Goal: Task Accomplishment & Management: Manage account settings

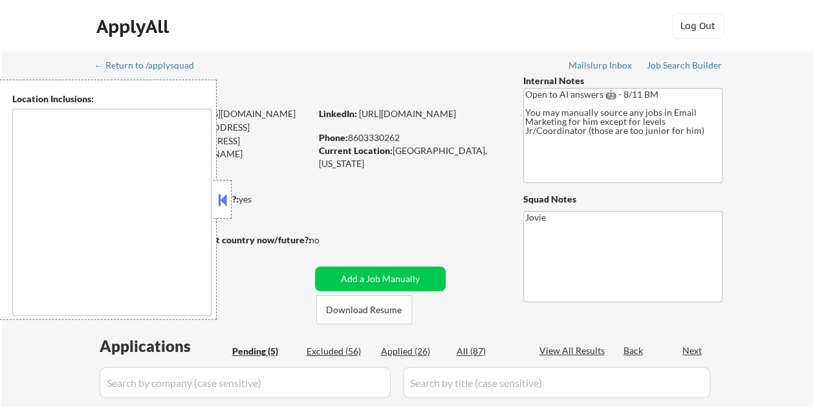
select select ""pending""
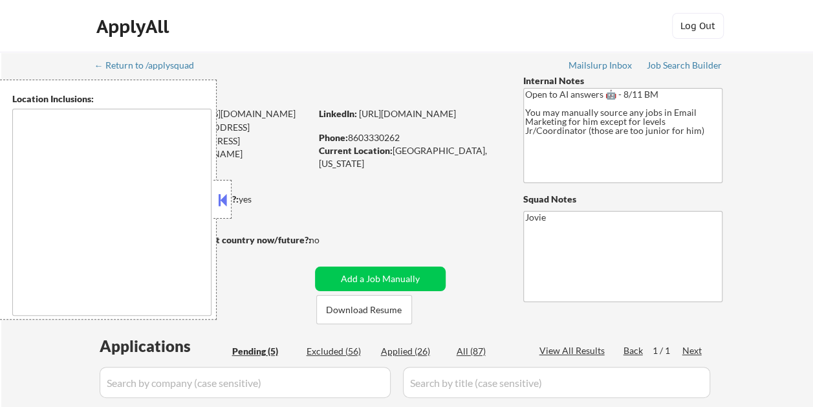
click at [227, 193] on button at bounding box center [222, 199] width 14 height 19
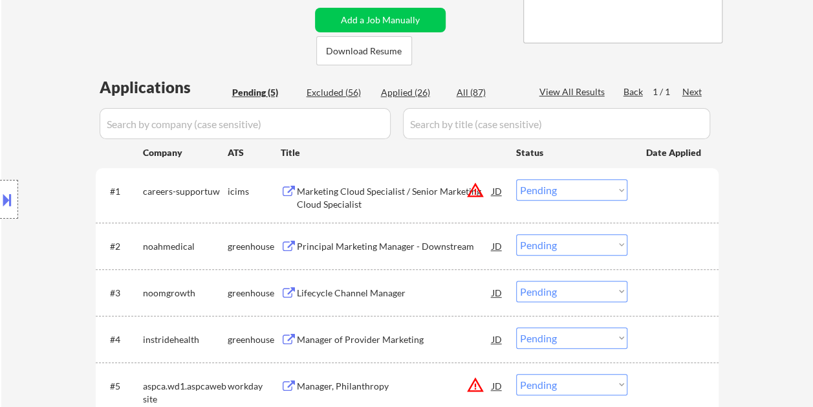
scroll to position [323, 0]
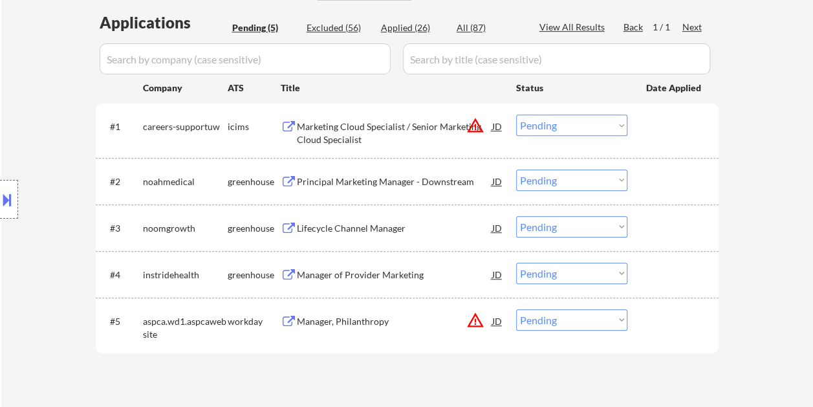
click at [384, 131] on div "Marketing Cloud Specialist / Senior Marketing Cloud Specialist" at bounding box center [394, 132] width 195 height 25
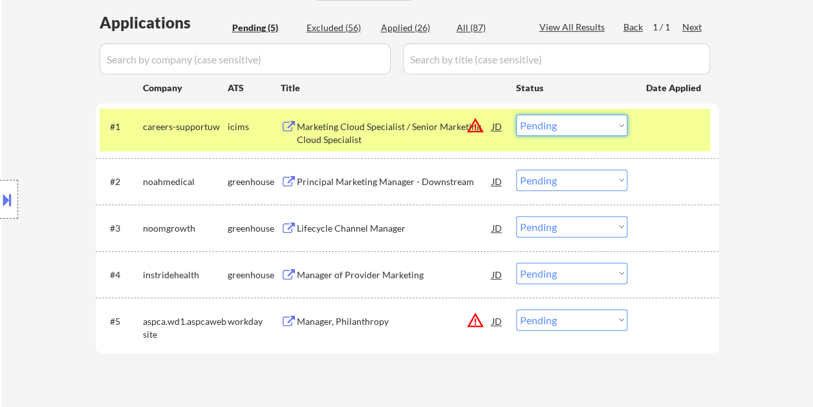
click at [610, 120] on select "Choose an option... Pending Applied Excluded (Questions) Excluded (Expired) Exc…" at bounding box center [571, 124] width 111 height 21
click at [516, 114] on select "Choose an option... Pending Applied Excluded (Questions) Excluded (Expired) Exc…" at bounding box center [571, 124] width 111 height 21
select select ""pending""
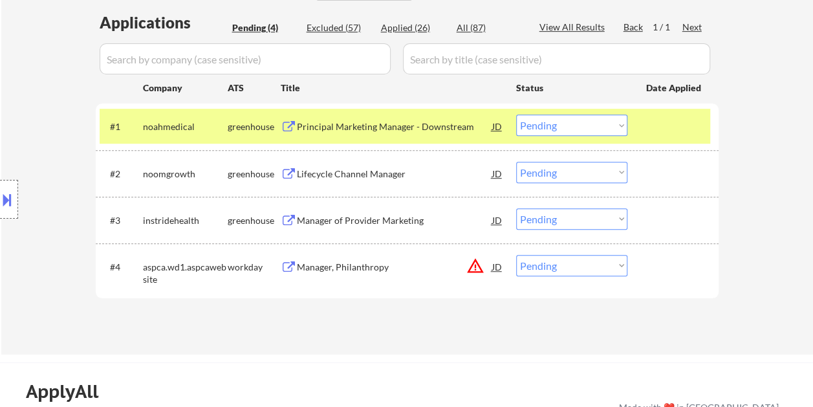
click at [376, 123] on div "Principal Marketing Manager - Downstream" at bounding box center [394, 126] width 195 height 13
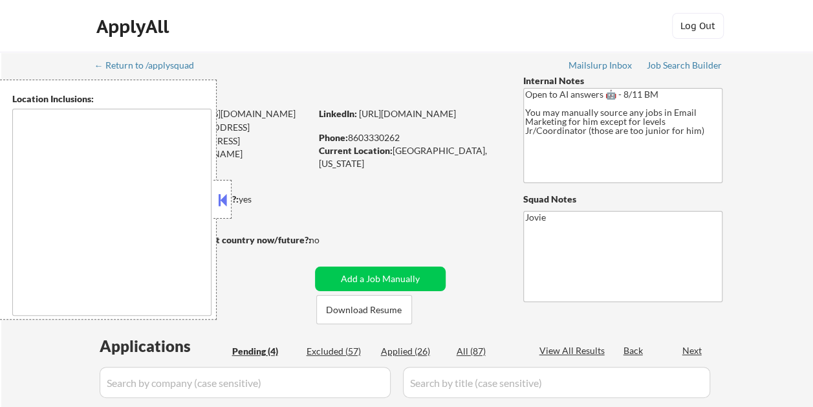
select select ""pending""
click at [226, 200] on button at bounding box center [222, 199] width 14 height 19
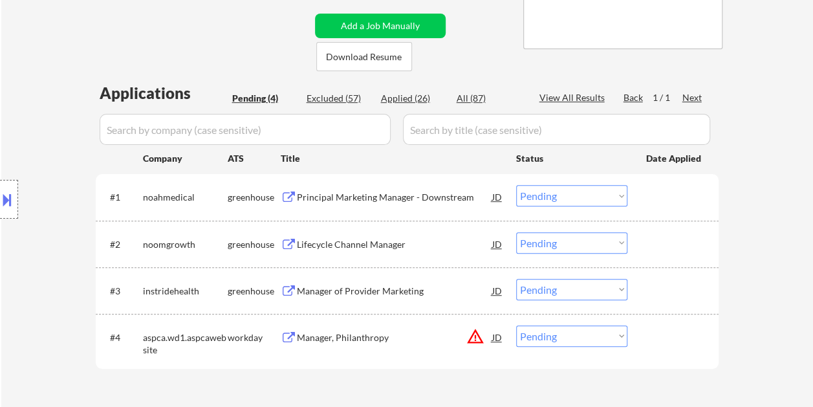
scroll to position [259, 0]
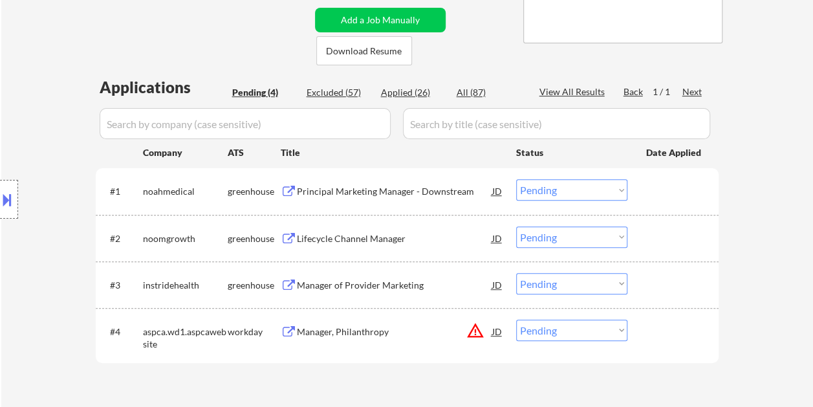
click at [327, 186] on div "Principal Marketing Manager - Downstream" at bounding box center [394, 191] width 195 height 13
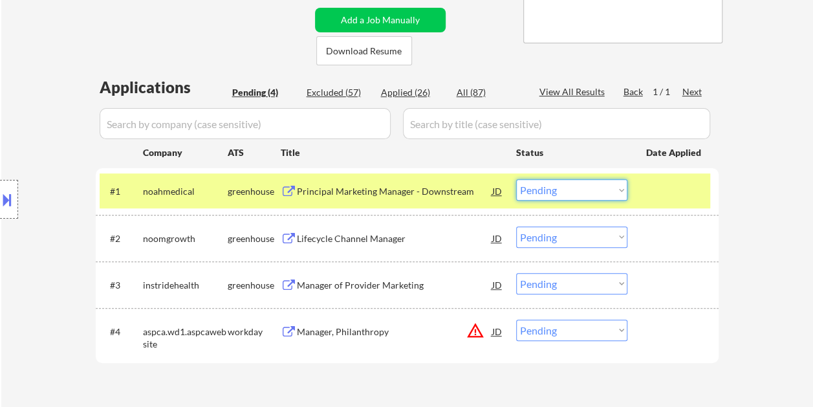
click at [599, 189] on select "Choose an option... Pending Applied Excluded (Questions) Excluded (Expired) Exc…" at bounding box center [571, 189] width 111 height 21
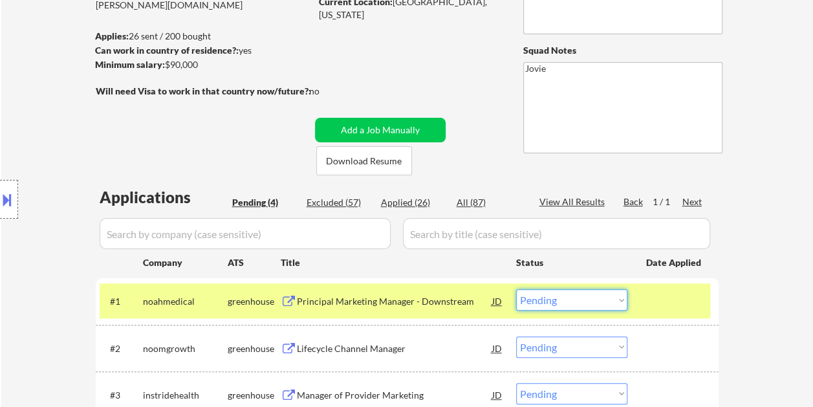
scroll to position [194, 0]
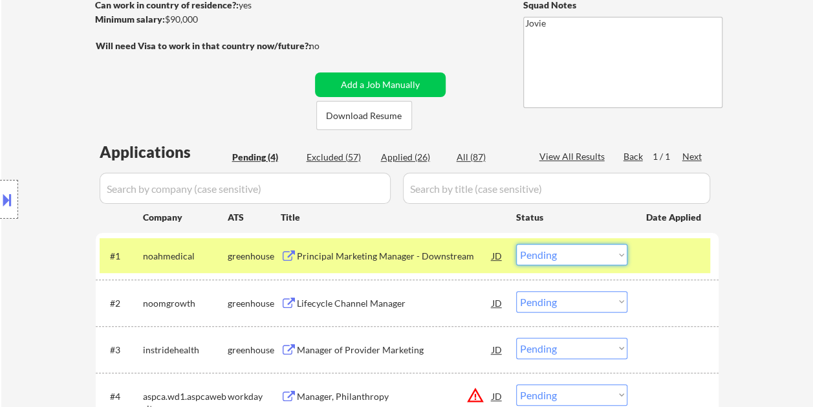
click at [616, 264] on select "Choose an option... Pending Applied Excluded (Questions) Excluded (Expired) Exc…" at bounding box center [571, 254] width 111 height 21
click at [516, 244] on select "Choose an option... Pending Applied Excluded (Questions) Excluded (Expired) Exc…" at bounding box center [571, 254] width 111 height 21
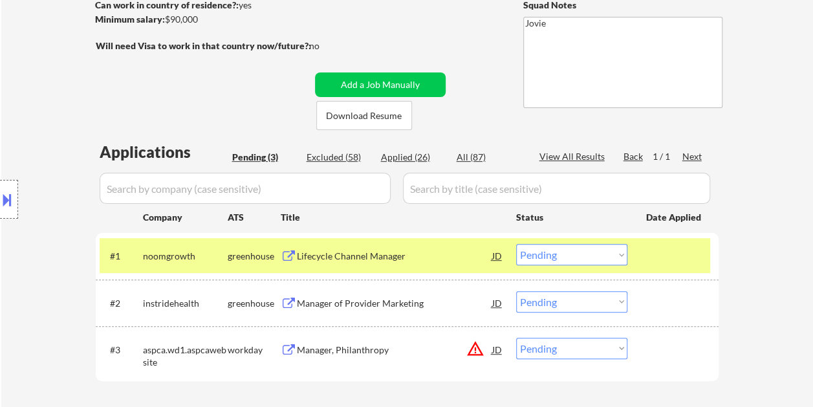
click at [375, 250] on div "Lifecycle Channel Manager" at bounding box center [394, 256] width 195 height 13
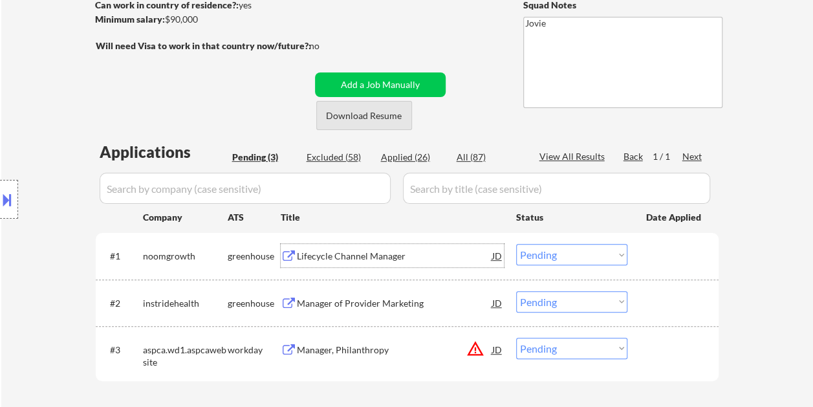
click at [373, 118] on button "Download Resume" at bounding box center [364, 115] width 96 height 29
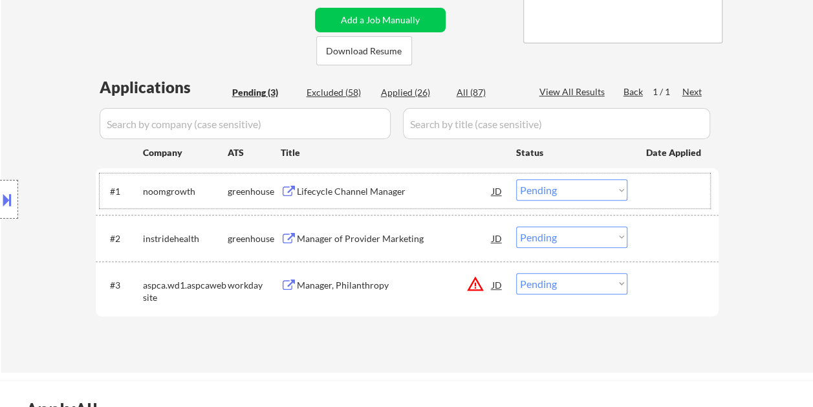
drag, startPoint x: 658, startPoint y: 188, endPoint x: 643, endPoint y: 188, distance: 14.9
click at [657, 188] on div at bounding box center [674, 190] width 57 height 23
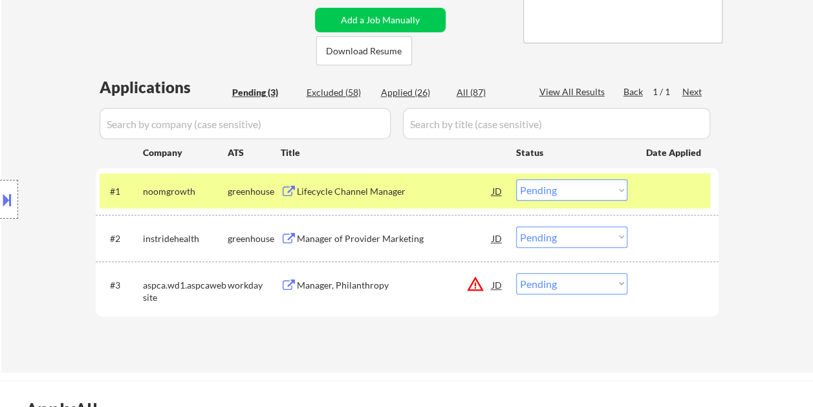
drag, startPoint x: 625, startPoint y: 188, endPoint x: 614, endPoint y: 188, distance: 10.4
click at [619, 188] on select "Choose an option... Pending Applied Excluded (Questions) Excluded (Expired) Exc…" at bounding box center [571, 189] width 111 height 21
click at [516, 179] on select "Choose an option... Pending Applied Excluded (Questions) Excluded (Expired) Exc…" at bounding box center [571, 189] width 111 height 21
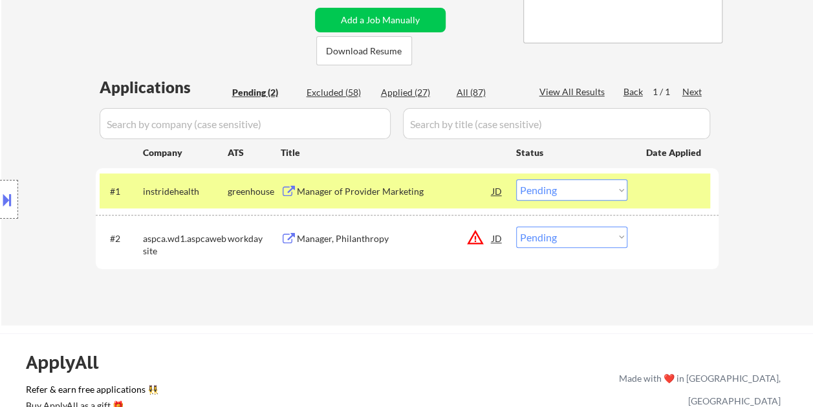
click at [352, 190] on div "Manager of Provider Marketing" at bounding box center [394, 191] width 195 height 13
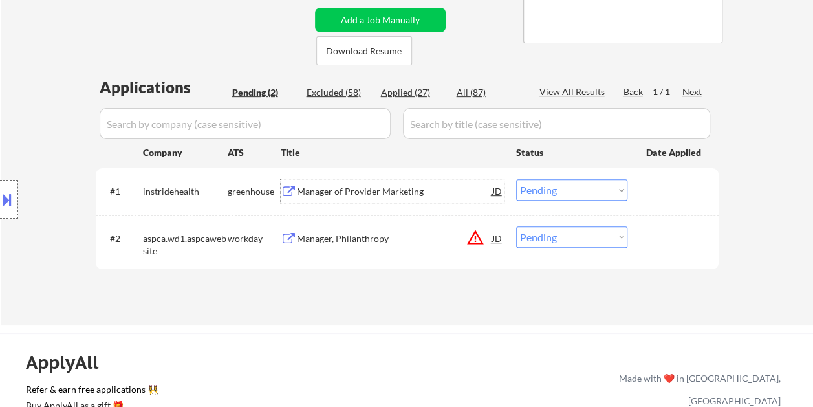
click at [619, 188] on select "Choose an option... Pending Applied Excluded (Questions) Excluded (Expired) Exc…" at bounding box center [571, 189] width 111 height 21
click at [516, 179] on select "Choose an option... Pending Applied Excluded (Questions) Excluded (Expired) Exc…" at bounding box center [571, 189] width 111 height 21
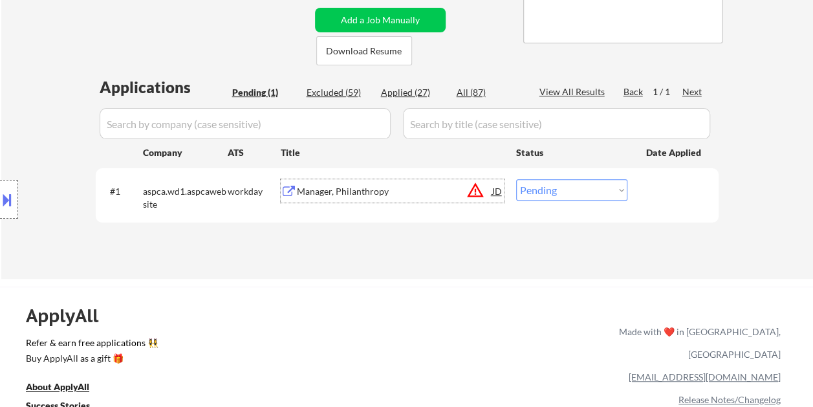
click at [379, 184] on div "Manager, Philanthropy" at bounding box center [394, 190] width 195 height 23
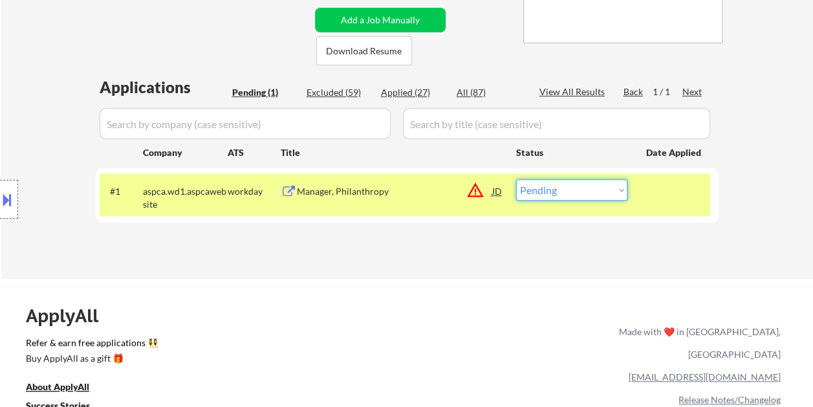
click at [591, 194] on select "Choose an option... Pending Applied Excluded (Questions) Excluded (Expired) Exc…" at bounding box center [571, 189] width 111 height 21
click at [516, 179] on select "Choose an option... Pending Applied Excluded (Questions) Excluded (Expired) Exc…" at bounding box center [571, 189] width 111 height 21
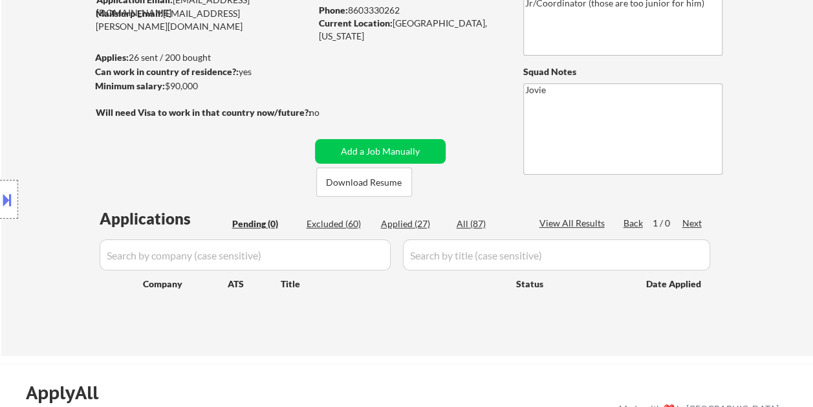
scroll to position [129, 0]
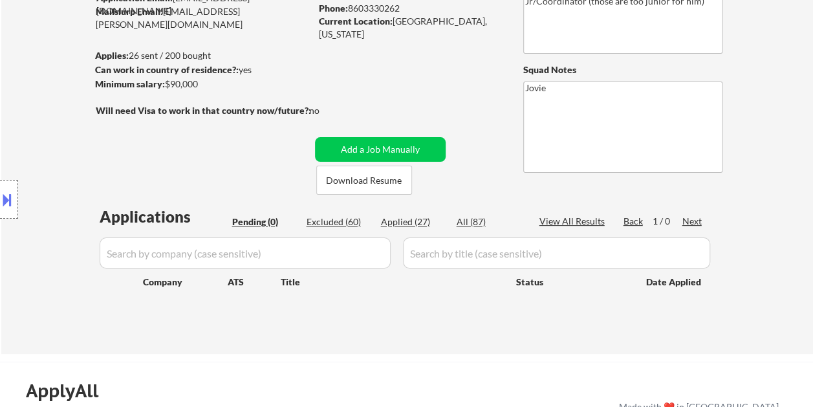
click at [416, 221] on div "Applied (27)" at bounding box center [413, 221] width 65 height 13
select select ""applied""
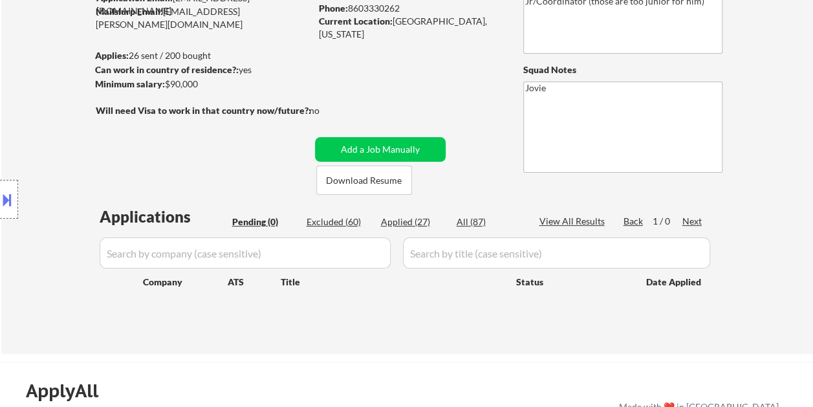
select select ""applied""
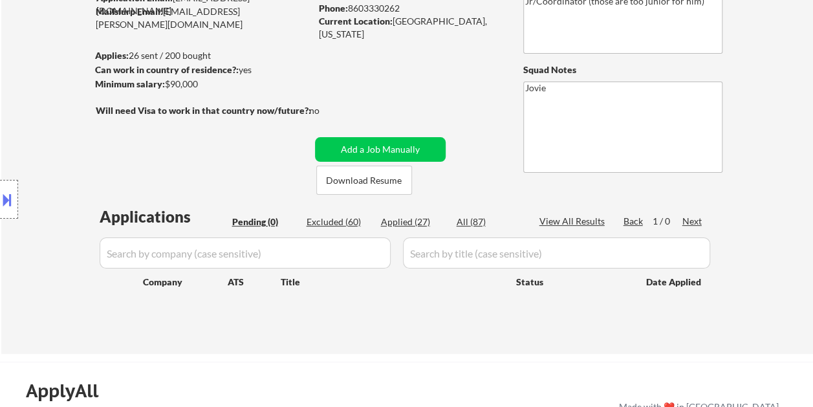
select select ""applied""
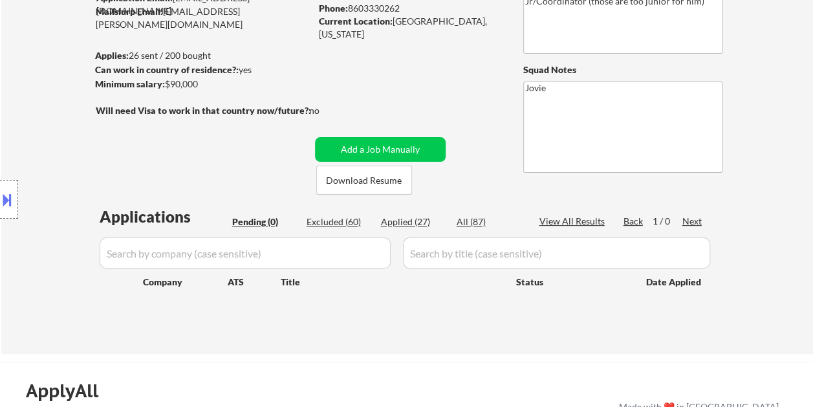
select select ""applied""
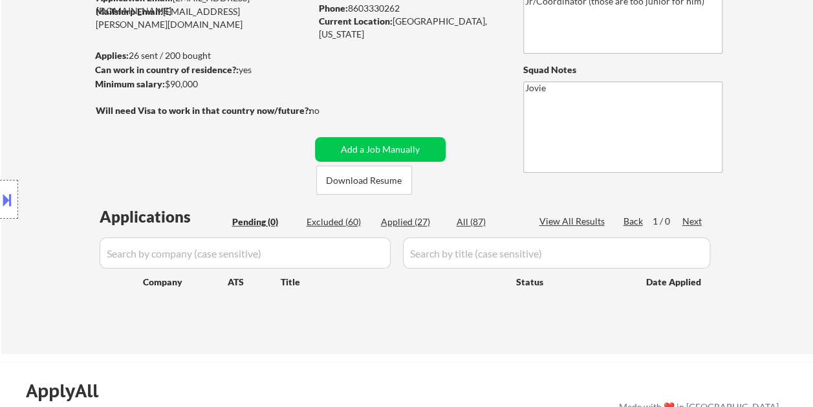
select select ""applied""
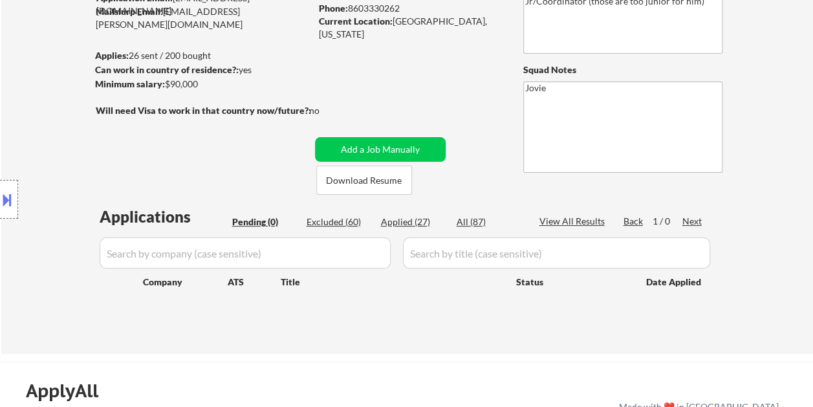
select select ""applied""
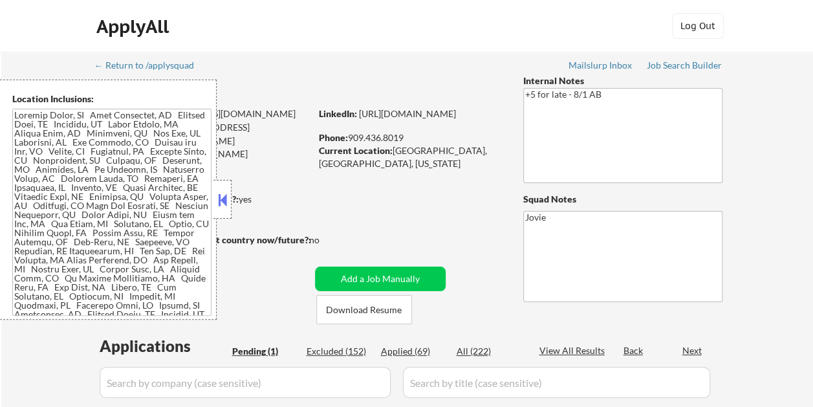
click at [222, 191] on button at bounding box center [222, 199] width 14 height 19
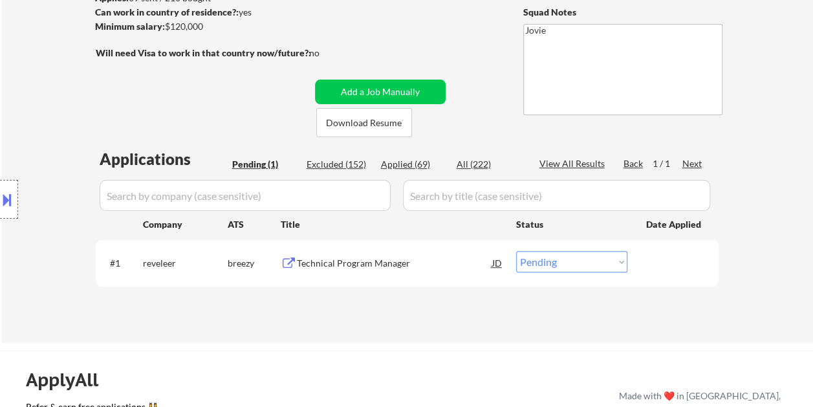
scroll to position [194, 0]
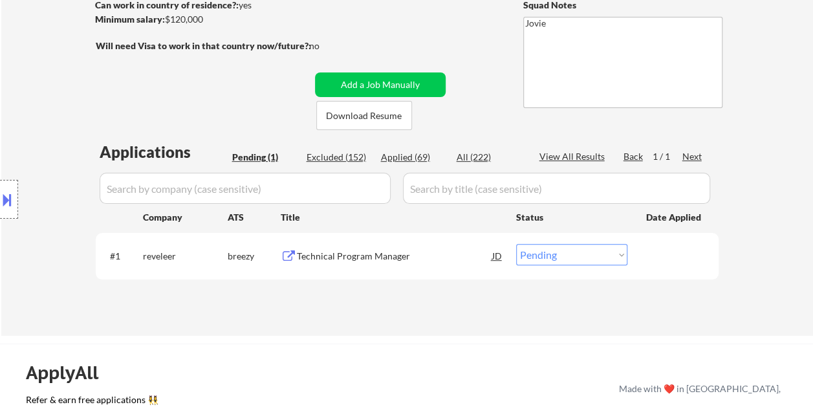
click at [342, 261] on div "Technical Program Manager" at bounding box center [394, 256] width 195 height 13
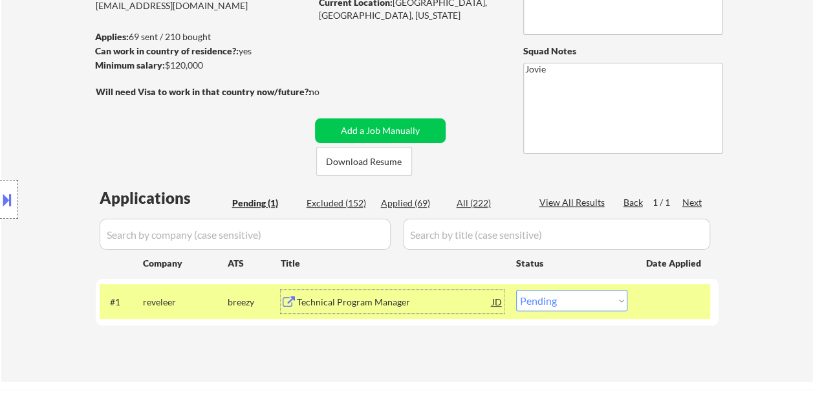
scroll to position [129, 0]
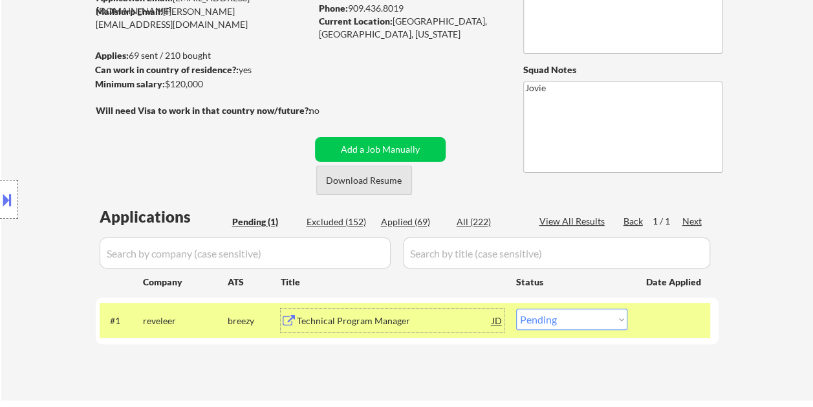
click at [359, 178] on button "Download Resume" at bounding box center [364, 180] width 96 height 29
click at [616, 316] on select "Choose an option... Pending Applied Excluded (Questions) Excluded (Expired) Exc…" at bounding box center [571, 318] width 111 height 21
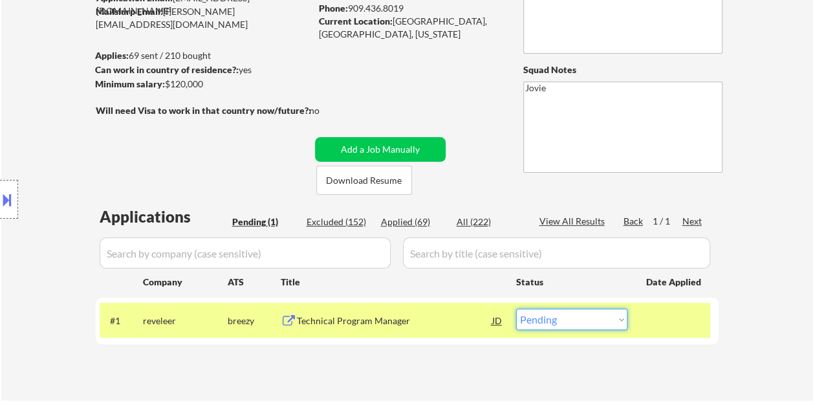
select select ""applied""
click at [516, 308] on select "Choose an option... Pending Applied Excluded (Questions) Excluded (Expired) Exc…" at bounding box center [571, 318] width 111 height 21
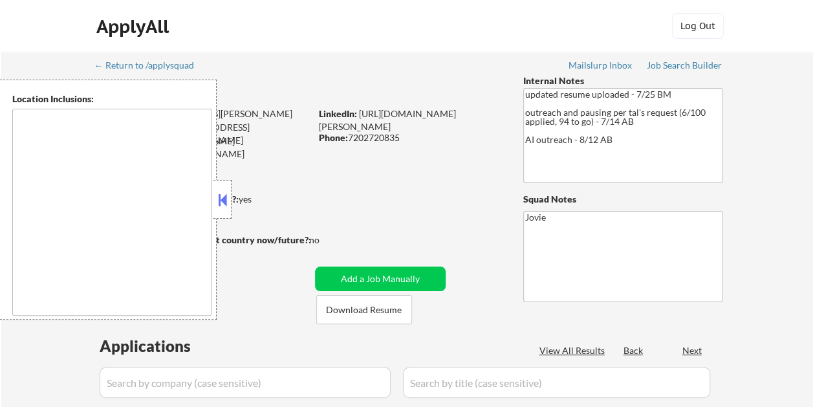
type textarea "[GEOGRAPHIC_DATA], [GEOGRAPHIC_DATA] [GEOGRAPHIC_DATA], [GEOGRAPHIC_DATA] [GEOG…"
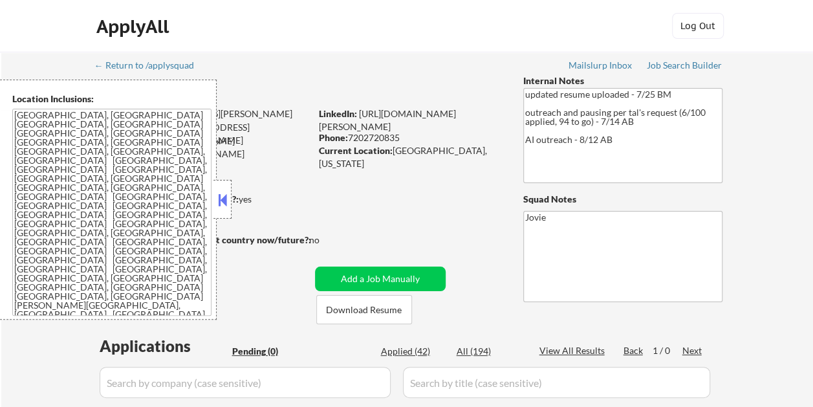
click at [224, 199] on button at bounding box center [222, 199] width 14 height 19
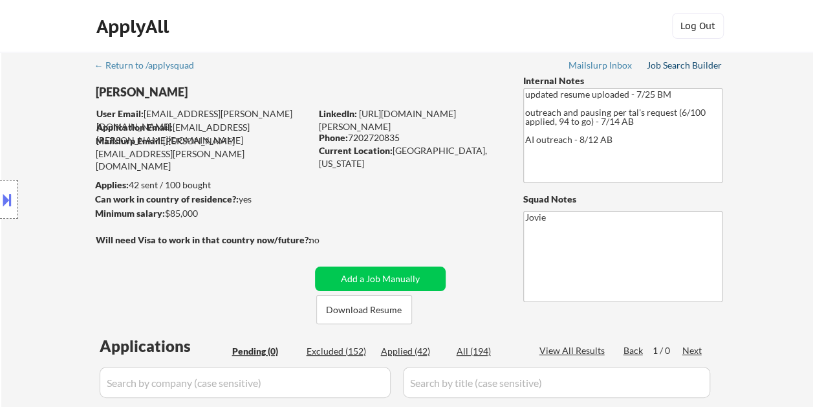
click at [681, 63] on div "Job Search Builder" at bounding box center [685, 65] width 76 height 9
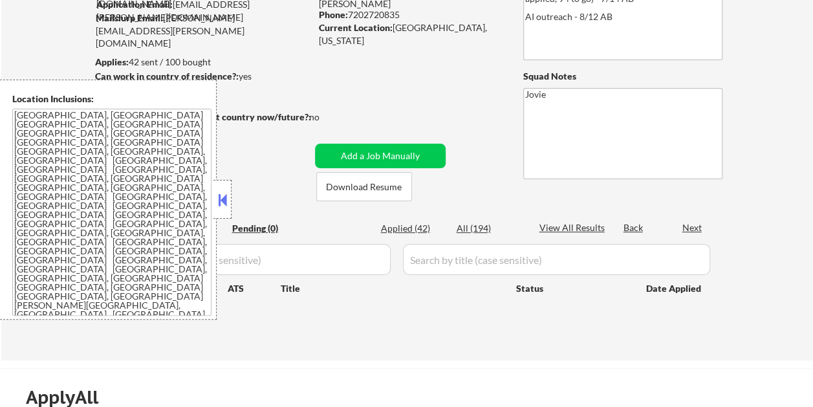
scroll to position [129, 0]
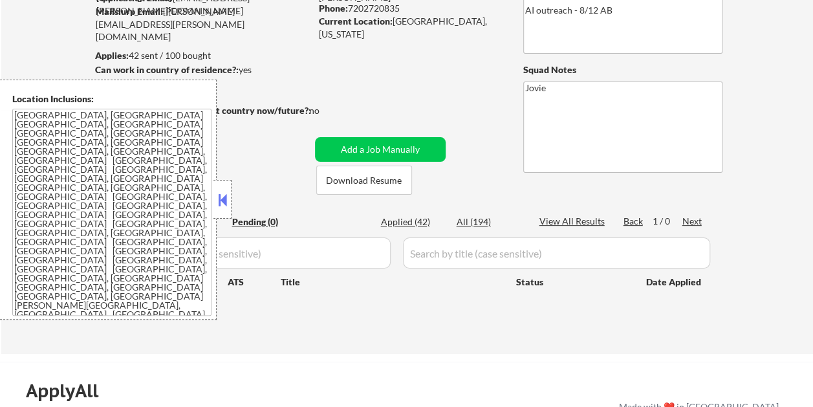
click at [226, 193] on button at bounding box center [222, 199] width 14 height 19
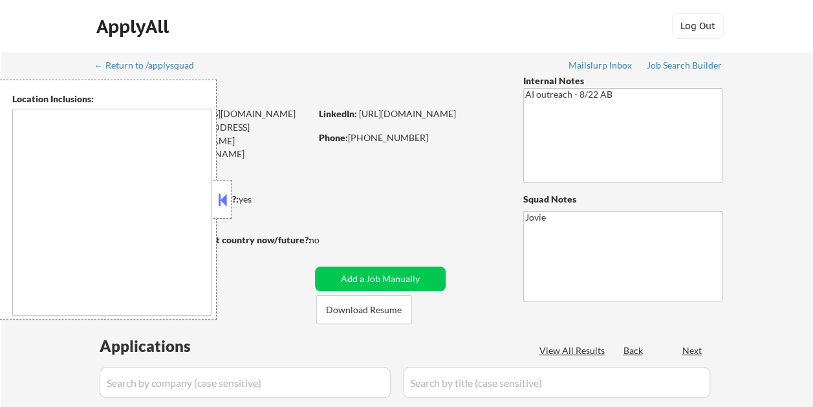
type textarea "Loremips, DO Sitamet, CO Adipisci, EL Sedd Eiusmodte, IN Utlabor Etdol, MA Aliq…"
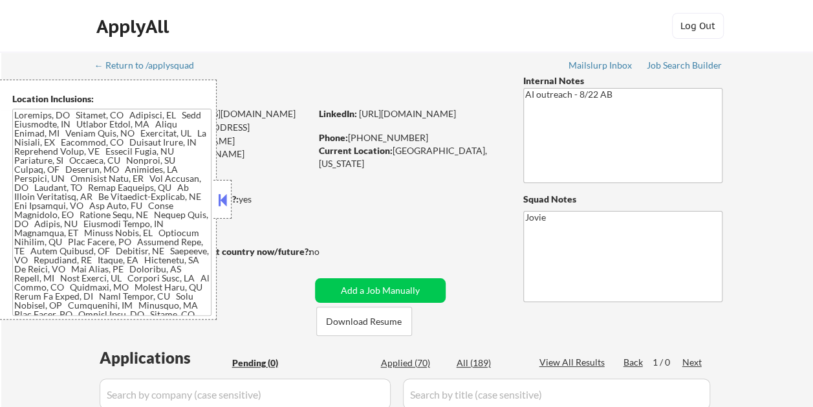
click at [227, 202] on button at bounding box center [222, 199] width 14 height 19
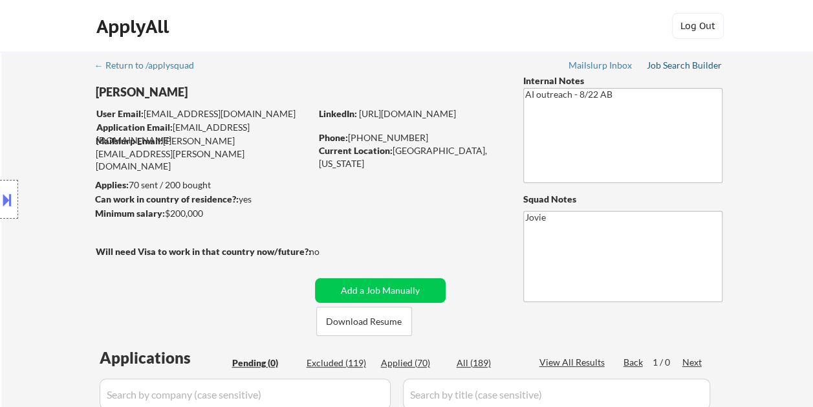
click at [696, 62] on div "Job Search Builder" at bounding box center [685, 65] width 76 height 9
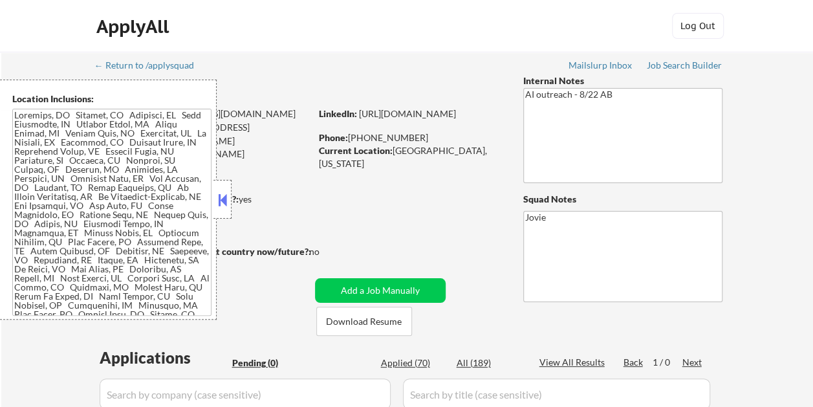
drag, startPoint x: 219, startPoint y: 199, endPoint x: 252, endPoint y: 184, distance: 37.0
click at [218, 198] on button at bounding box center [222, 199] width 14 height 19
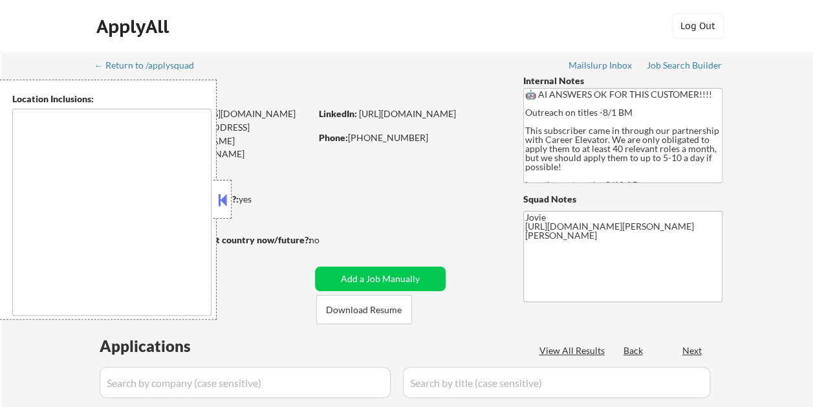
type textarea "[GEOGRAPHIC_DATA], [GEOGRAPHIC_DATA] [GEOGRAPHIC_DATA], [GEOGRAPHIC_DATA] [GEOG…"
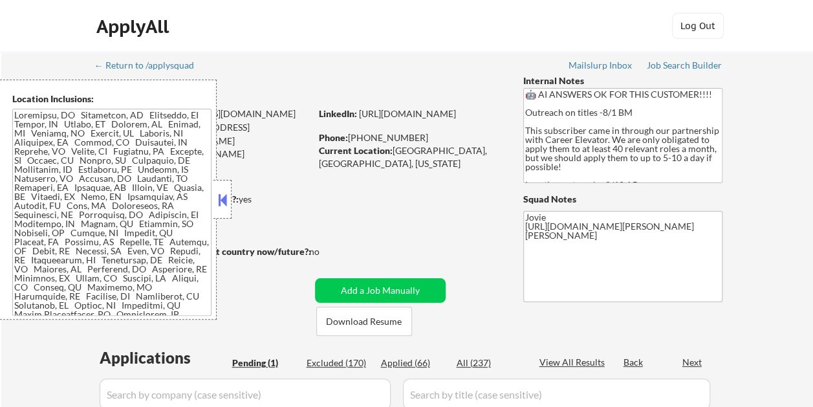
click at [224, 202] on button at bounding box center [222, 199] width 14 height 19
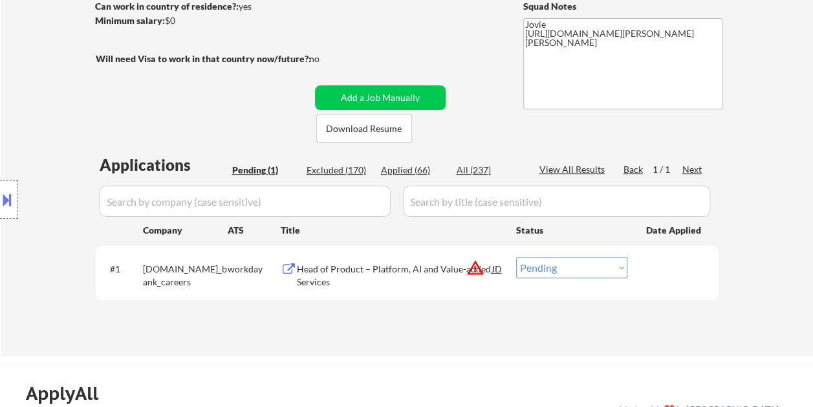
scroll to position [194, 0]
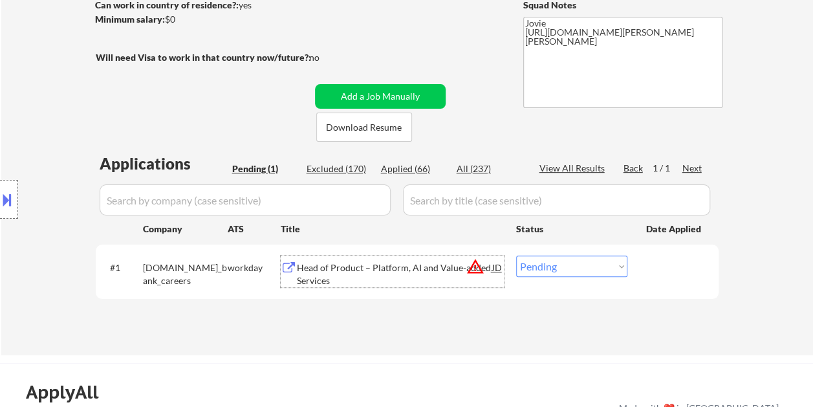
click at [312, 275] on div "Head of Product – Platform, AI and Value-added Services" at bounding box center [394, 273] width 195 height 25
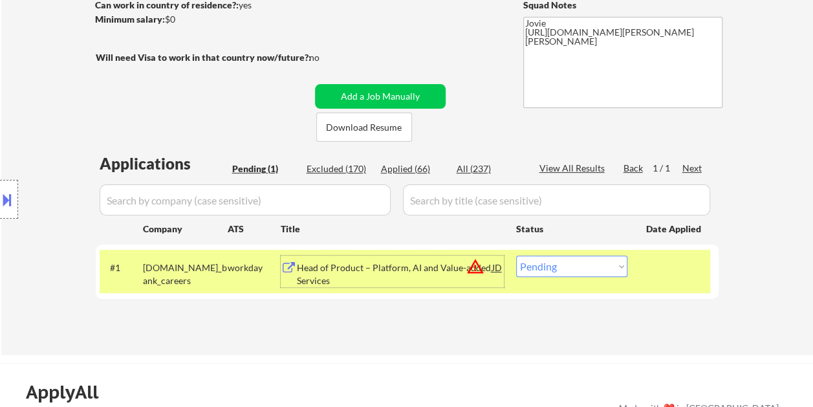
click at [544, 263] on select "Choose an option... Pending Applied Excluded (Questions) Excluded (Expired) Exc…" at bounding box center [571, 265] width 111 height 21
select select ""excluded__bad_match_""
click at [516, 255] on select "Choose an option... Pending Applied Excluded (Questions) Excluded (Expired) Exc…" at bounding box center [571, 265] width 111 height 21
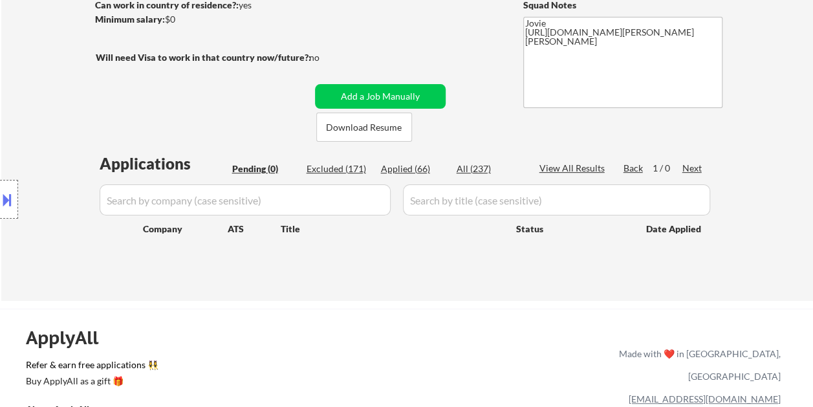
scroll to position [129, 0]
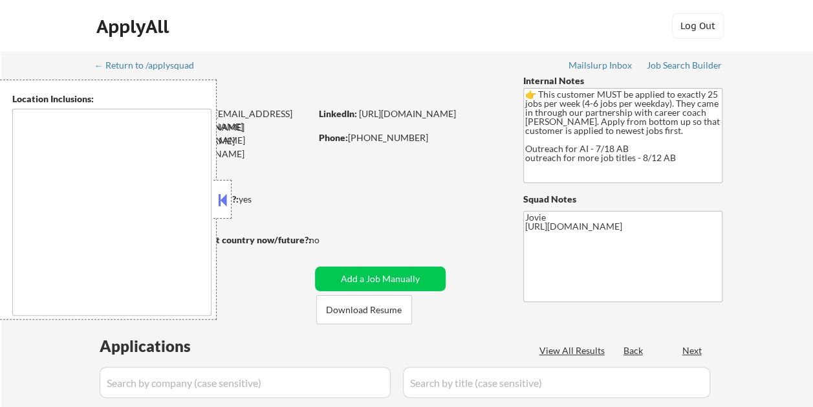
type textarea "[GEOGRAPHIC_DATA], [GEOGRAPHIC_DATA] [GEOGRAPHIC_DATA], [GEOGRAPHIC_DATA] [GEOG…"
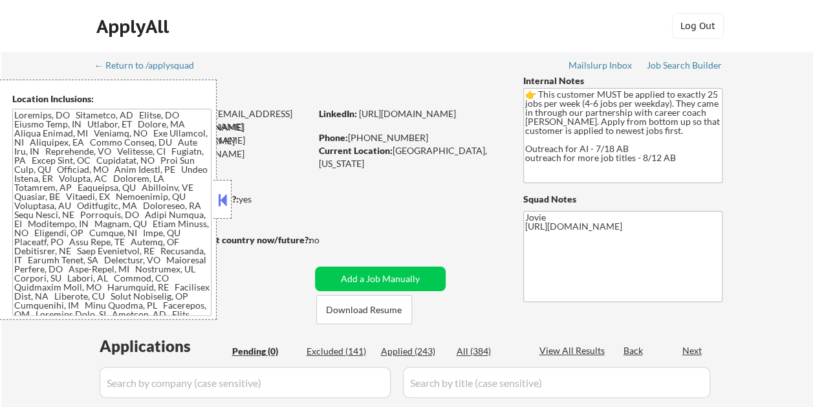
click at [225, 205] on button at bounding box center [222, 199] width 14 height 19
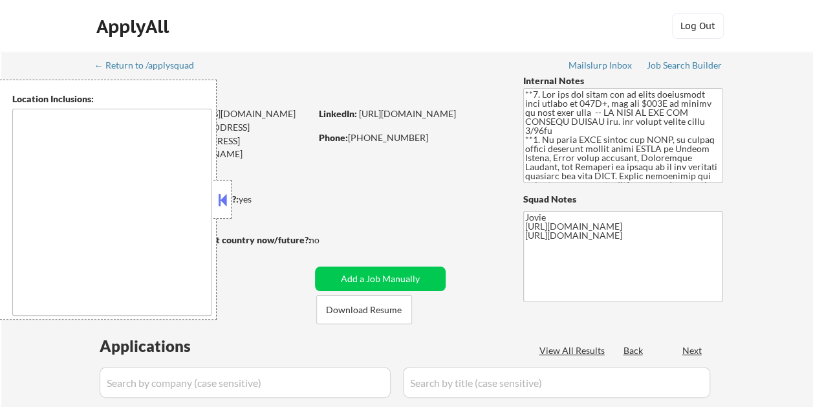
type textarea "country:[GEOGRAPHIC_DATA]"
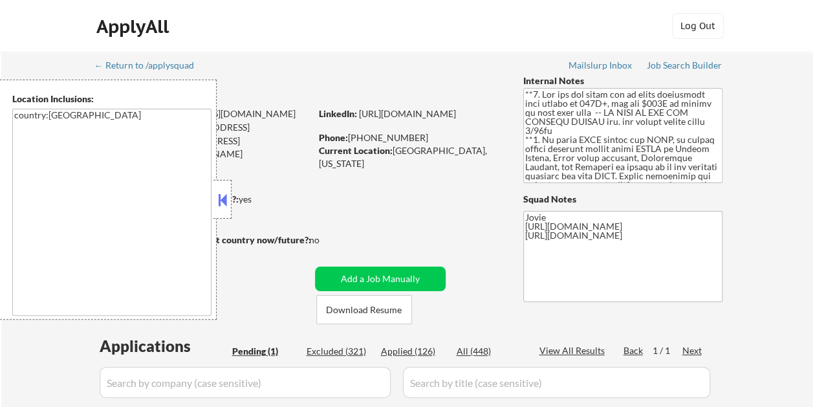
drag, startPoint x: 226, startPoint y: 200, endPoint x: 246, endPoint y: 203, distance: 20.3
click at [226, 199] on button at bounding box center [222, 199] width 14 height 19
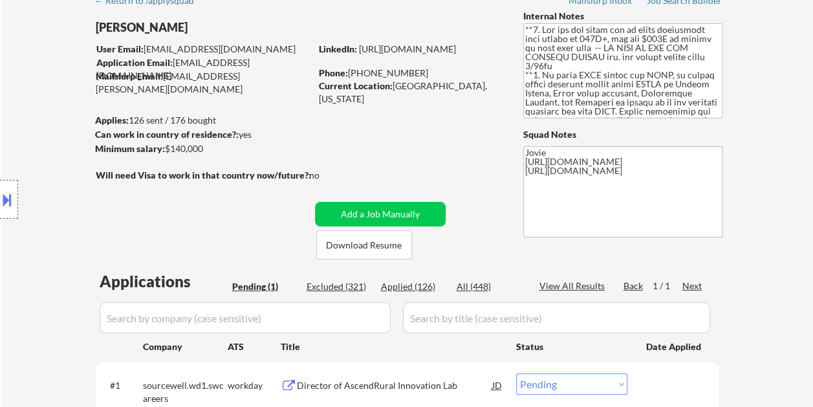
scroll to position [129, 0]
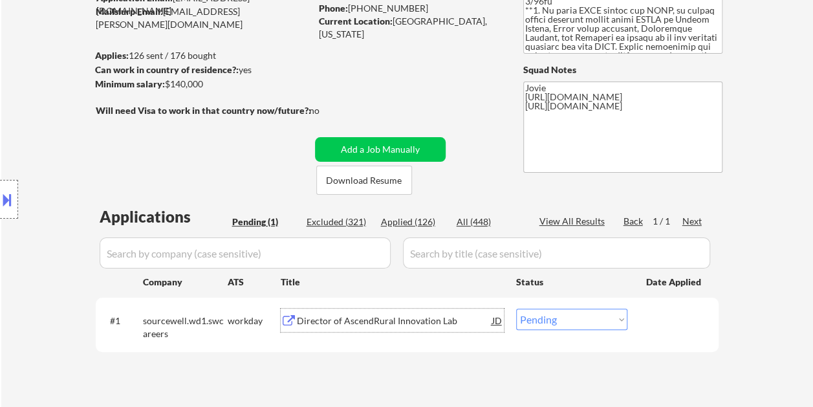
click at [334, 327] on div "Director of AscendRural Innovation Lab" at bounding box center [394, 319] width 195 height 23
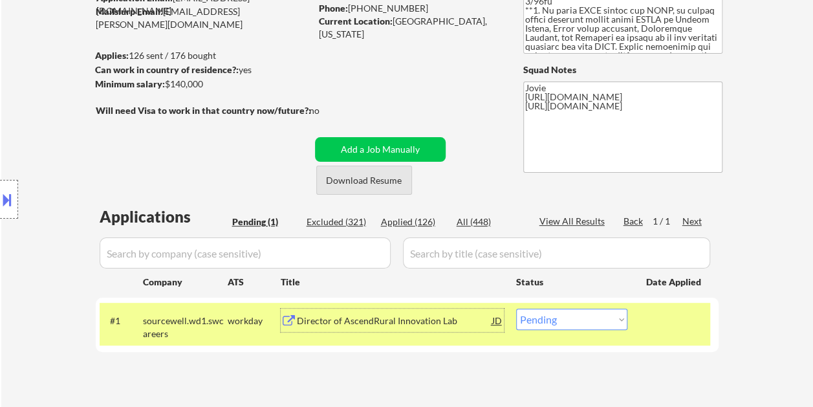
click at [372, 178] on button "Download Resume" at bounding box center [364, 180] width 96 height 29
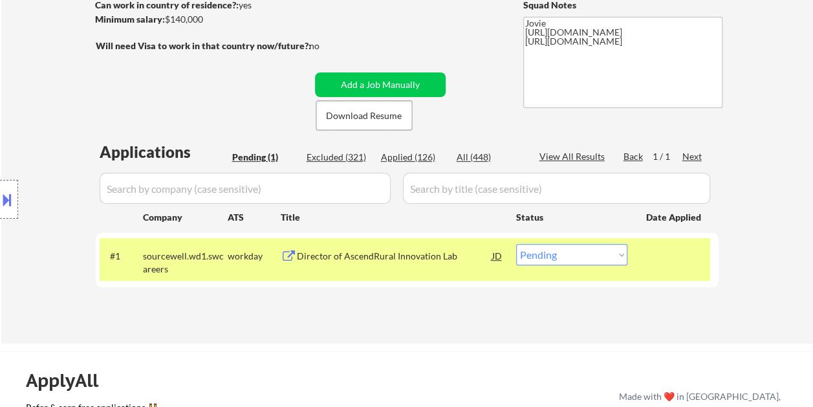
click at [494, 257] on div "JD" at bounding box center [497, 255] width 13 height 23
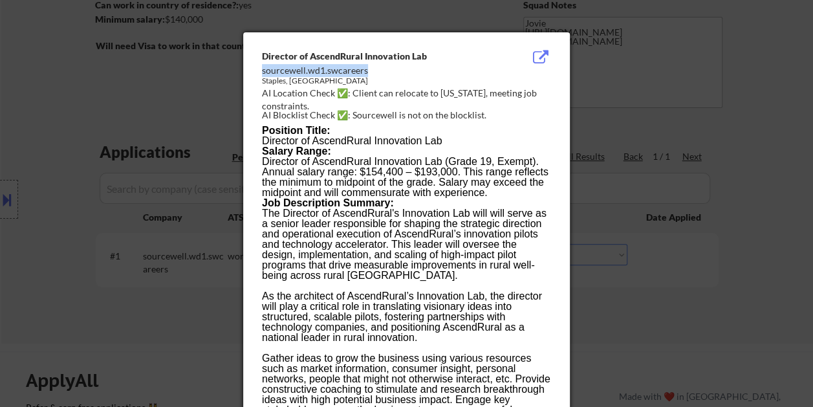
drag, startPoint x: 263, startPoint y: 70, endPoint x: 370, endPoint y: 71, distance: 107.4
click at [370, 71] on div "sourcewell.wd1.swcareers" at bounding box center [374, 70] width 224 height 13
copy div "sourcewell.wd1.swcareers"
click at [781, 120] on div at bounding box center [406, 203] width 813 height 407
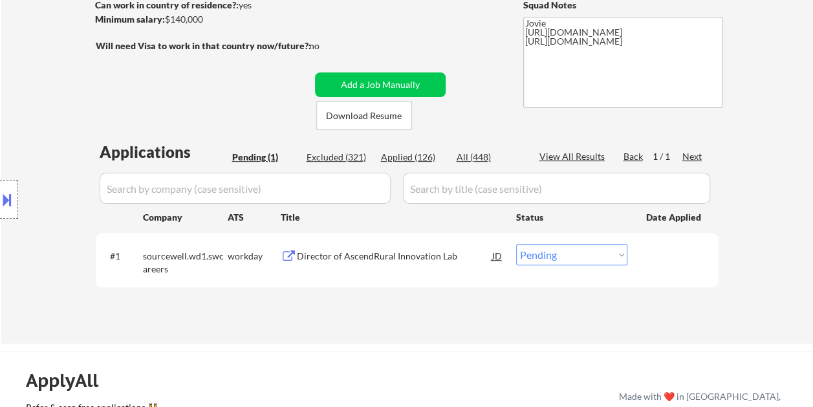
click at [609, 252] on select "Choose an option... Pending Applied Excluded (Questions) Excluded (Expired) Exc…" at bounding box center [571, 254] width 111 height 21
select select ""applied""
click at [516, 244] on select "Choose an option... Pending Applied Excluded (Questions) Excluded (Expired) Exc…" at bounding box center [571, 254] width 111 height 21
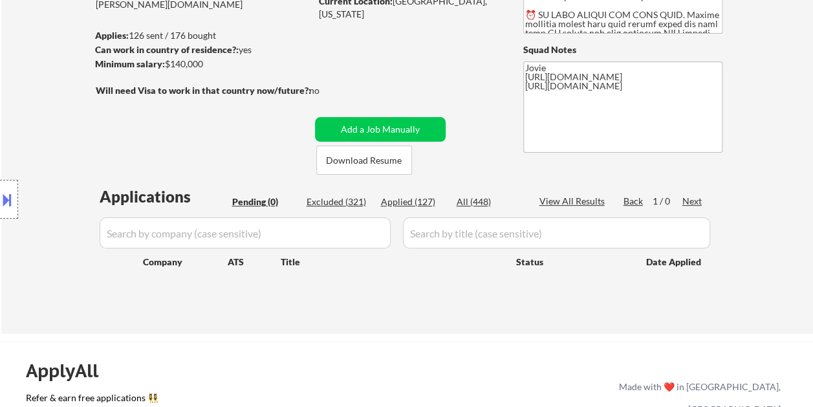
scroll to position [129, 0]
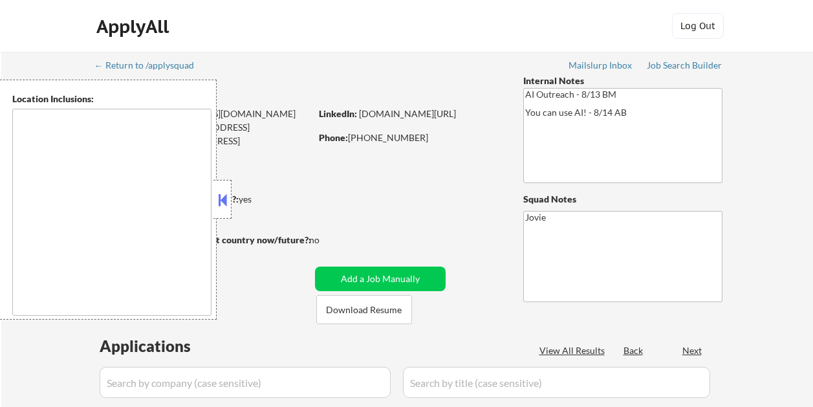
type textarea "remote"
select select ""pending""
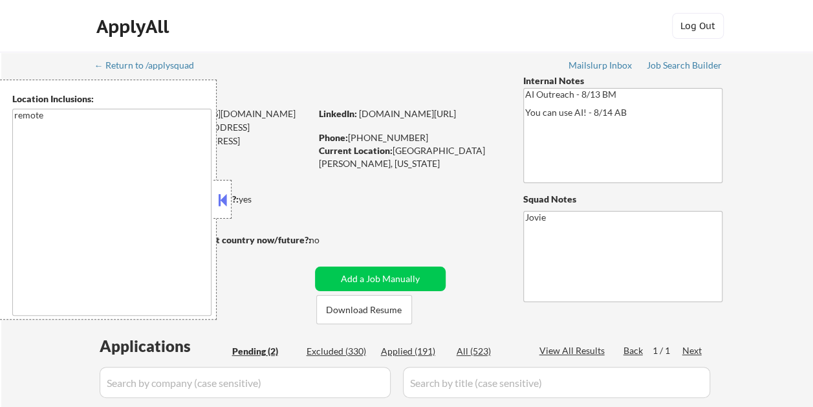
click at [228, 196] on button at bounding box center [222, 199] width 14 height 19
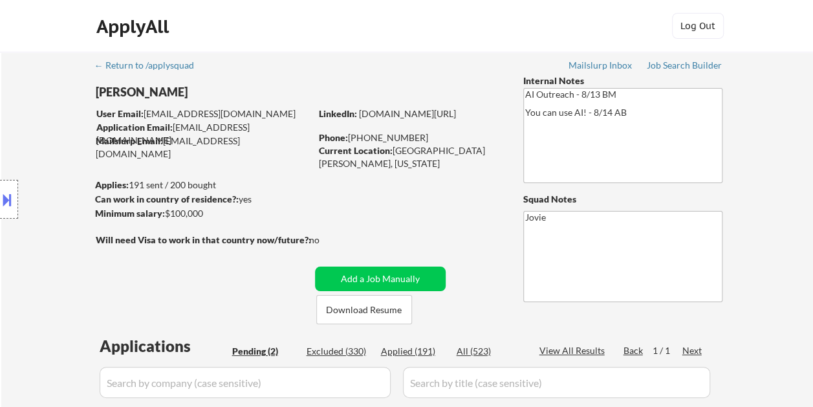
click at [479, 39] on div "ApplyAll Log Out" at bounding box center [406, 29] width 647 height 32
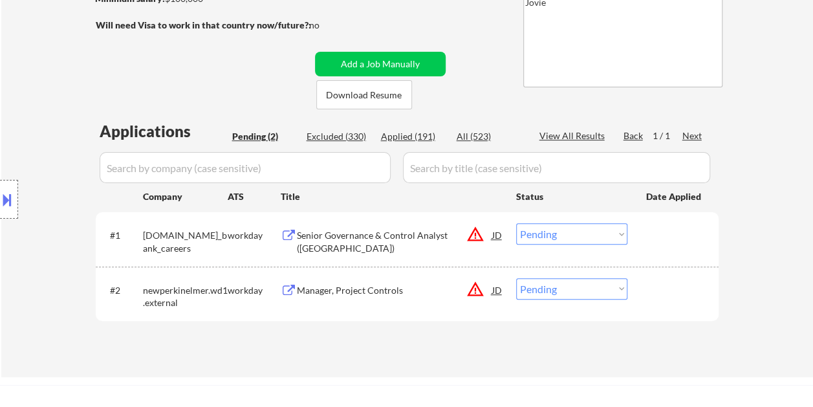
scroll to position [259, 0]
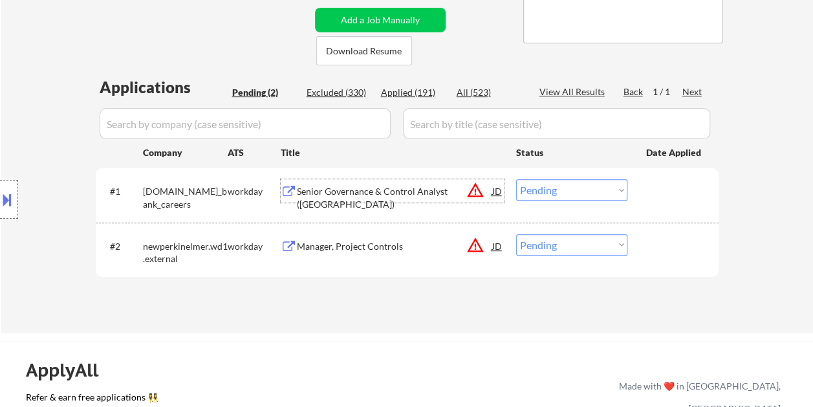
click at [332, 190] on div "Senior Governance & Control Analyst (US)" at bounding box center [394, 197] width 195 height 25
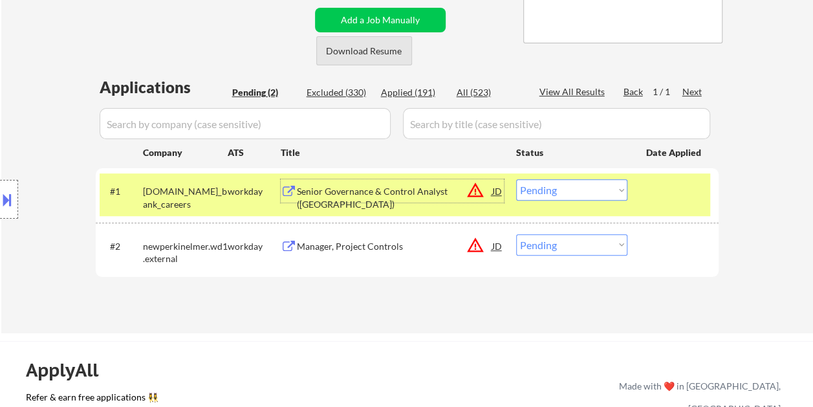
click at [352, 48] on button "Download Resume" at bounding box center [364, 50] width 96 height 29
click at [477, 48] on div "← Return to /applysquad Mailslurp Inbox Job Search Builder Kodili Nnadozie User…" at bounding box center [407, 58] width 645 height 530
click at [484, 61] on div "← Return to /applysquad Mailslurp Inbox Job Search Builder Kodili Nnadozie User…" at bounding box center [407, 58] width 645 height 530
click at [588, 193] on select "Choose an option... Pending Applied Excluded (Questions) Excluded (Expired) Exc…" at bounding box center [571, 189] width 111 height 21
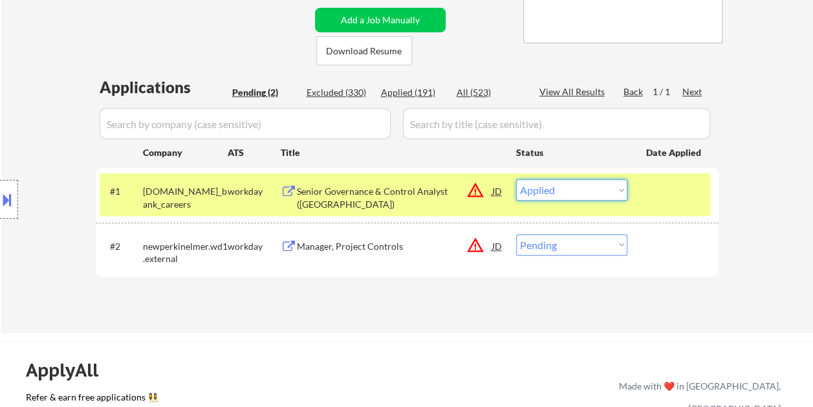
click at [516, 179] on select "Choose an option... Pending Applied Excluded (Questions) Excluded (Expired) Exc…" at bounding box center [571, 189] width 111 height 21
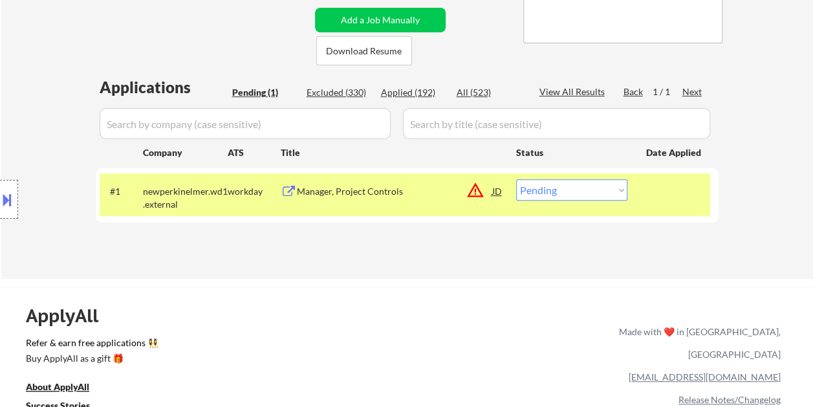
click at [676, 195] on div at bounding box center [674, 190] width 57 height 23
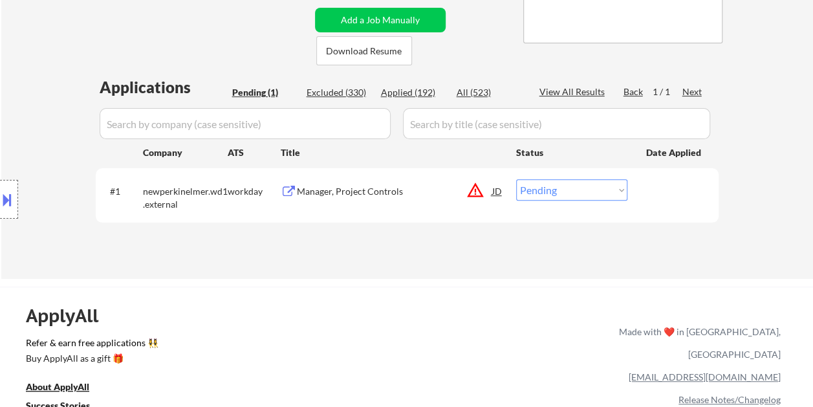
click at [673, 193] on div at bounding box center [674, 190] width 57 height 23
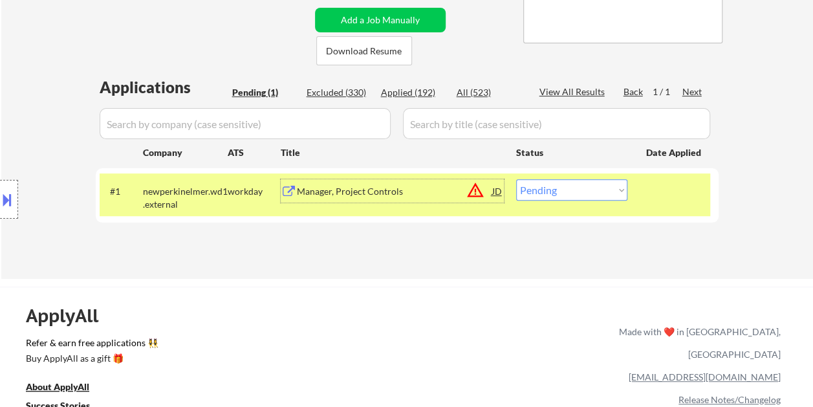
click at [374, 192] on div "Manager, Project Controls" at bounding box center [394, 191] width 195 height 13
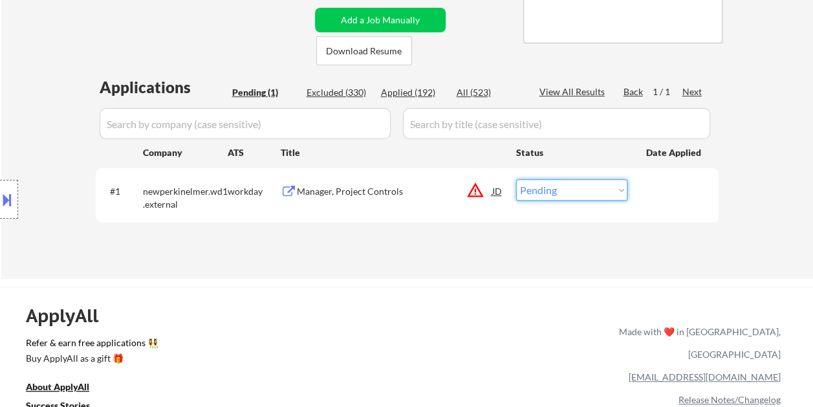
click at [623, 194] on select "Choose an option... Pending Applied Excluded (Questions) Excluded (Expired) Exc…" at bounding box center [571, 189] width 111 height 21
select select ""excluded__expired_""
click at [516, 179] on select "Choose an option... Pending Applied Excluded (Questions) Excluded (Expired) Exc…" at bounding box center [571, 189] width 111 height 21
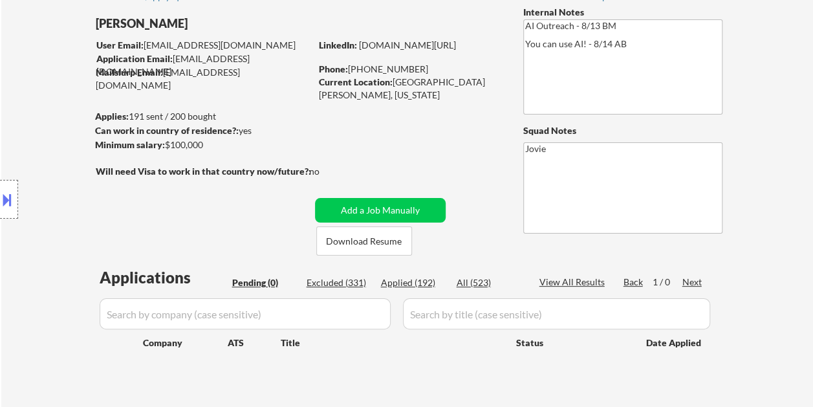
scroll to position [65, 0]
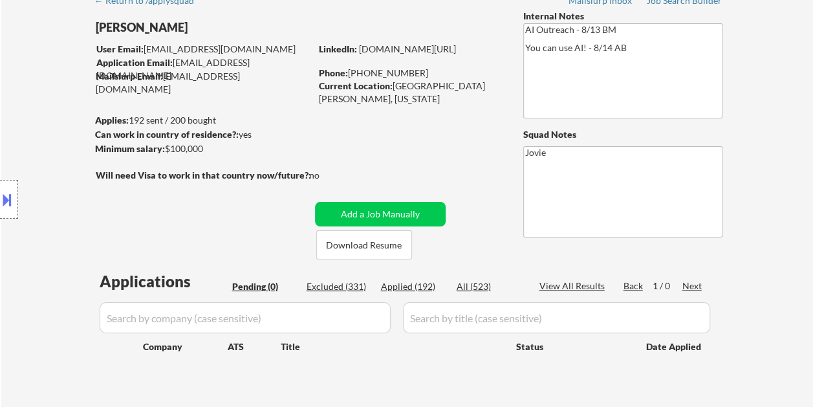
click at [411, 288] on div "Applied (192)" at bounding box center [413, 286] width 65 height 13
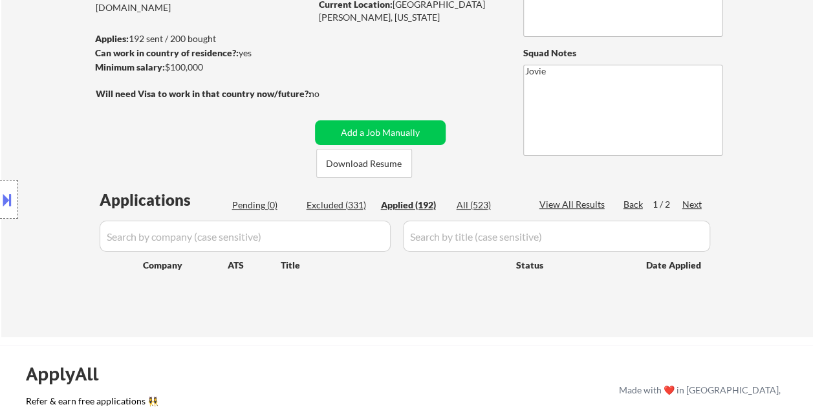
scroll to position [194, 0]
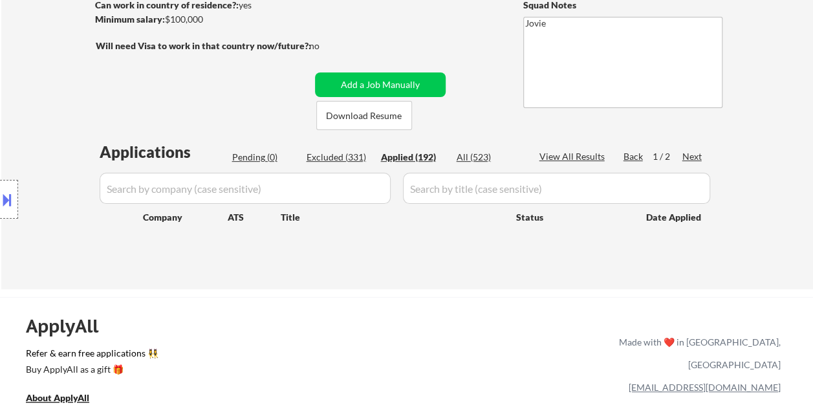
select select ""applied""
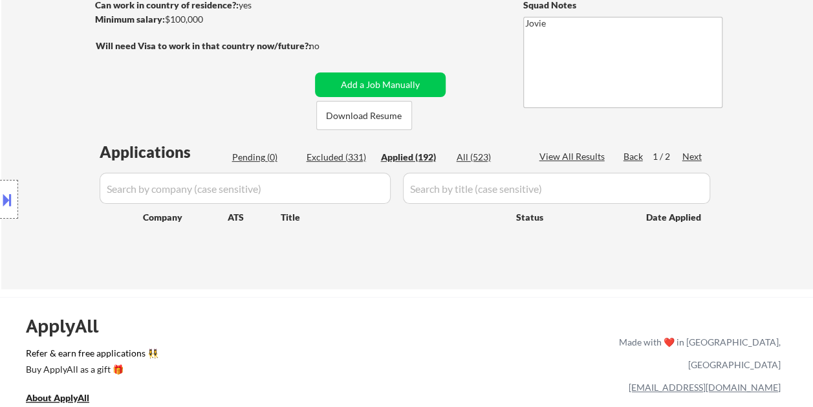
select select ""applied""
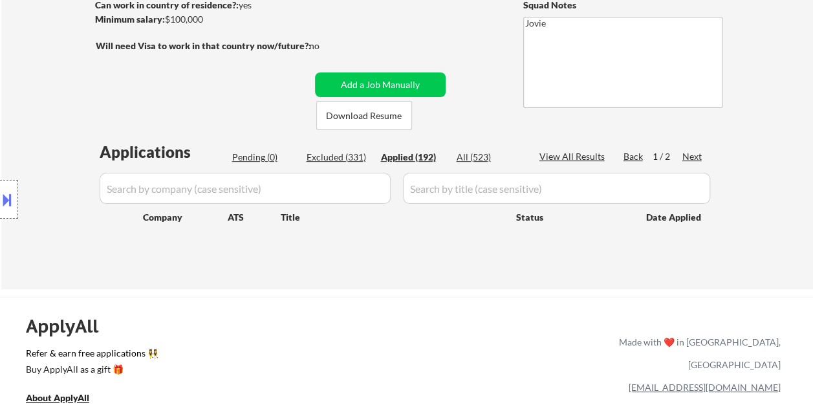
select select ""applied""
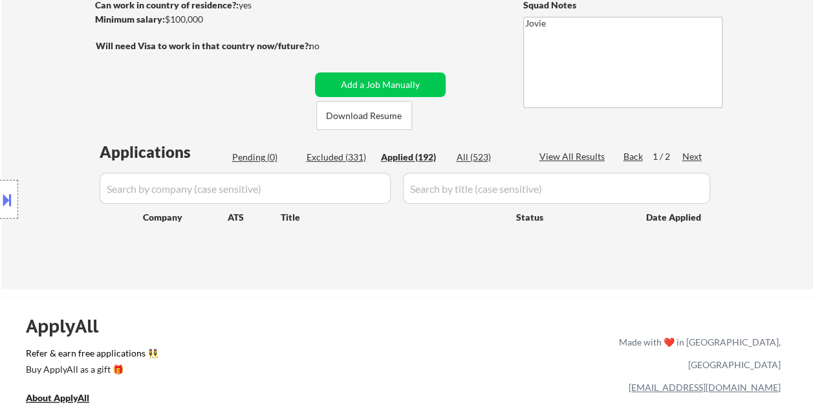
select select ""applied""
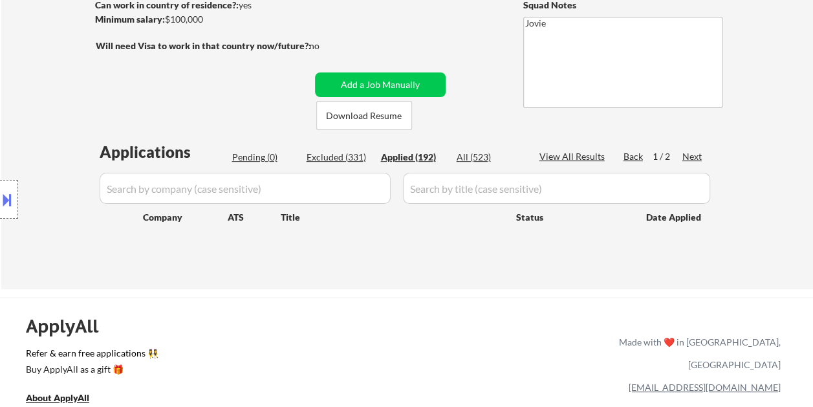
select select ""applied""
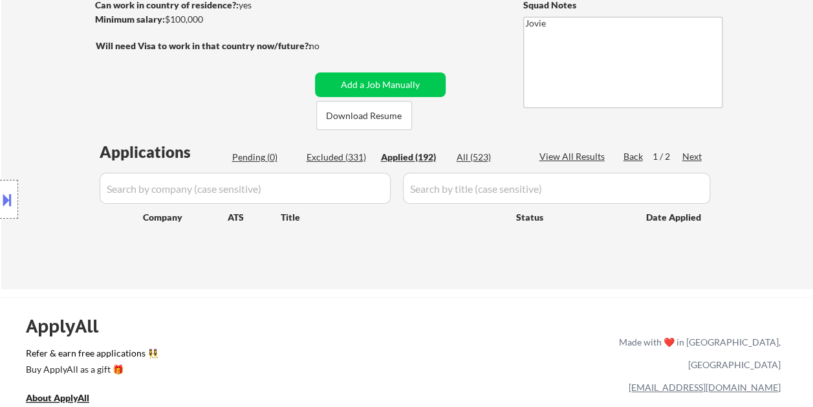
select select ""applied""
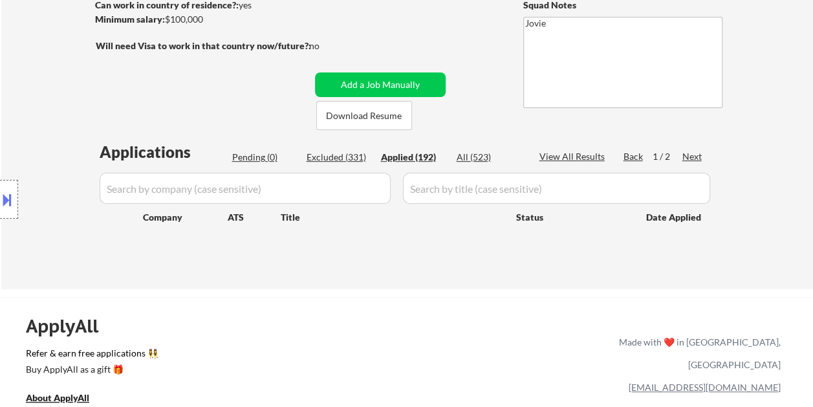
select select ""applied""
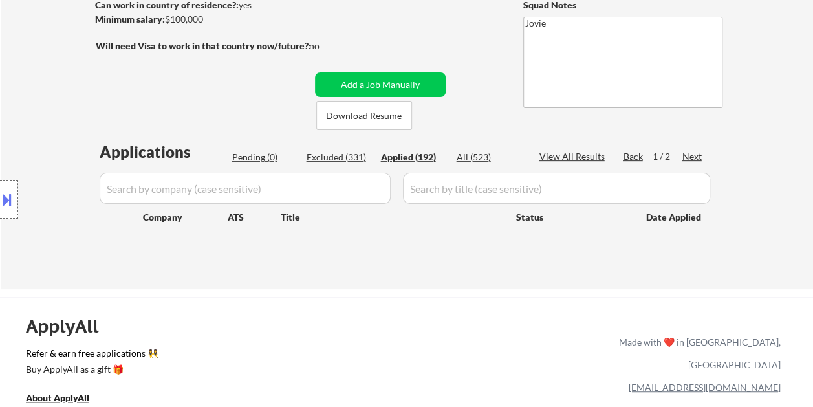
select select ""applied""
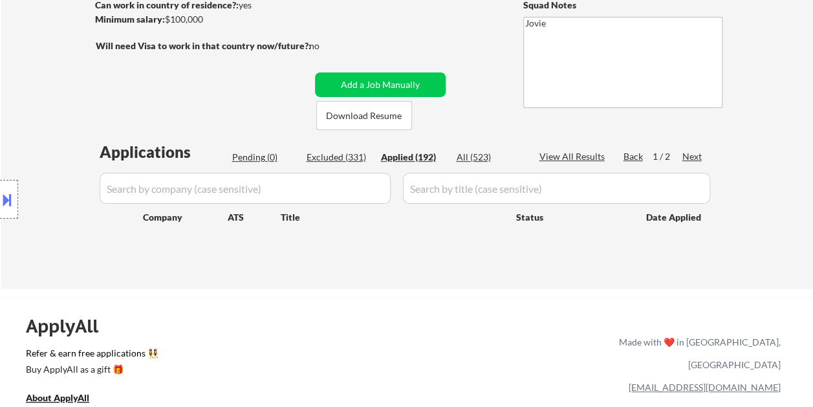
select select ""applied""
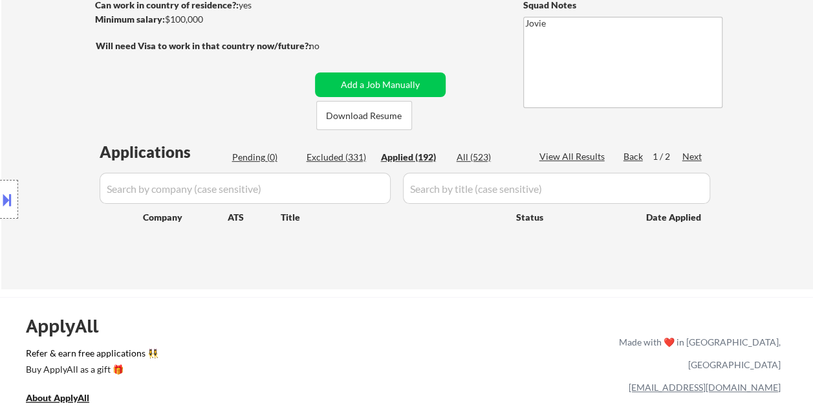
select select ""applied""
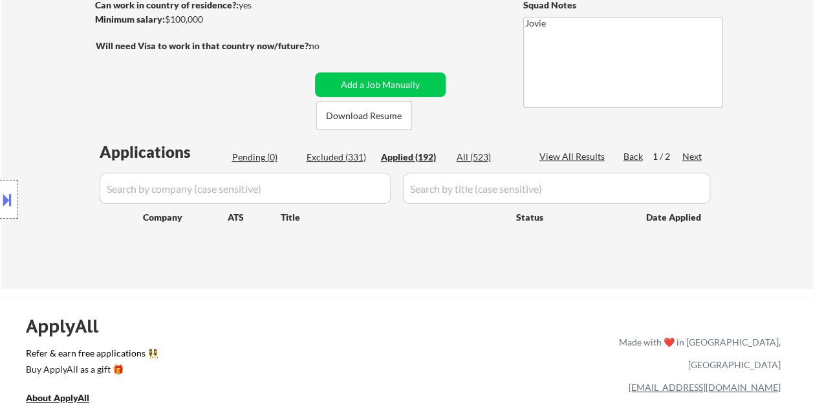
select select ""applied""
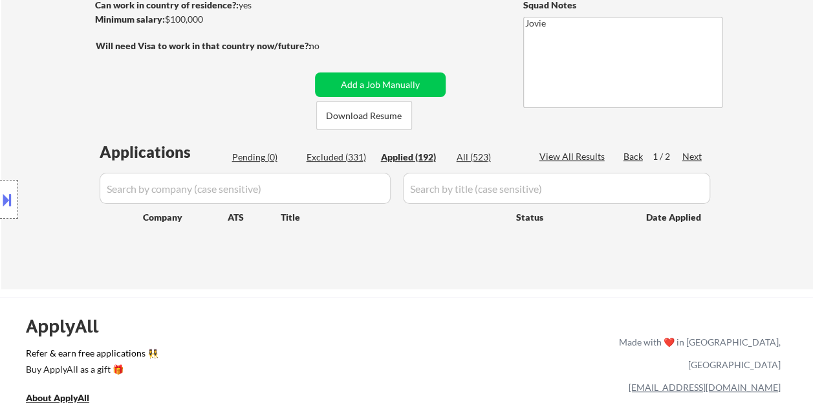
select select ""applied""
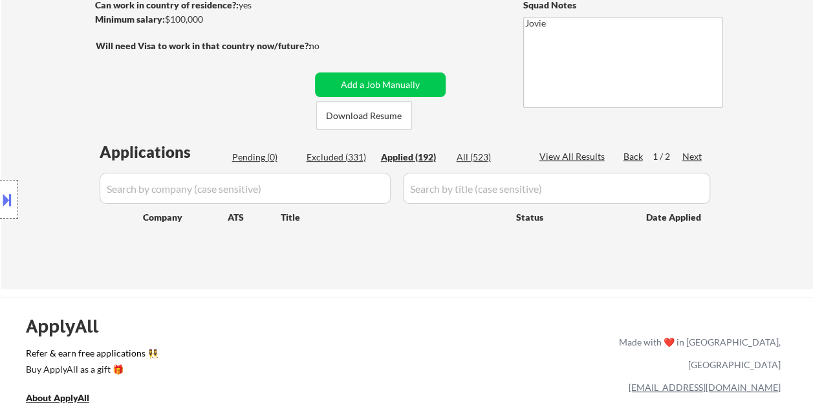
select select ""applied""
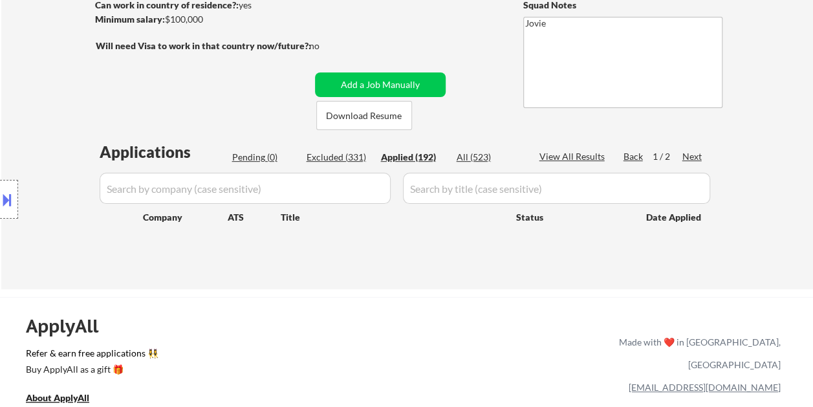
select select ""applied""
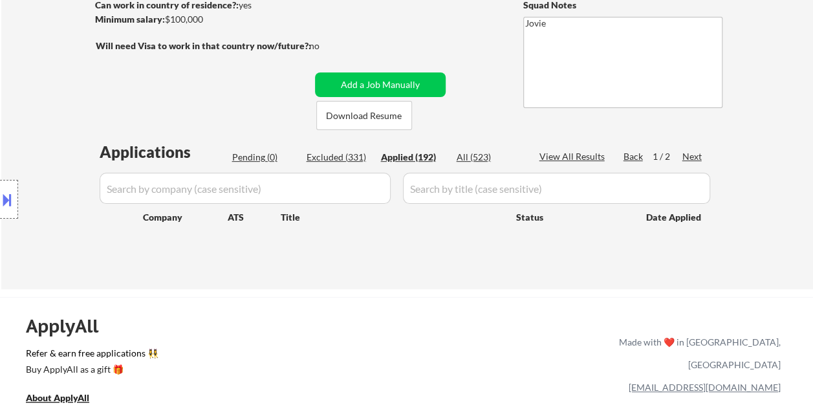
select select ""applied""
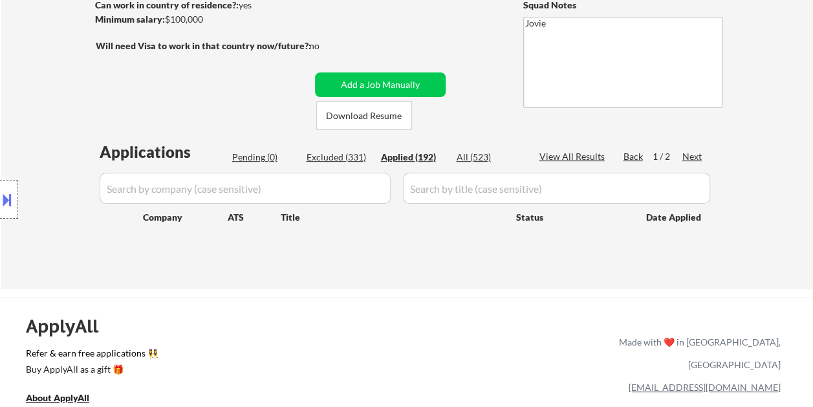
select select ""applied""
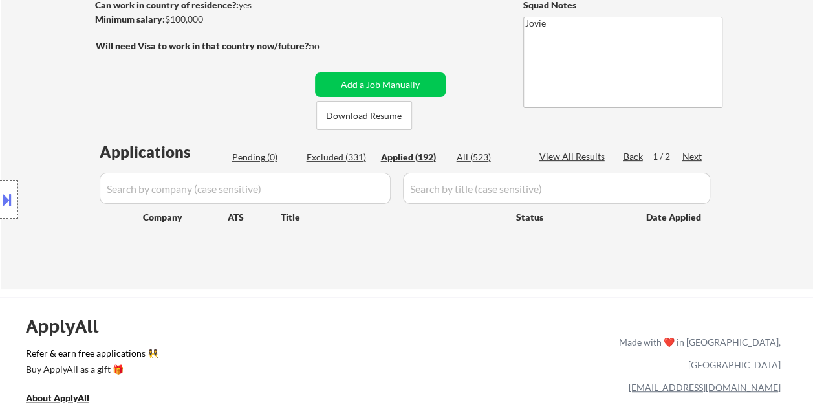
select select ""applied""
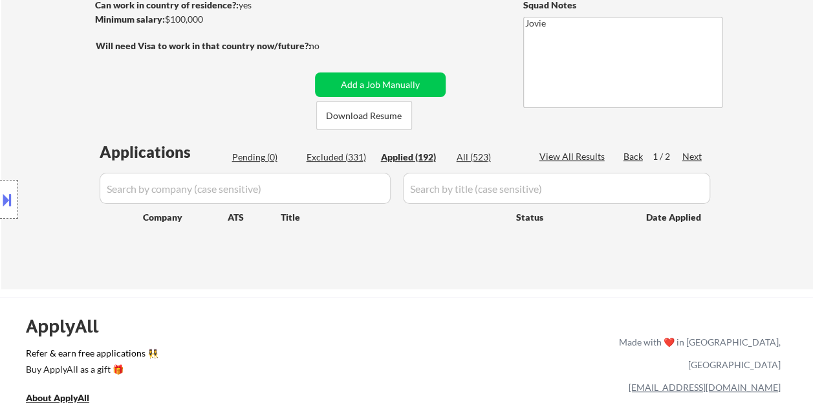
select select ""applied""
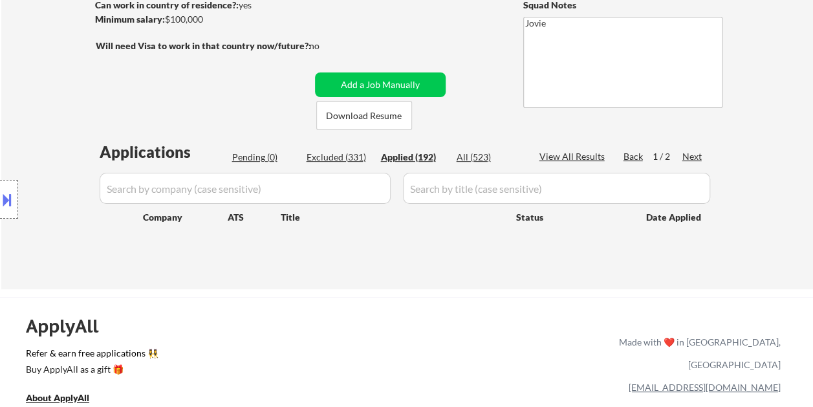
select select ""applied""
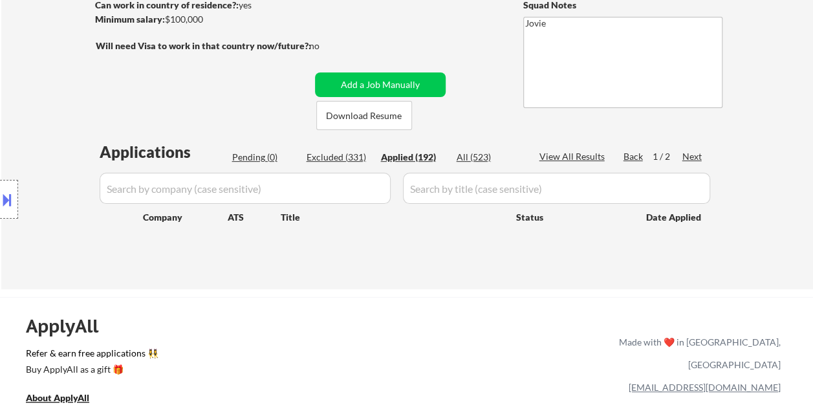
select select ""applied""
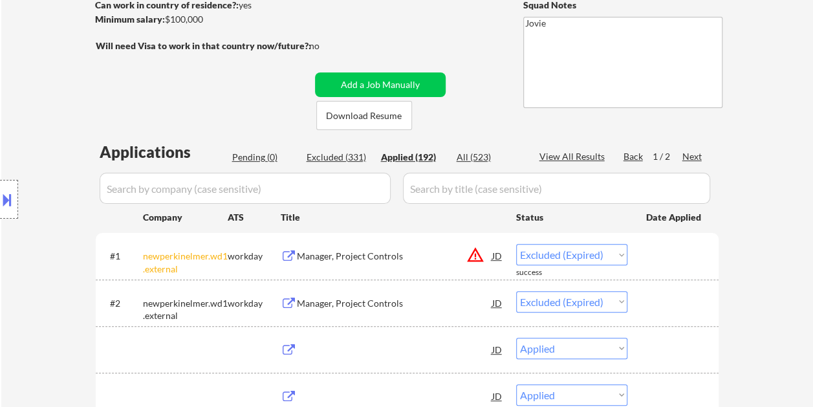
select select ""applied""
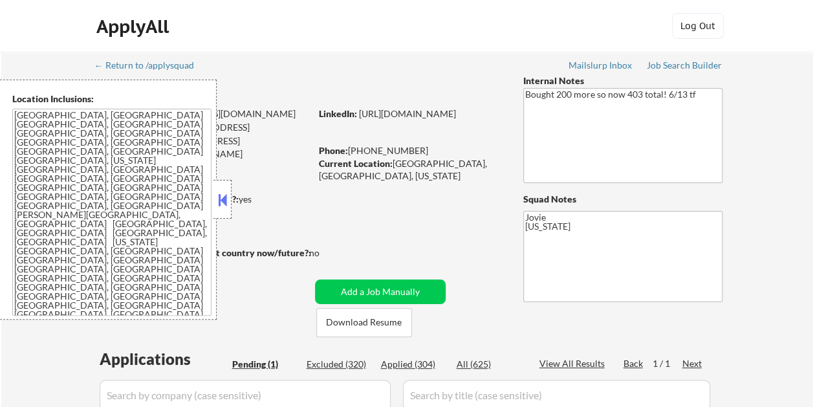
click at [219, 195] on button at bounding box center [222, 199] width 14 height 19
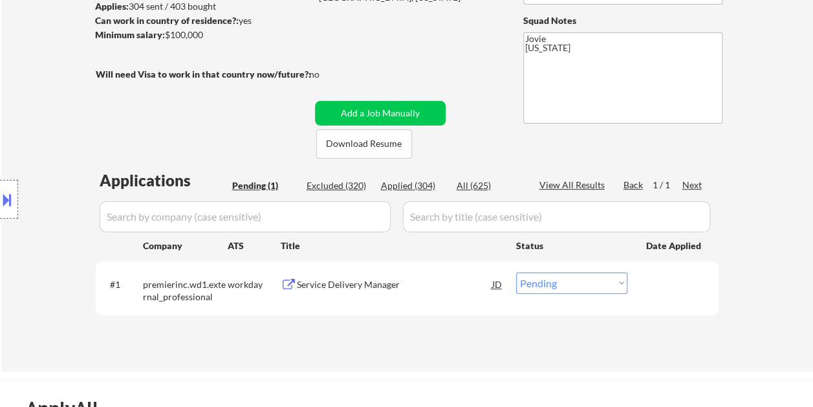
scroll to position [194, 0]
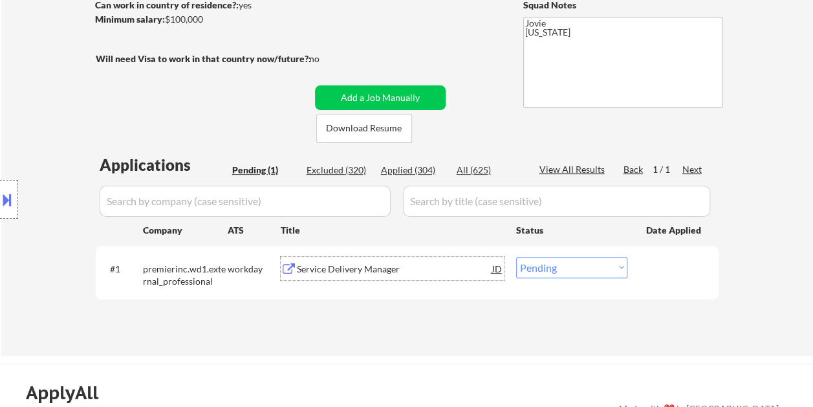
click at [319, 273] on div "Service Delivery Manager" at bounding box center [394, 269] width 195 height 13
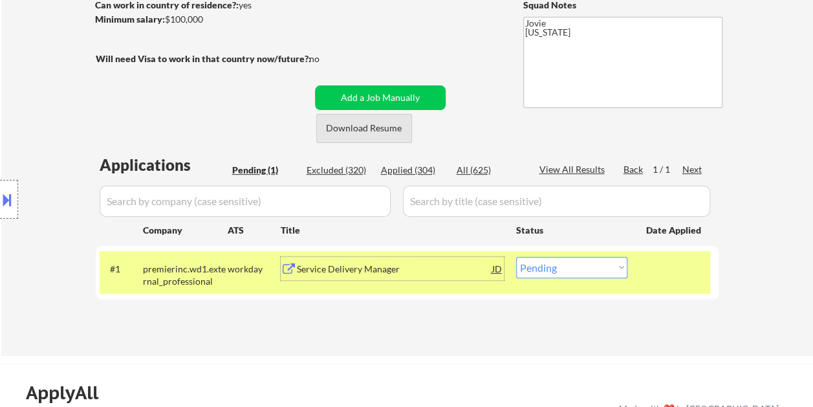
click at [345, 127] on button "Download Resume" at bounding box center [364, 128] width 96 height 29
click at [462, 28] on div "← Return to /applysquad Mailslurp Inbox Job Search Builder [PERSON_NAME] User E…" at bounding box center [407, 102] width 645 height 488
drag, startPoint x: 18, startPoint y: 205, endPoint x: 5, endPoint y: 201, distance: 14.1
click at [18, 204] on div "Location Inclusions: [GEOGRAPHIC_DATA], [GEOGRAPHIC_DATA] [GEOGRAPHIC_DATA], [G…" at bounding box center [116, 200] width 232 height 240
click at [5, 201] on button at bounding box center [7, 199] width 14 height 21
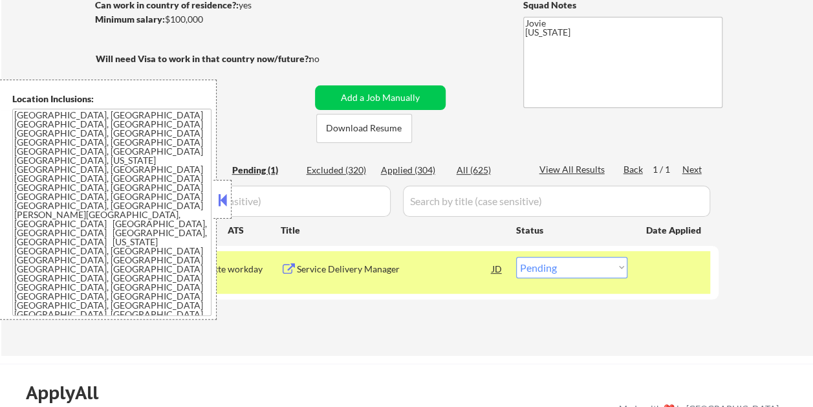
click at [221, 202] on button at bounding box center [222, 199] width 14 height 19
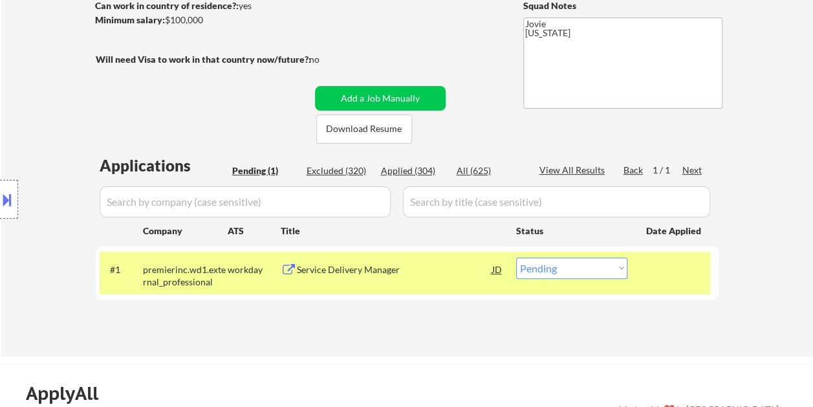
scroll to position [259, 0]
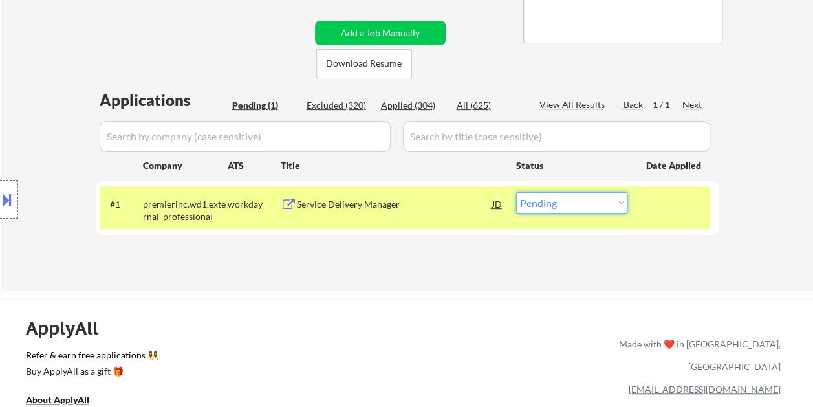
click at [588, 202] on select "Choose an option... Pending Applied Excluded (Questions) Excluded (Expired) Exc…" at bounding box center [571, 202] width 111 height 21
select select ""applied""
click at [516, 192] on select "Choose an option... Pending Applied Excluded (Questions) Excluded (Expired) Exc…" at bounding box center [571, 202] width 111 height 21
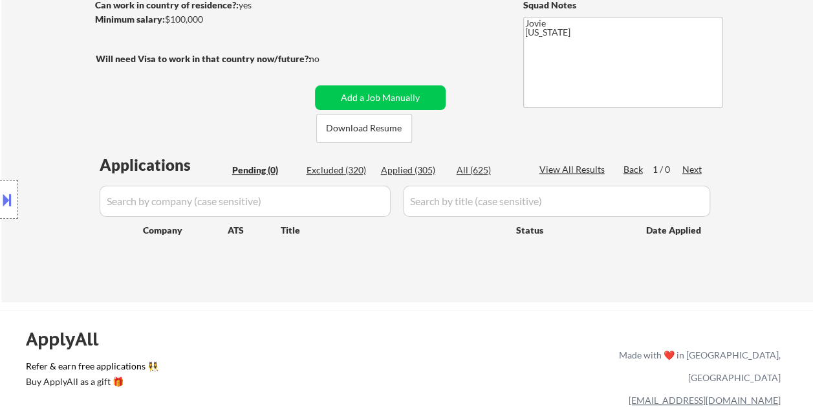
scroll to position [129, 0]
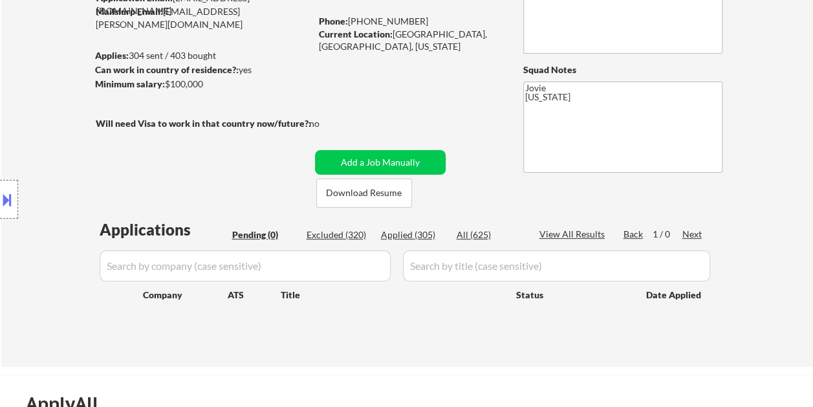
click at [405, 235] on div "Applied (305)" at bounding box center [413, 234] width 65 height 13
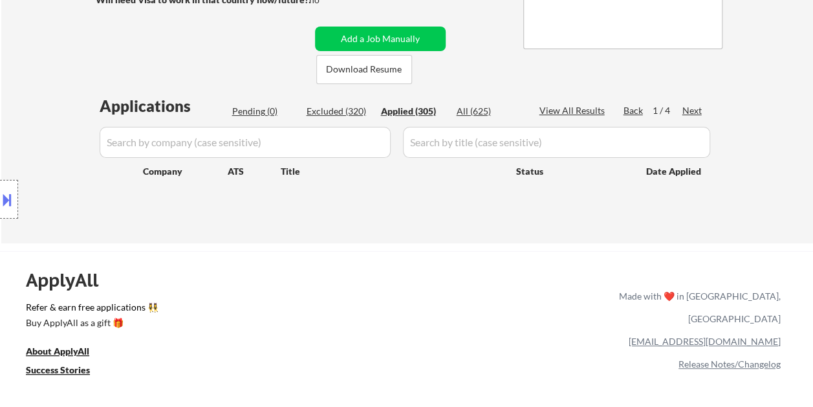
scroll to position [259, 0]
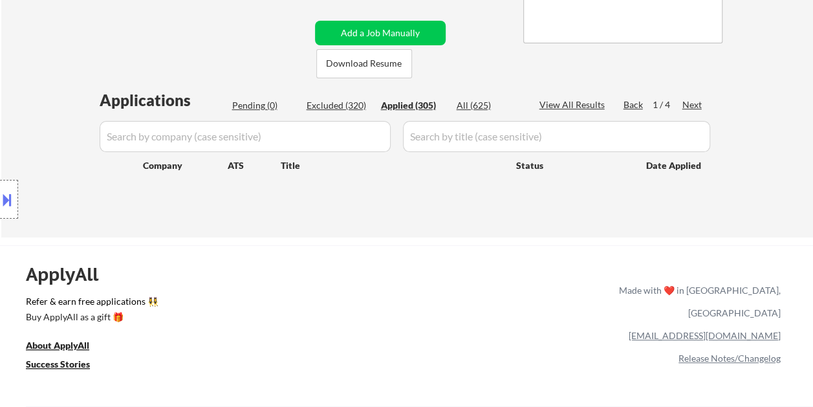
select select ""applied""
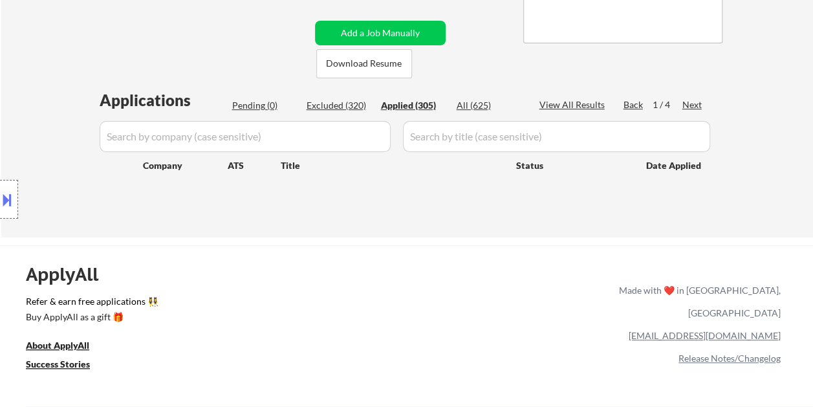
select select ""applied""
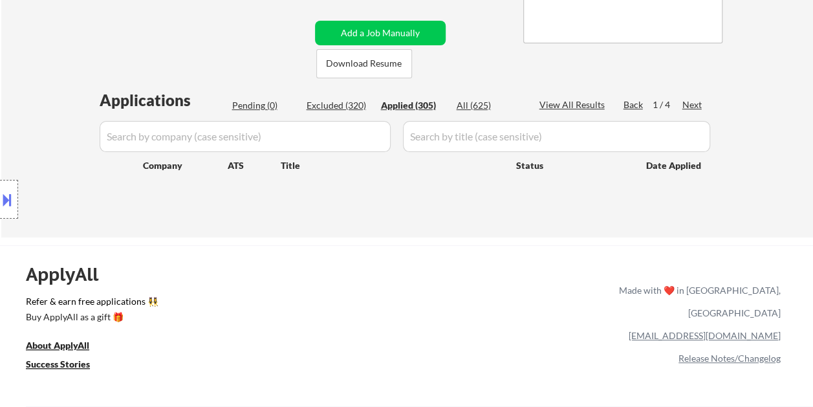
select select ""applied""
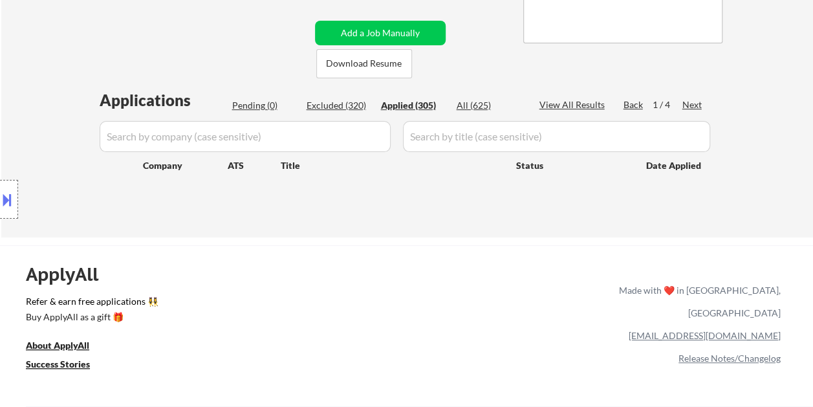
select select ""applied""
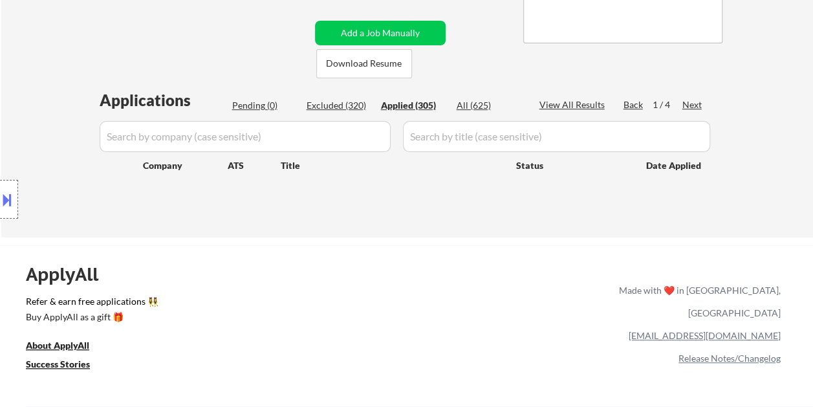
select select ""applied""
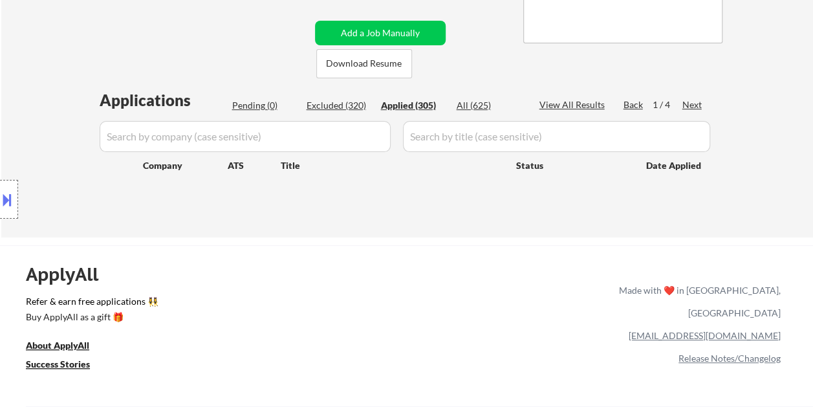
select select ""applied""
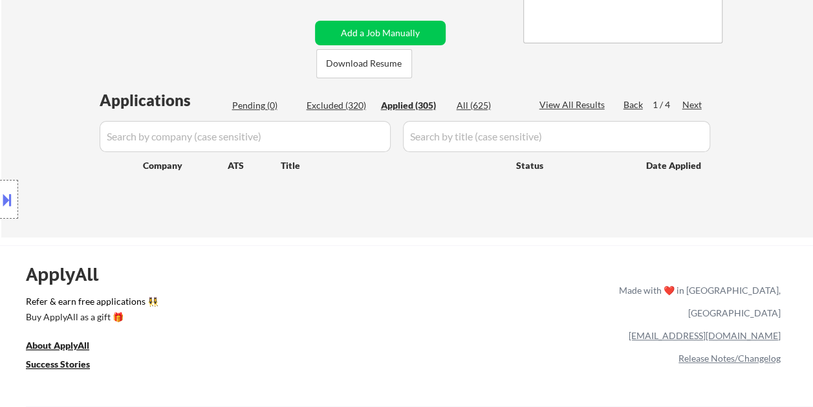
select select ""applied""
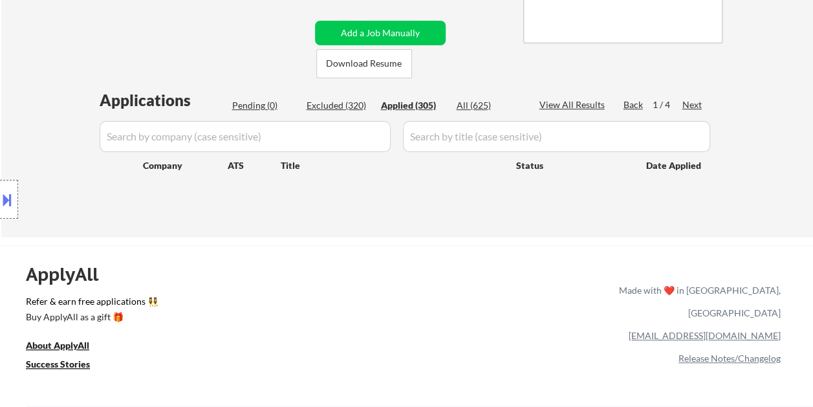
select select ""applied""
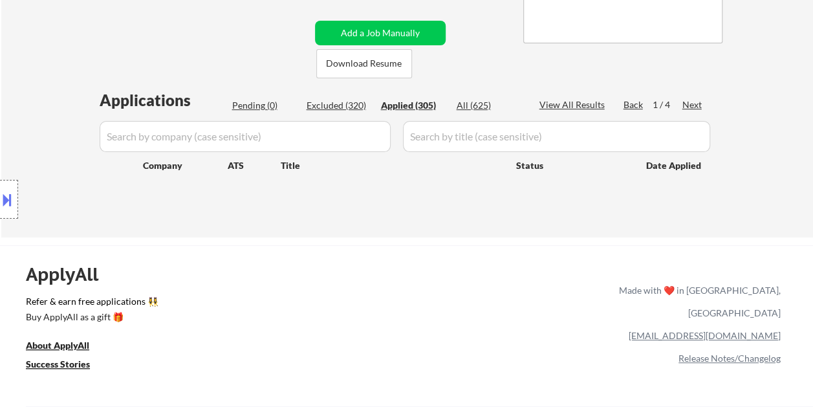
select select ""applied""
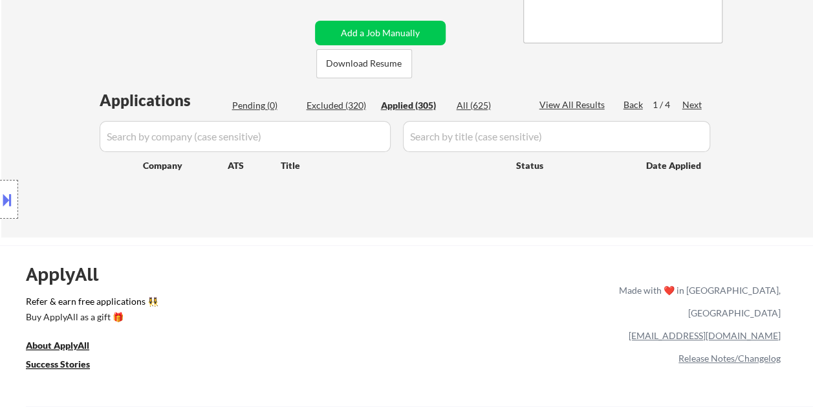
select select ""applied""
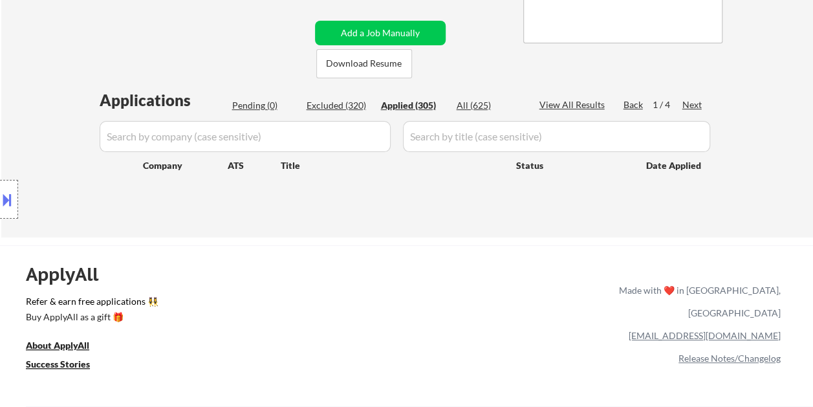
select select ""applied""
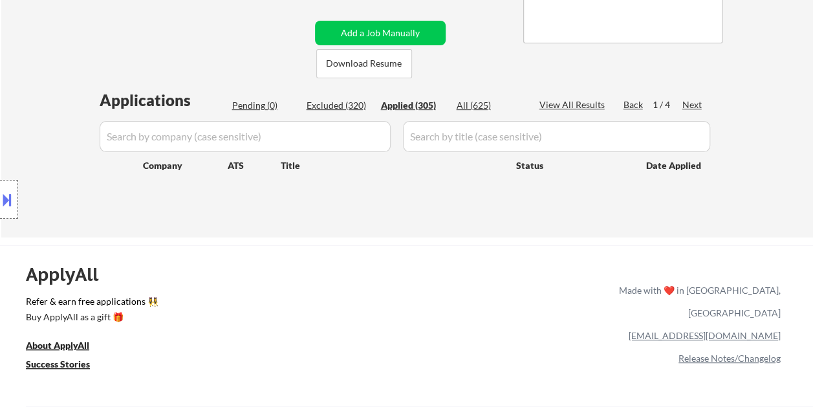
select select ""applied""
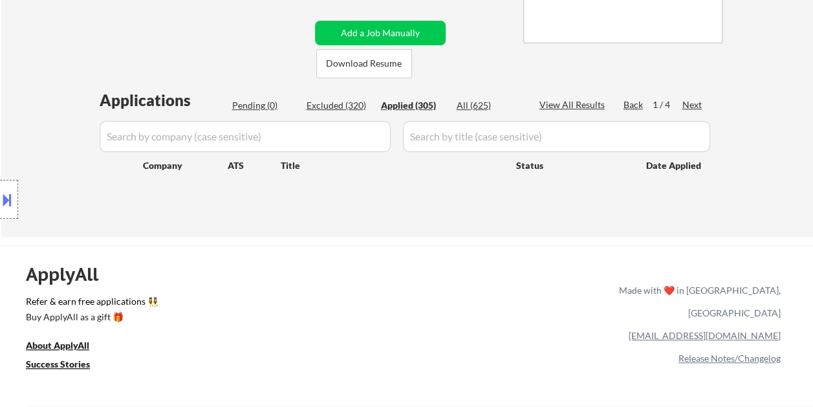
select select ""applied""
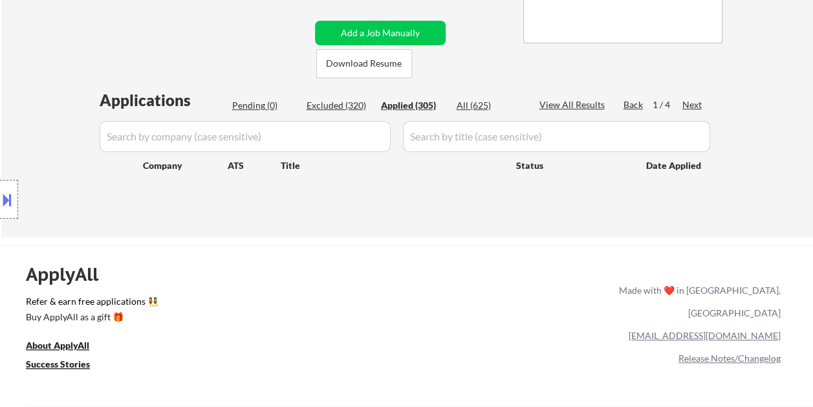
select select ""applied""
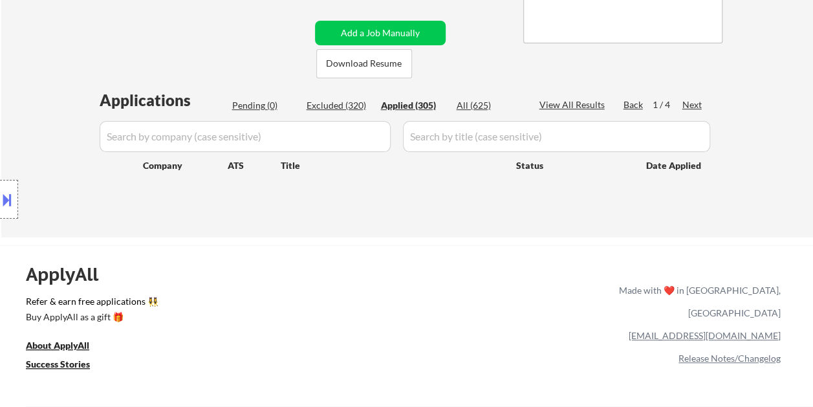
select select ""applied""
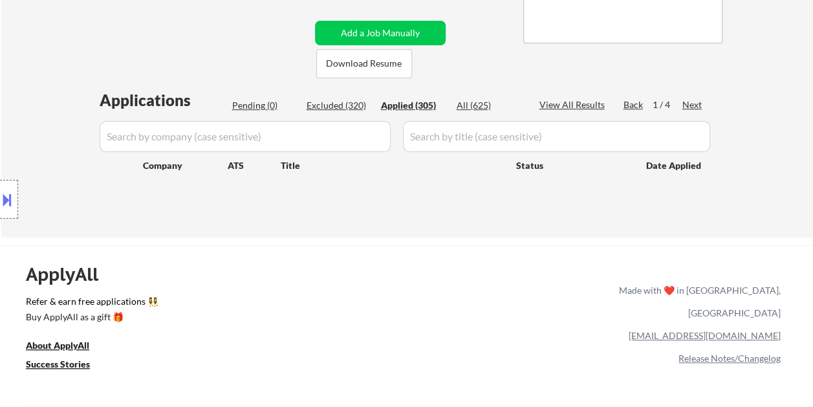
select select ""applied""
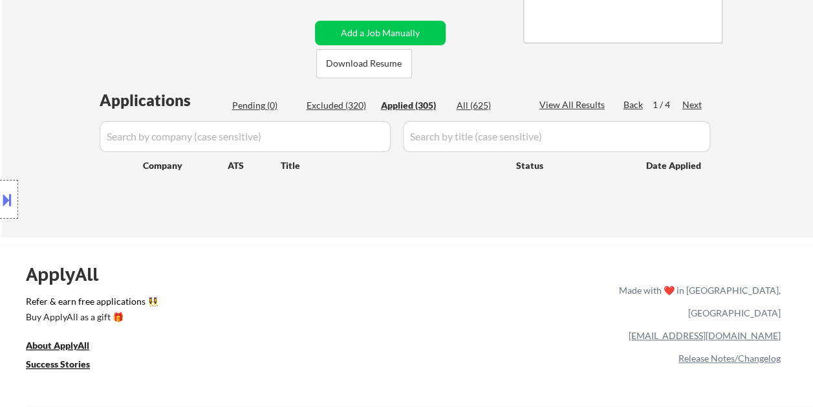
select select ""applied""
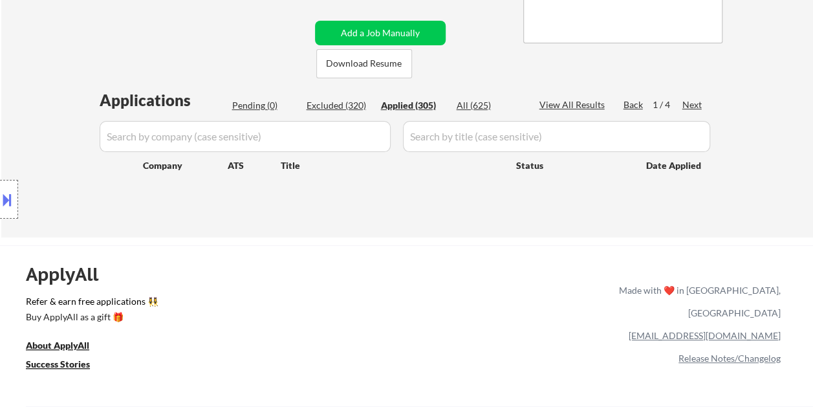
select select ""applied""
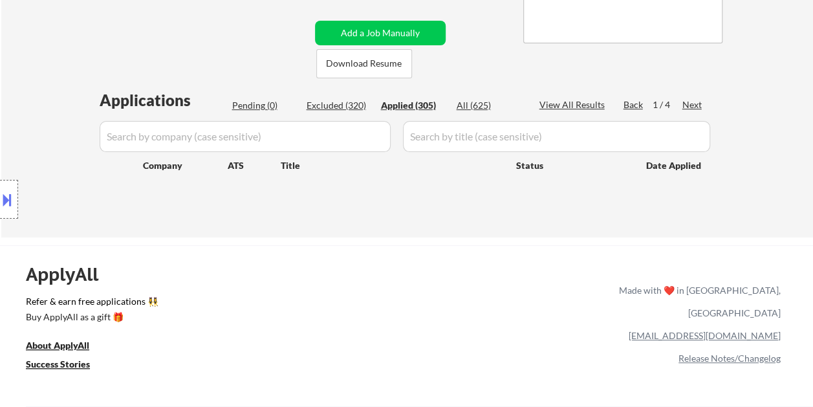
select select ""applied""
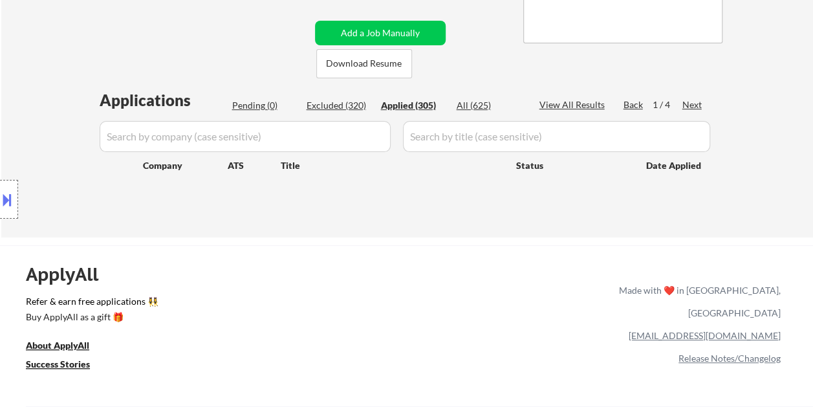
select select ""applied""
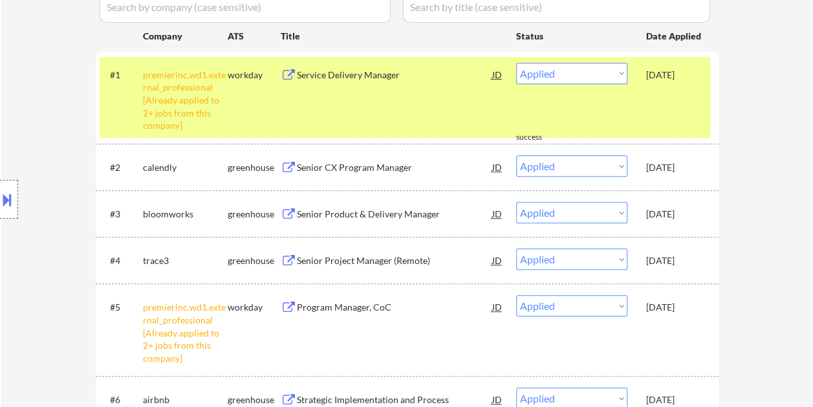
scroll to position [323, 0]
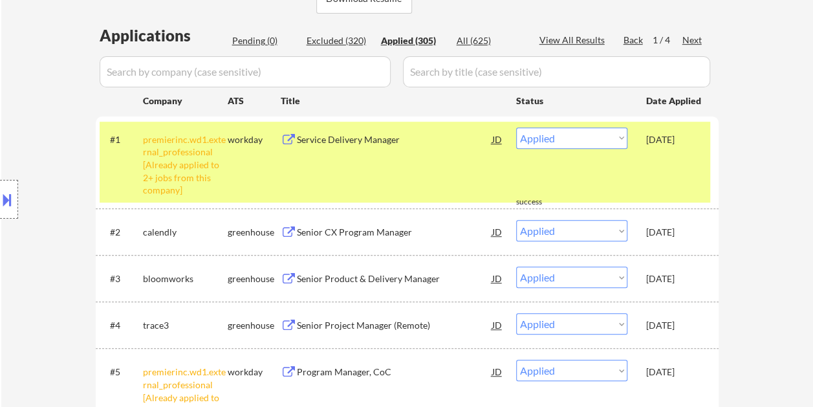
click at [684, 180] on div "#1 premierinc.wd1.external_professional [Already applied to 2+ jobs from this c…" at bounding box center [405, 162] width 610 height 81
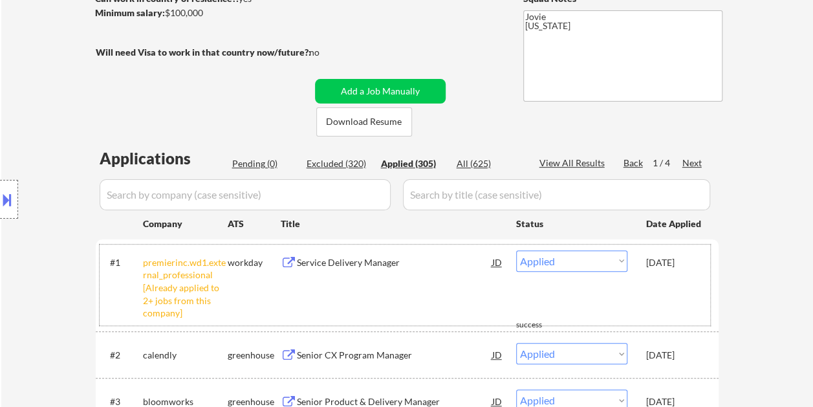
scroll to position [129, 0]
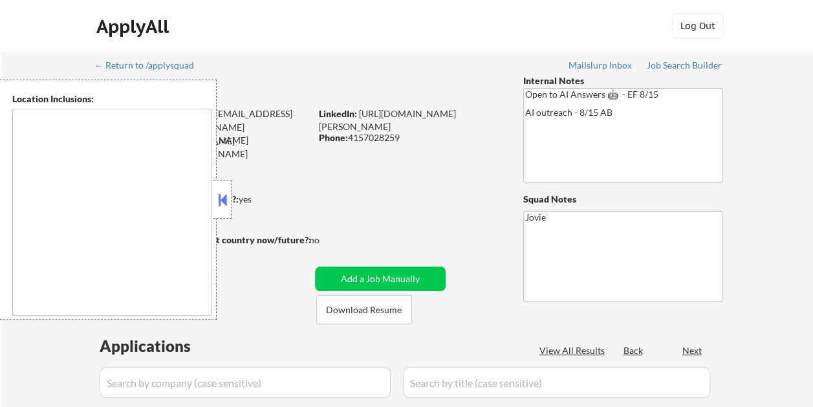
type textarea "[GEOGRAPHIC_DATA], [GEOGRAPHIC_DATA] [GEOGRAPHIC_DATA], [GEOGRAPHIC_DATA] [GEOG…"
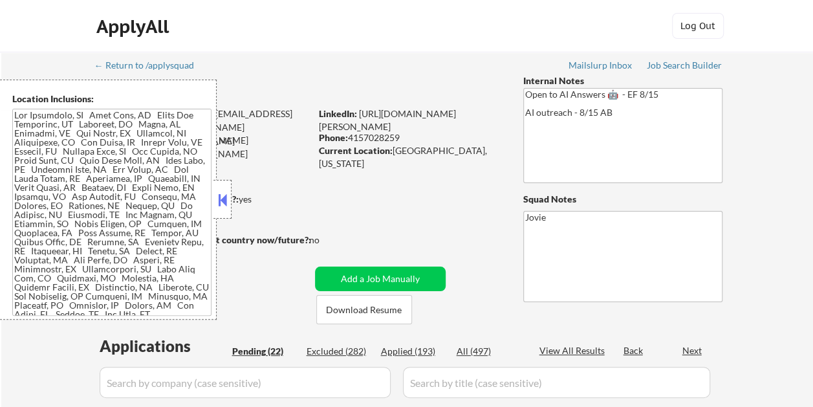
click at [227, 194] on button at bounding box center [222, 199] width 14 height 19
select select ""pending""
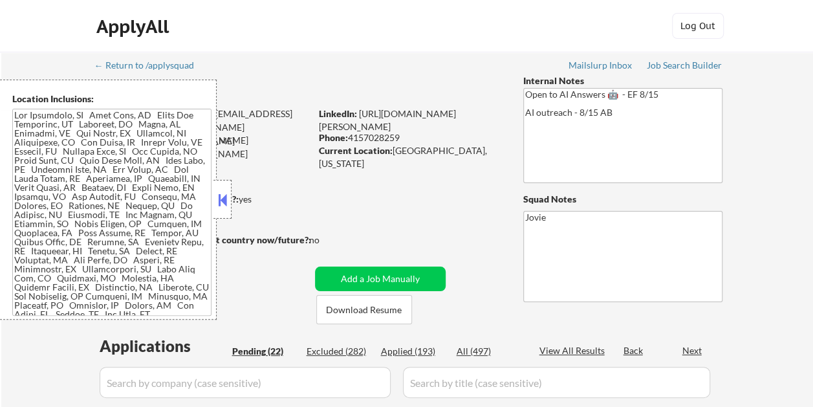
select select ""pending""
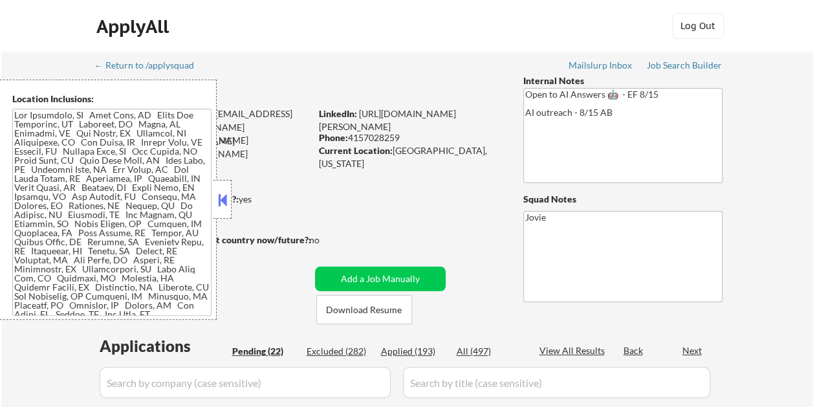
select select ""pending""
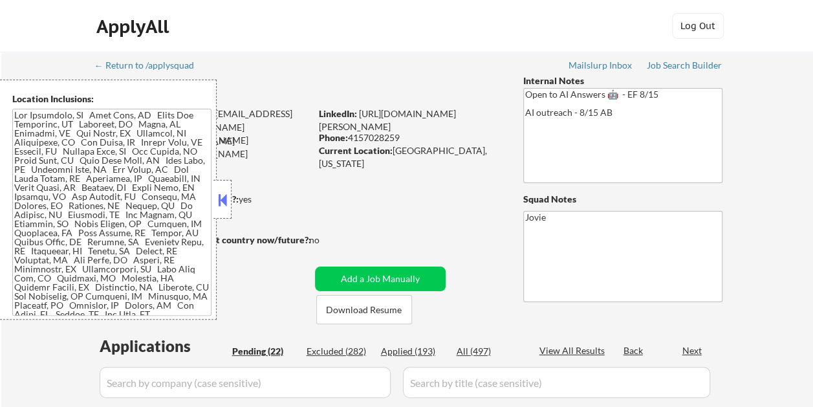
select select ""pending""
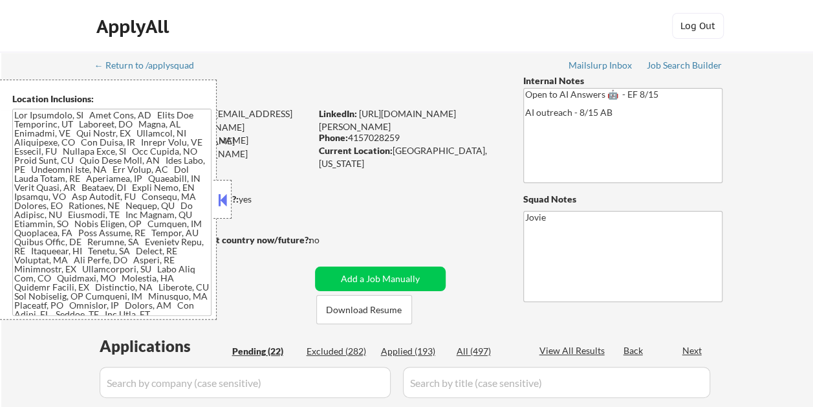
select select ""pending""
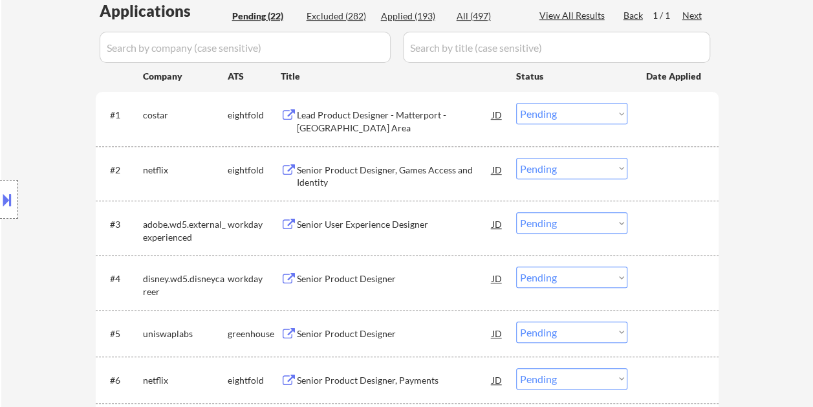
scroll to position [323, 0]
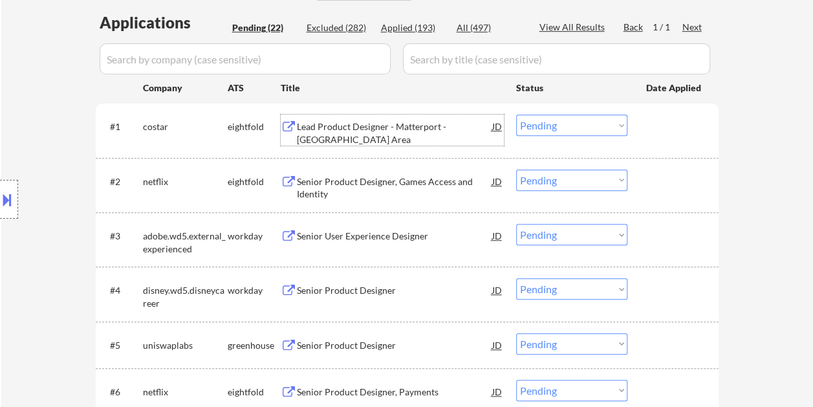
click at [396, 129] on div "Lead Product Designer - Matterport - [GEOGRAPHIC_DATA] Area" at bounding box center [394, 132] width 195 height 25
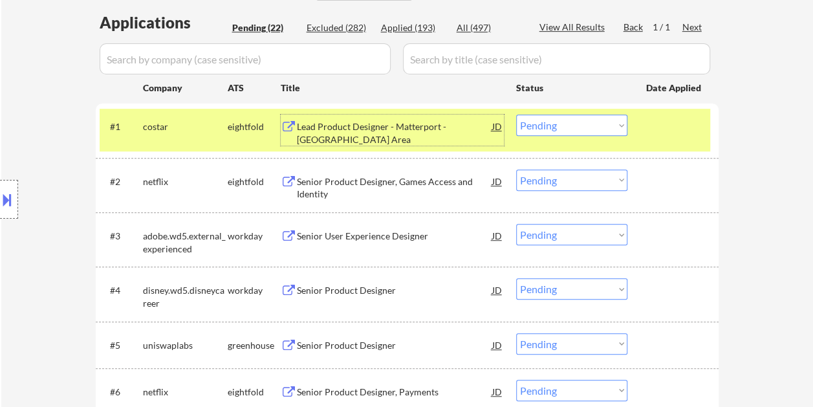
click at [563, 119] on select "Choose an option... Pending Applied Excluded (Questions) Excluded (Expired) Exc…" at bounding box center [571, 124] width 111 height 21
click at [516, 114] on select "Choose an option... Pending Applied Excluded (Questions) Excluded (Expired) Exc…" at bounding box center [571, 124] width 111 height 21
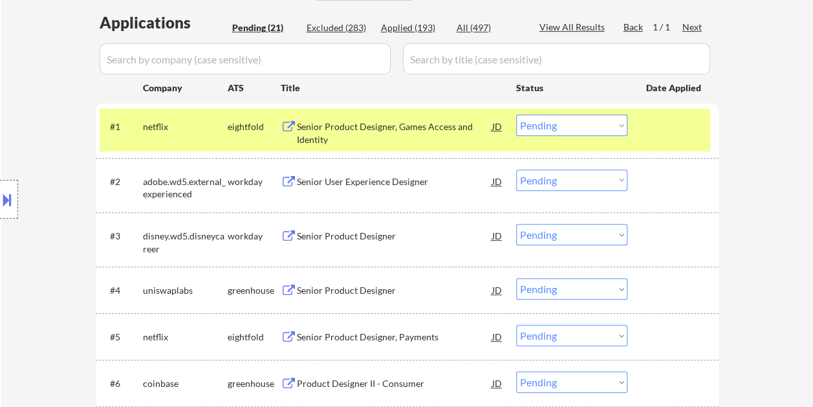
click at [671, 143] on div "#1 netflix eightfold Senior Product Designer, Games Access and Identity JD Choo…" at bounding box center [405, 130] width 610 height 43
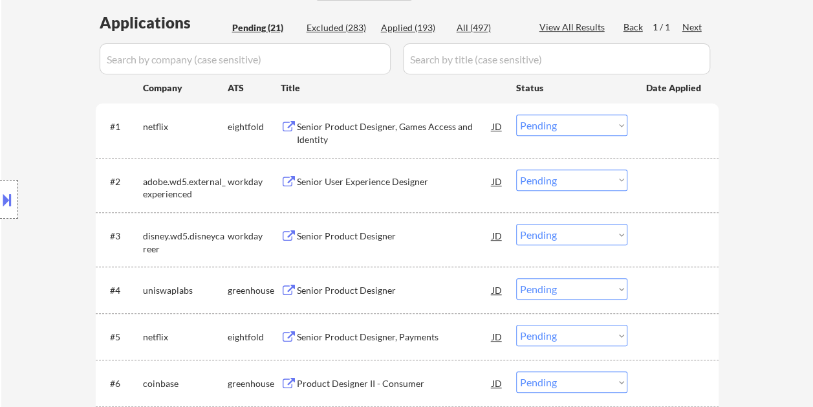
click at [654, 131] on div at bounding box center [674, 125] width 57 height 23
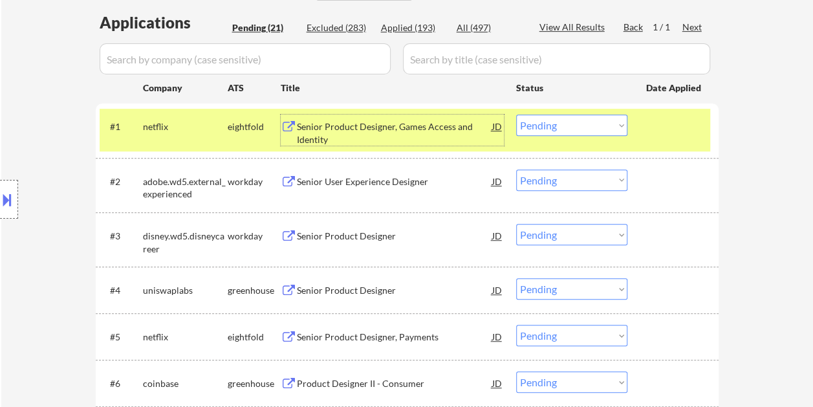
click at [331, 135] on div "Senior Product Designer, Games Access and Identity" at bounding box center [394, 132] width 195 height 25
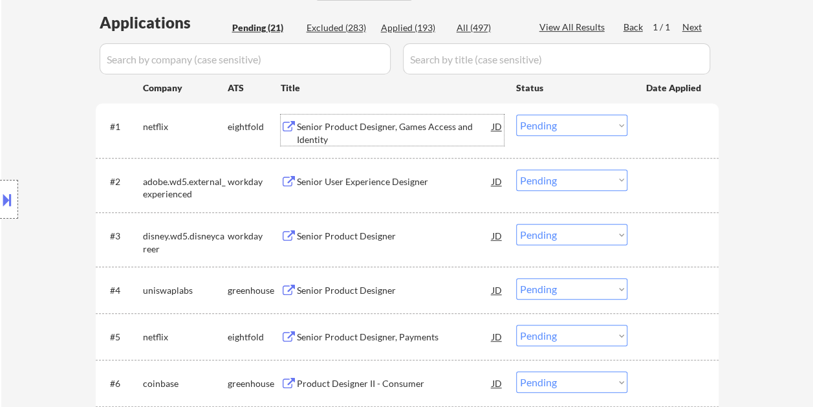
drag, startPoint x: 658, startPoint y: 125, endPoint x: 619, endPoint y: 142, distance: 42.3
click at [658, 125] on div at bounding box center [674, 125] width 57 height 23
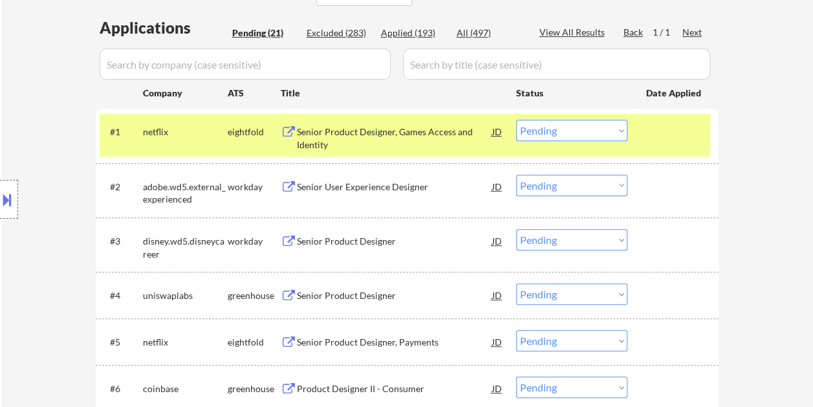
scroll to position [259, 0]
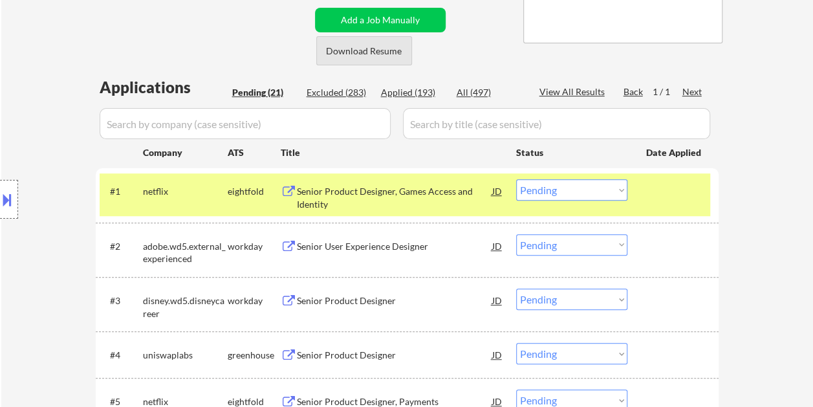
click at [365, 54] on button "Download Resume" at bounding box center [364, 50] width 96 height 29
click at [547, 191] on select "Choose an option... Pending Applied Excluded (Questions) Excluded (Expired) Exc…" at bounding box center [571, 189] width 111 height 21
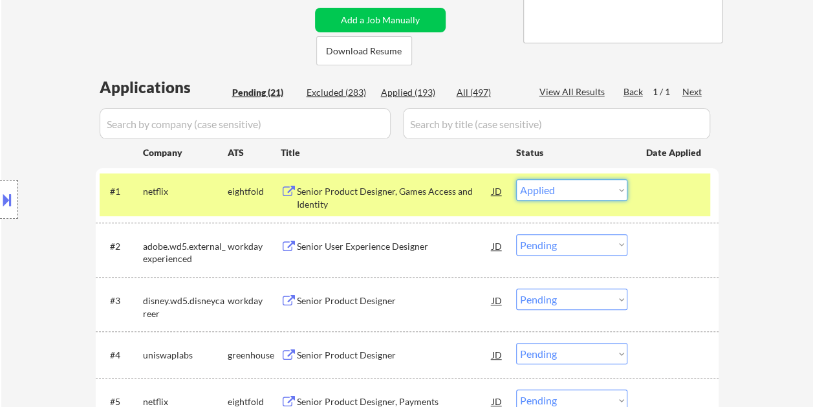
click at [516, 179] on select "Choose an option... Pending Applied Excluded (Questions) Excluded (Expired) Exc…" at bounding box center [571, 189] width 111 height 21
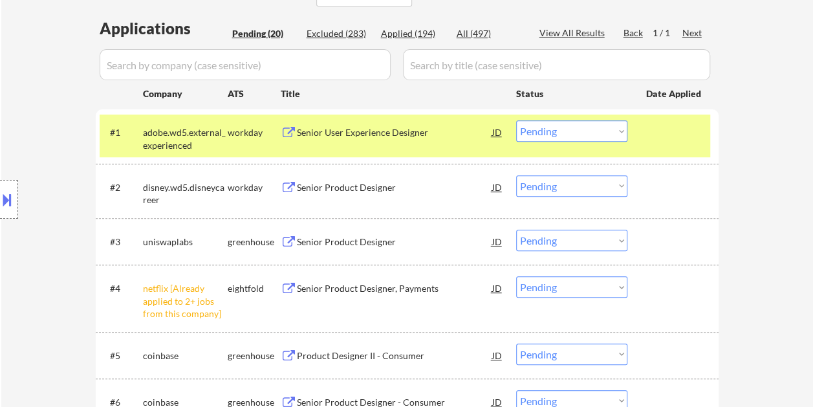
scroll to position [323, 0]
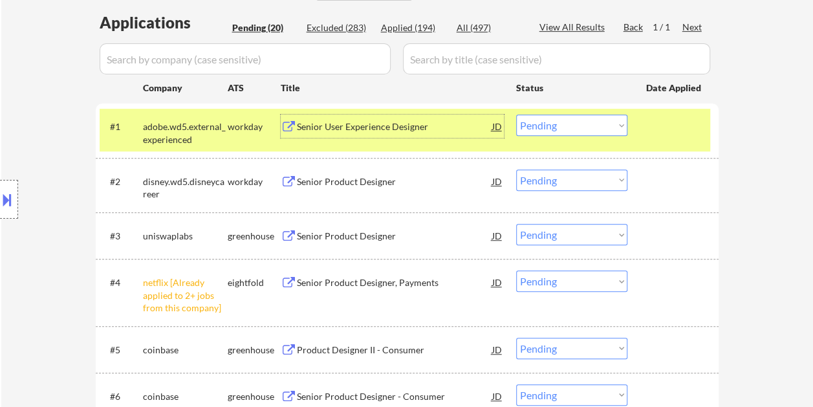
click at [340, 128] on div "Senior User Experience Designer" at bounding box center [394, 126] width 195 height 13
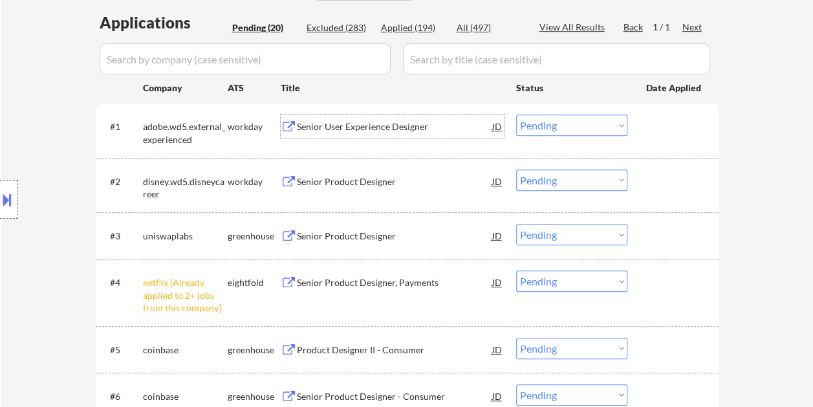
click at [646, 126] on div at bounding box center [674, 125] width 57 height 23
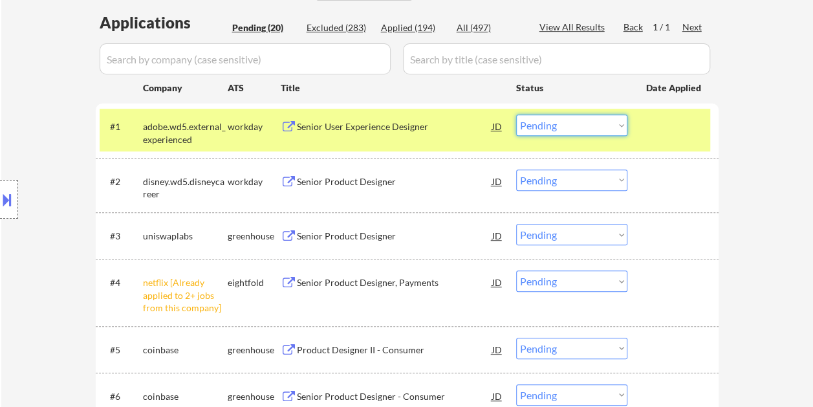
click at [616, 125] on select "Choose an option... Pending Applied Excluded (Questions) Excluded (Expired) Exc…" at bounding box center [571, 124] width 111 height 21
click at [516, 114] on select "Choose an option... Pending Applied Excluded (Questions) Excluded (Expired) Exc…" at bounding box center [571, 124] width 111 height 21
select select ""pending""
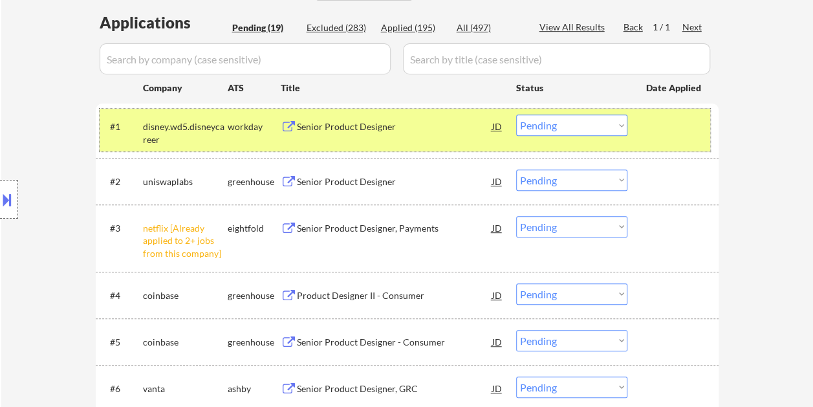
click at [640, 140] on div "#1 disney.wd5.disneycareer workday Senior Product Designer JD Choose an option.…" at bounding box center [405, 130] width 610 height 43
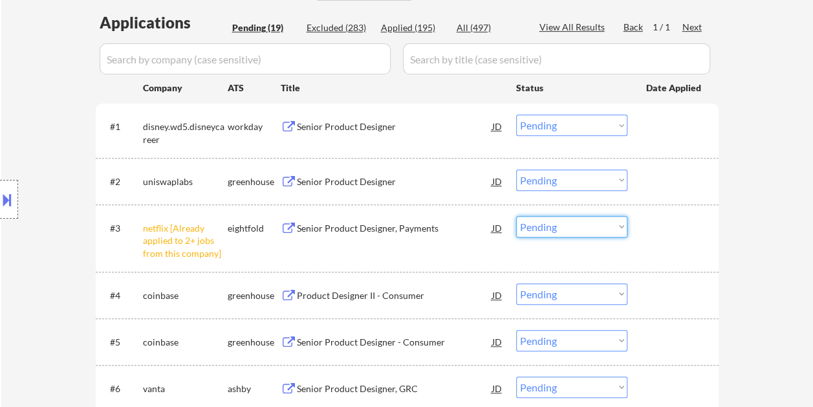
click at [615, 230] on select "Choose an option... Pending Applied Excluded (Questions) Excluded (Expired) Exc…" at bounding box center [571, 226] width 111 height 21
click at [516, 216] on select "Choose an option... Pending Applied Excluded (Questions) Excluded (Expired) Exc…" at bounding box center [571, 226] width 111 height 21
select select ""pending""
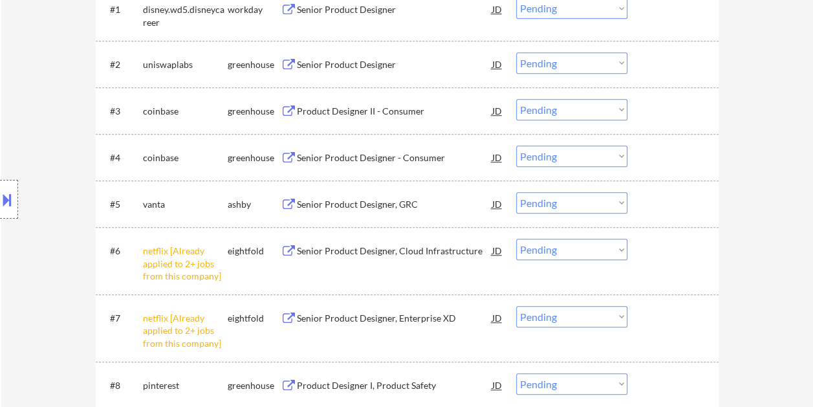
scroll to position [453, 0]
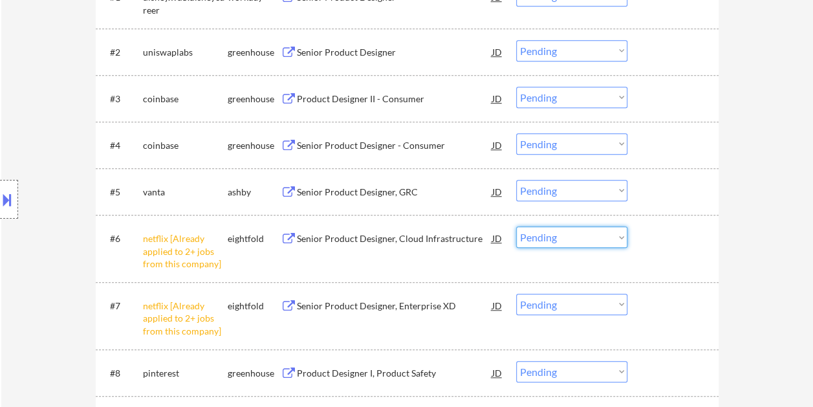
click at [621, 236] on select "Choose an option... Pending Applied Excluded (Questions) Excluded (Expired) Exc…" at bounding box center [571, 236] width 111 height 21
click at [516, 226] on select "Choose an option... Pending Applied Excluded (Questions) Excluded (Expired) Exc…" at bounding box center [571, 236] width 111 height 21
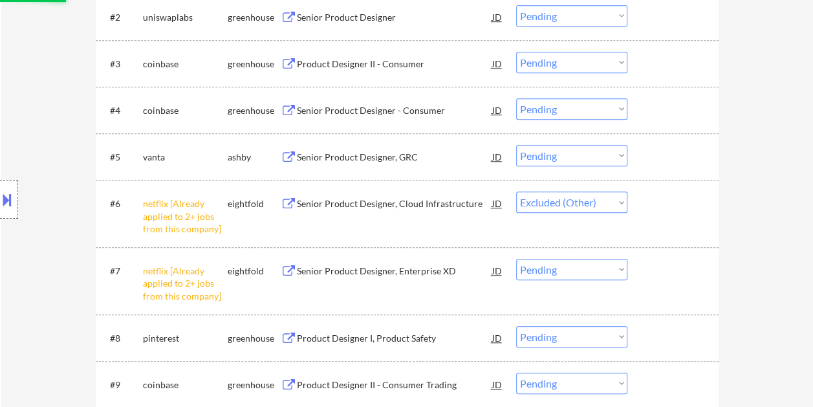
scroll to position [517, 0]
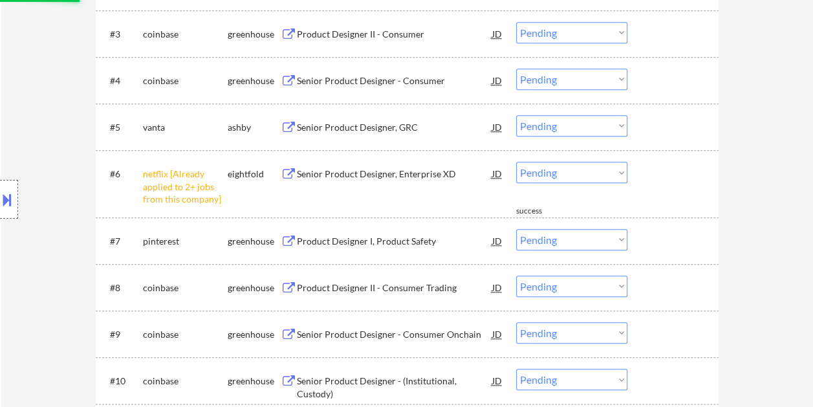
click at [609, 176] on select "Choose an option... Pending Applied Excluded (Questions) Excluded (Expired) Exc…" at bounding box center [571, 172] width 111 height 21
click at [516, 162] on select "Choose an option... Pending Applied Excluded (Questions) Excluded (Expired) Exc…" at bounding box center [571, 172] width 111 height 21
select select ""pending""
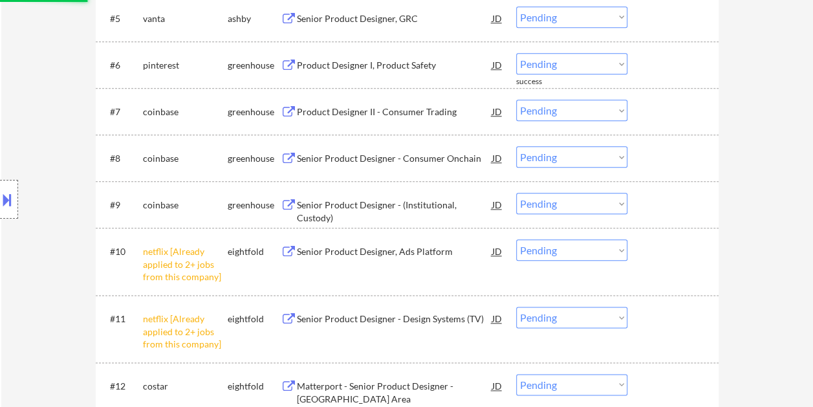
scroll to position [647, 0]
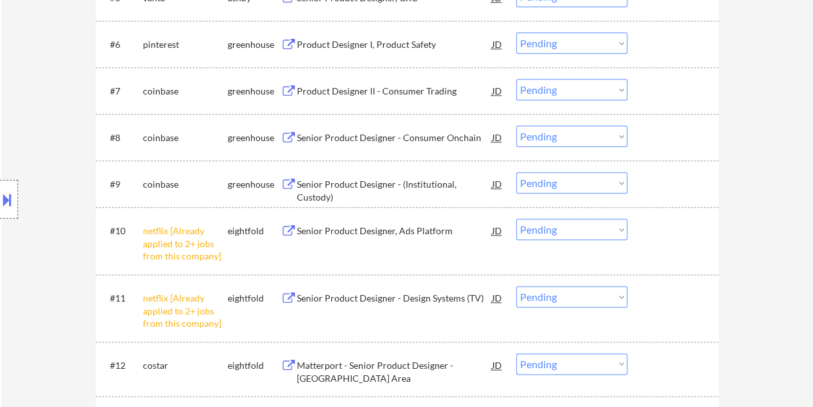
click at [621, 233] on select "Choose an option... Pending Applied Excluded (Questions) Excluded (Expired) Exc…" at bounding box center [571, 229] width 111 height 21
click at [516, 219] on select "Choose an option... Pending Applied Excluded (Questions) Excluded (Expired) Exc…" at bounding box center [571, 229] width 111 height 21
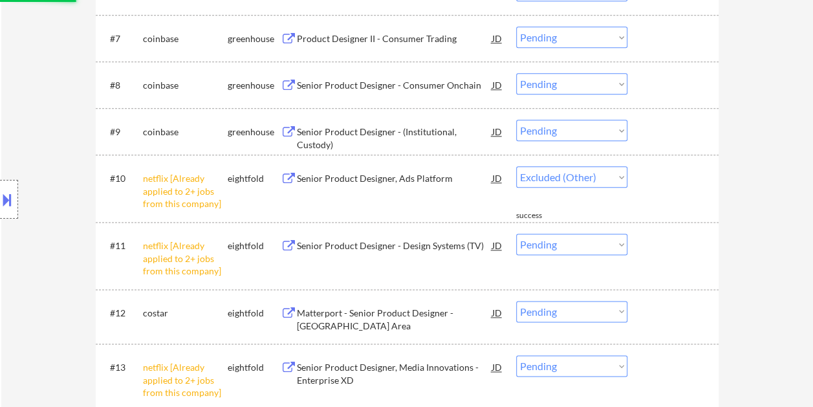
scroll to position [711, 0]
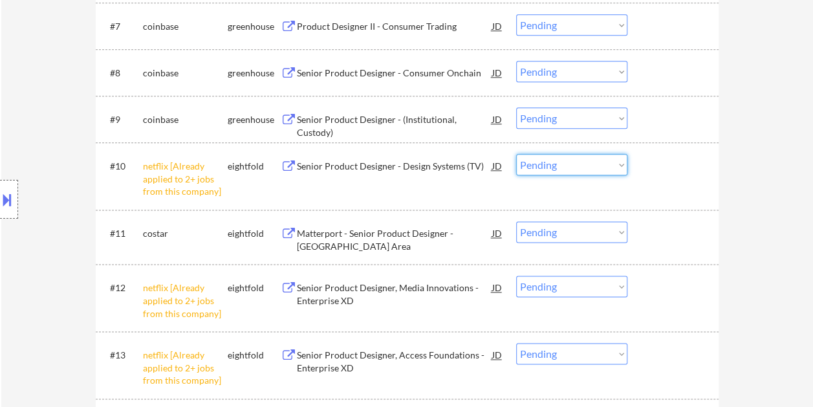
click at [613, 160] on select "Choose an option... Pending Applied Excluded (Questions) Excluded (Expired) Exc…" at bounding box center [571, 164] width 111 height 21
click at [516, 154] on select "Choose an option... Pending Applied Excluded (Questions) Excluded (Expired) Exc…" at bounding box center [571, 164] width 111 height 21
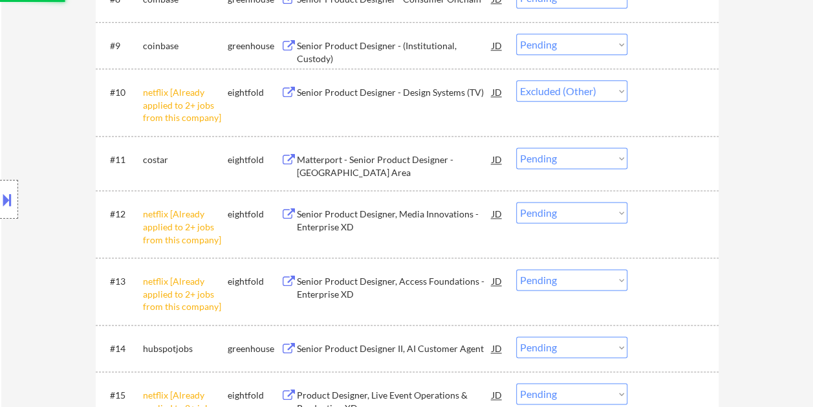
scroll to position [841, 0]
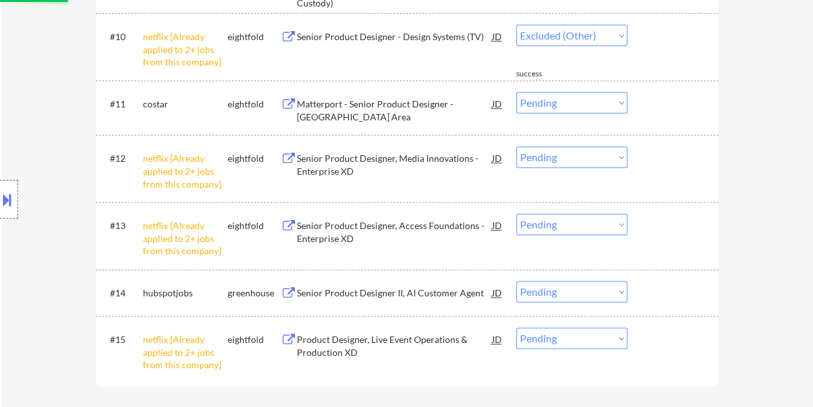
select select ""pending""
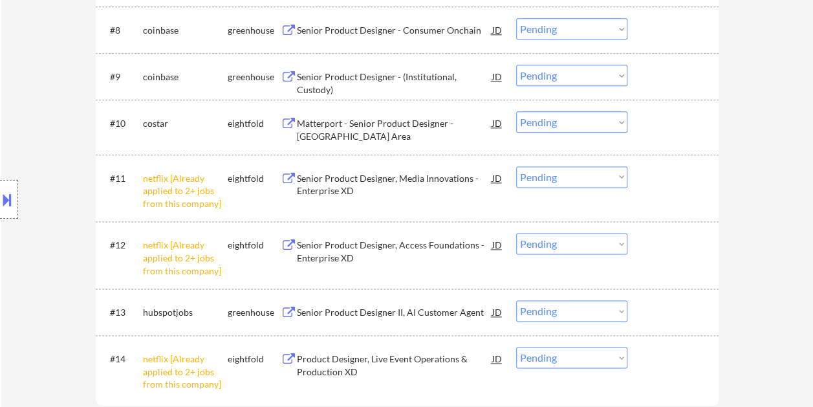
scroll to position [776, 0]
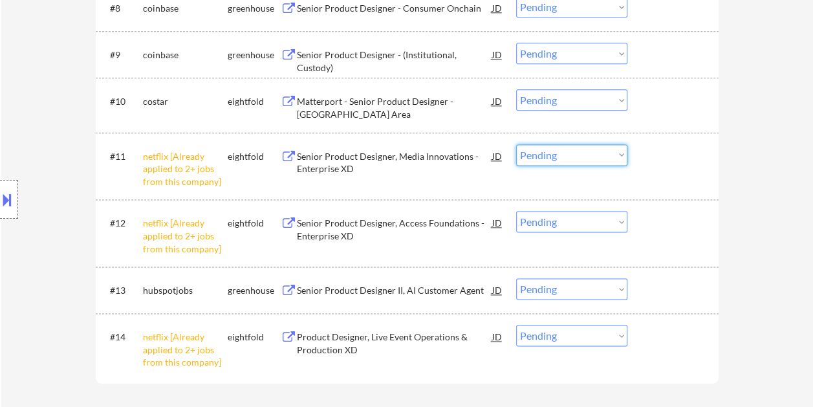
click at [614, 160] on select "Choose an option... Pending Applied Excluded (Questions) Excluded (Expired) Exc…" at bounding box center [571, 154] width 111 height 21
click at [516, 144] on select "Choose an option... Pending Applied Excluded (Questions) Excluded (Expired) Exc…" at bounding box center [571, 154] width 111 height 21
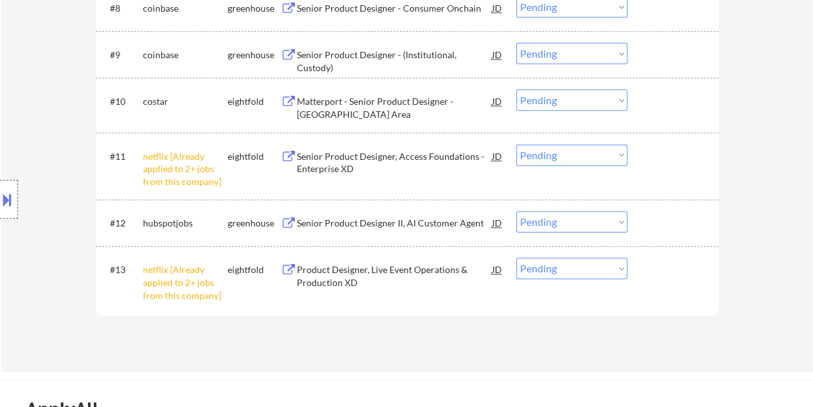
click at [618, 151] on select "Choose an option... Pending Applied Excluded (Questions) Excluded (Expired) Exc…" at bounding box center [571, 154] width 111 height 21
click at [516, 144] on select "Choose an option... Pending Applied Excluded (Questions) Excluded (Expired) Exc…" at bounding box center [571, 154] width 111 height 21
select select ""pending""
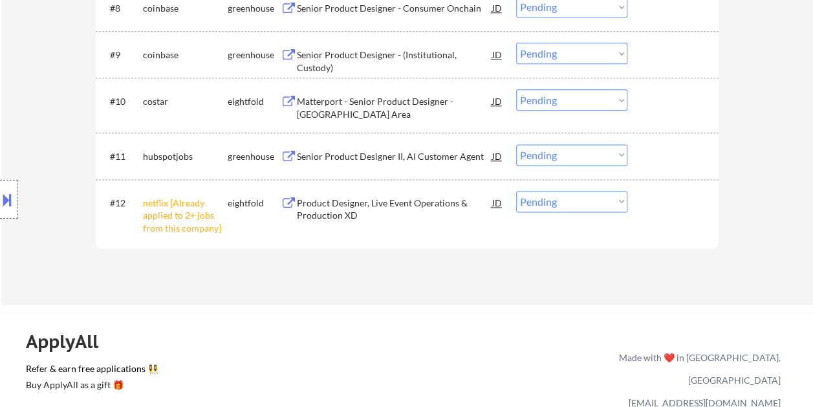
click at [613, 202] on select "Choose an option... Pending Applied Excluded (Questions) Excluded (Expired) Exc…" at bounding box center [571, 201] width 111 height 21
select select ""excluded__other_""
click at [516, 191] on select "Choose an option... Pending Applied Excluded (Questions) Excluded (Expired) Exc…" at bounding box center [571, 201] width 111 height 21
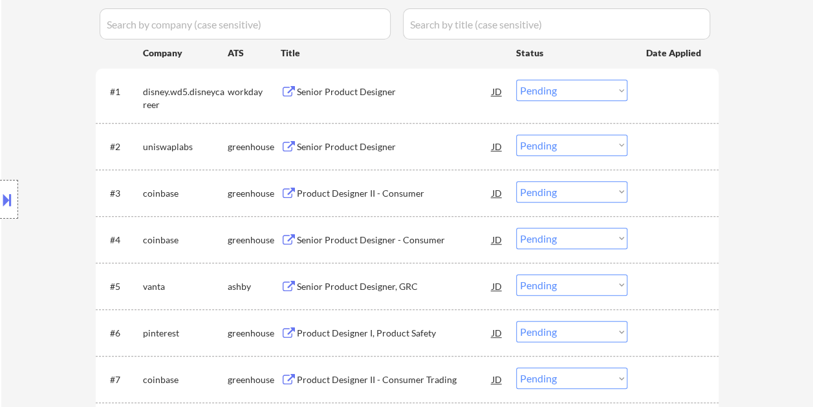
scroll to position [388, 0]
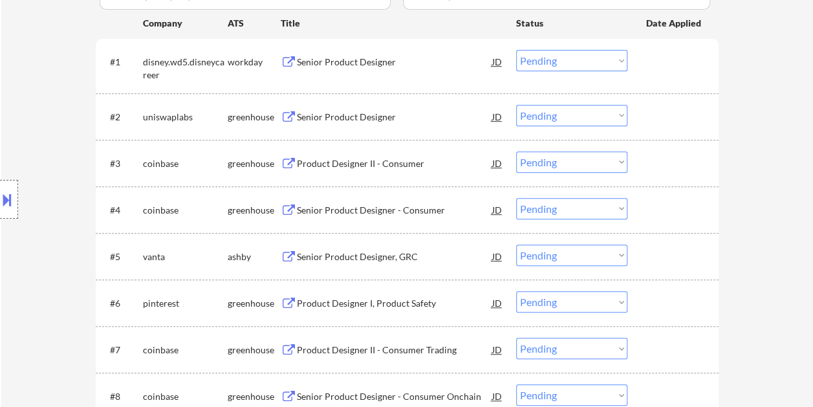
click at [693, 153] on div at bounding box center [674, 162] width 57 height 23
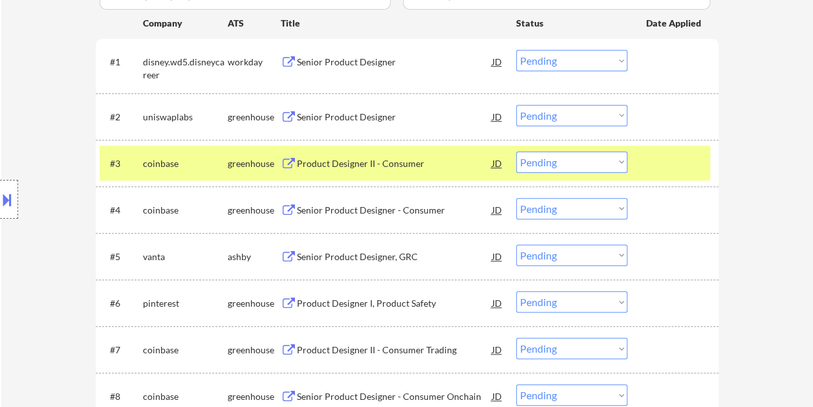
click at [370, 169] on div "Product Designer II - Consumer" at bounding box center [394, 163] width 195 height 13
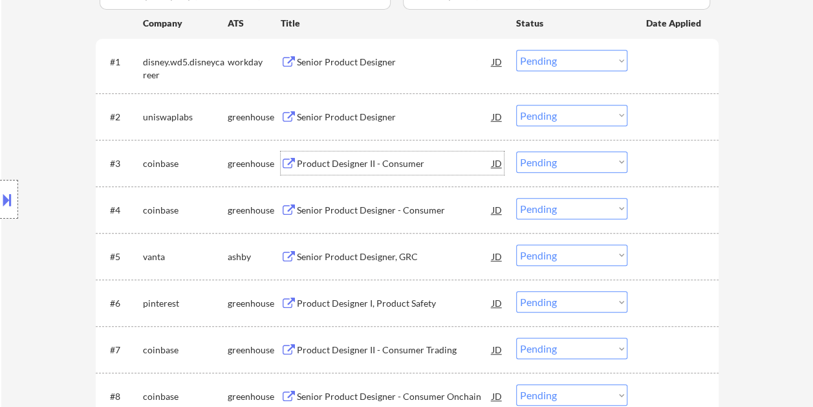
click at [662, 163] on div at bounding box center [674, 162] width 57 height 23
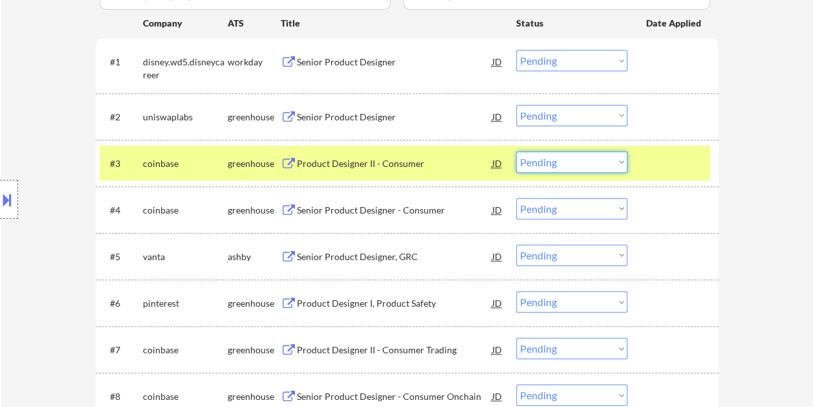
click at [620, 160] on select "Choose an option... Pending Applied Excluded (Questions) Excluded (Expired) Exc…" at bounding box center [571, 161] width 111 height 21
click at [516, 151] on select "Choose an option... Pending Applied Excluded (Questions) Excluded (Expired) Exc…" at bounding box center [571, 161] width 111 height 21
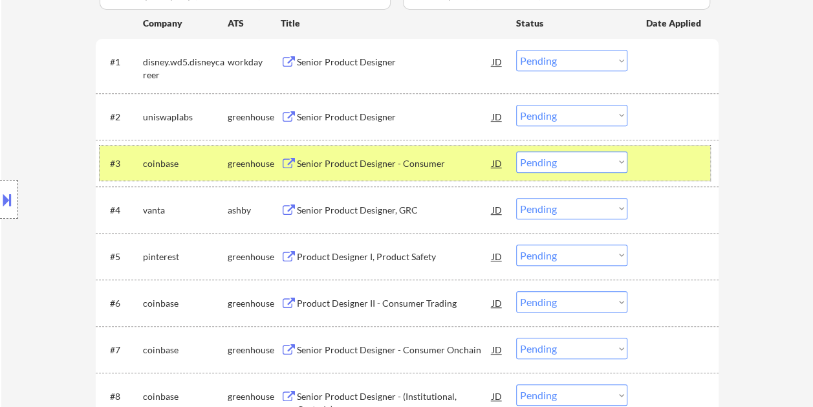
click at [654, 163] on div at bounding box center [674, 162] width 57 height 23
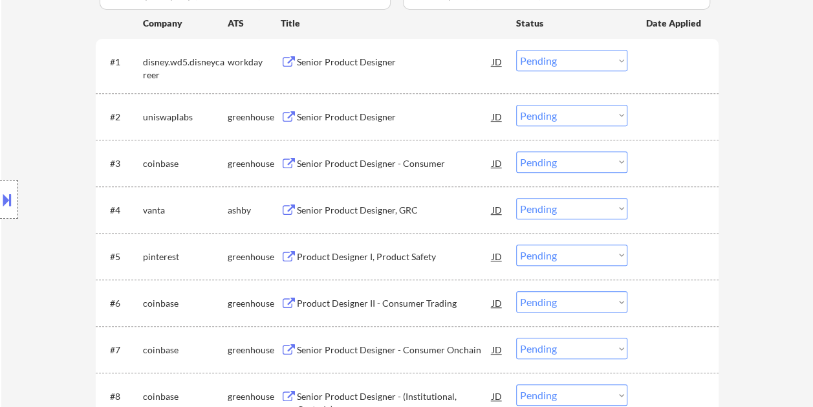
click at [666, 170] on div at bounding box center [674, 162] width 57 height 23
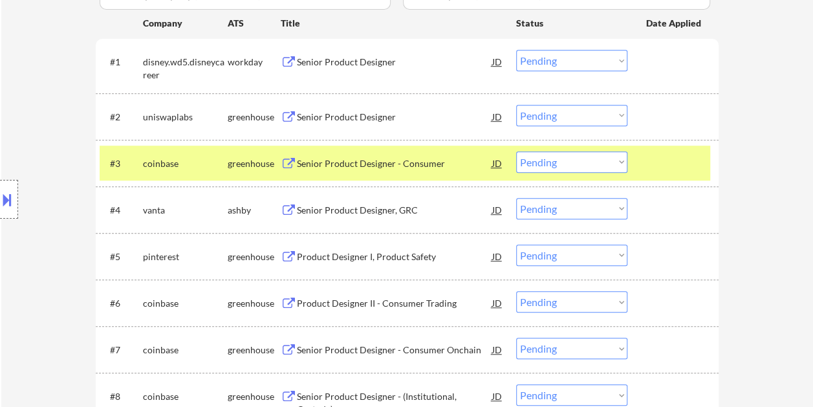
click at [410, 167] on div "Senior Product Designer - Consumer" at bounding box center [394, 163] width 195 height 13
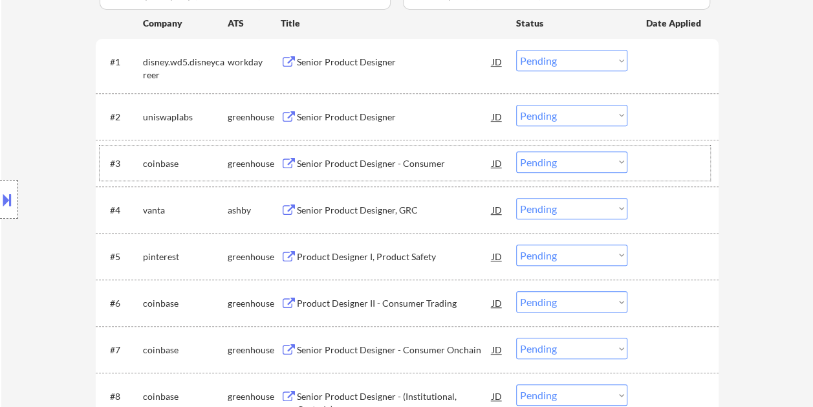
click at [667, 164] on div at bounding box center [674, 162] width 57 height 23
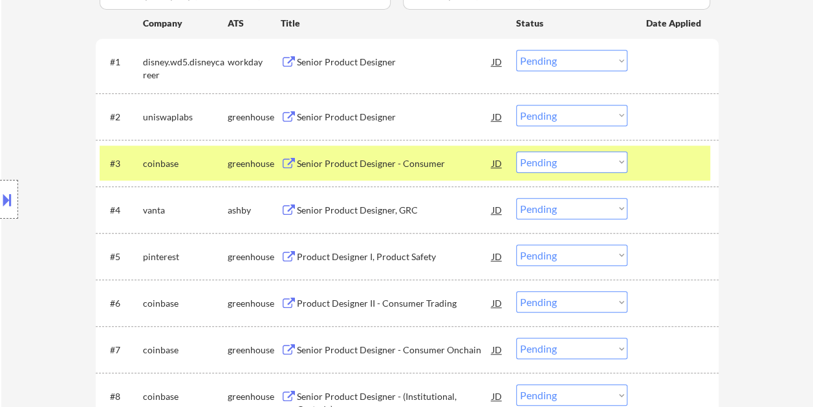
click at [622, 163] on select "Choose an option... Pending Applied Excluded (Questions) Excluded (Expired) Exc…" at bounding box center [571, 161] width 111 height 21
click at [516, 151] on select "Choose an option... Pending Applied Excluded (Questions) Excluded (Expired) Exc…" at bounding box center [571, 161] width 111 height 21
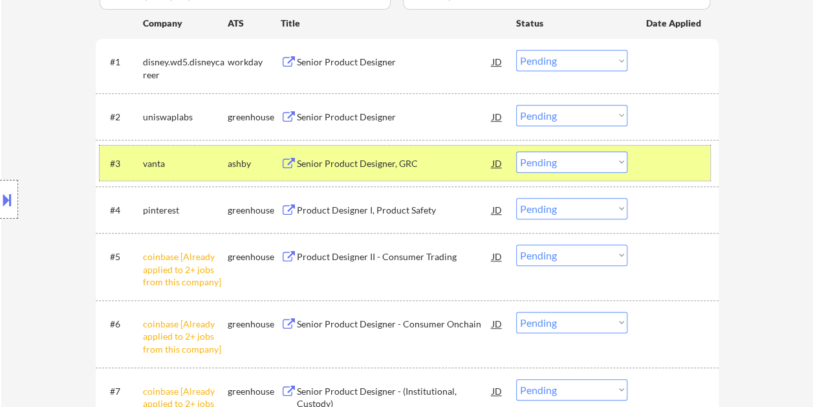
click at [660, 162] on div at bounding box center [674, 162] width 57 height 23
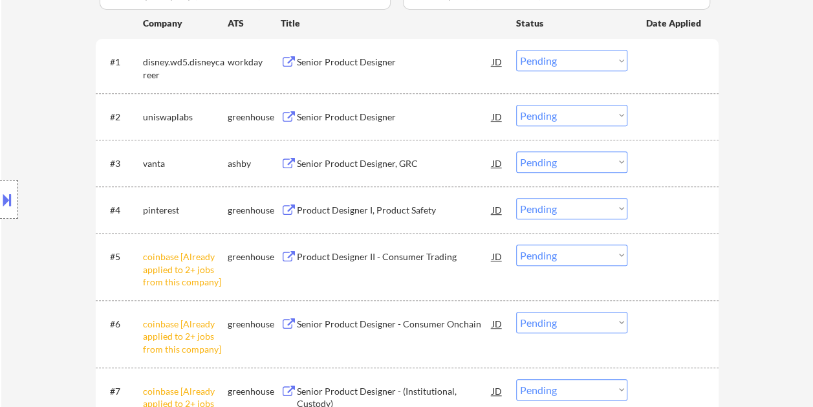
click at [671, 160] on div at bounding box center [674, 162] width 57 height 23
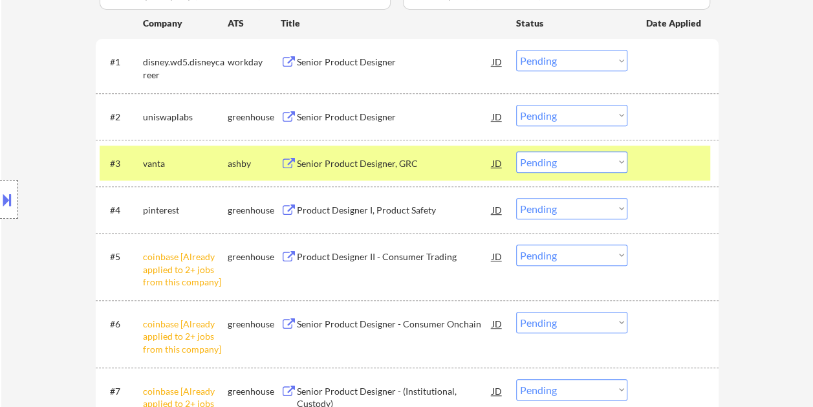
click at [659, 167] on div at bounding box center [674, 162] width 57 height 23
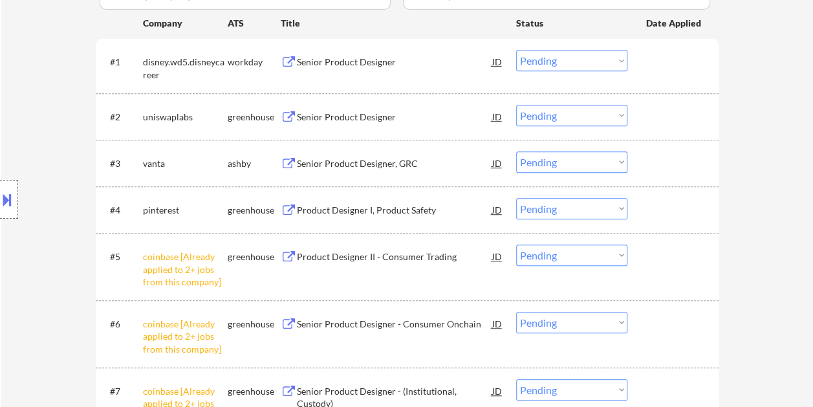
drag, startPoint x: 656, startPoint y: 162, endPoint x: 564, endPoint y: 170, distance: 92.2
click at [656, 162] on div at bounding box center [674, 162] width 57 height 23
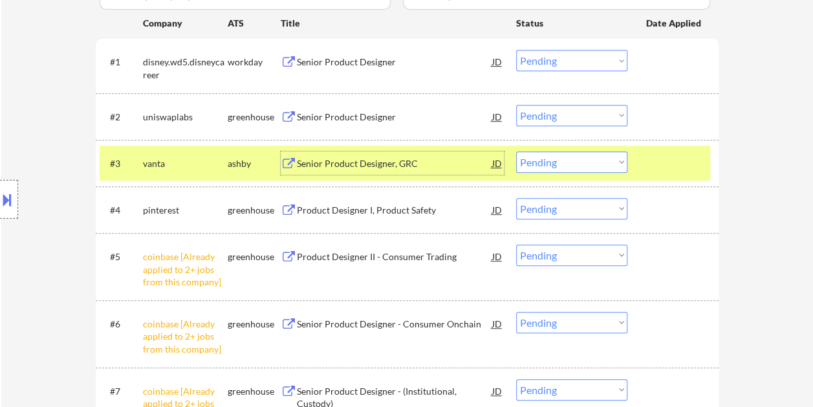
click at [396, 167] on div "Senior Product Designer, GRC" at bounding box center [394, 163] width 195 height 13
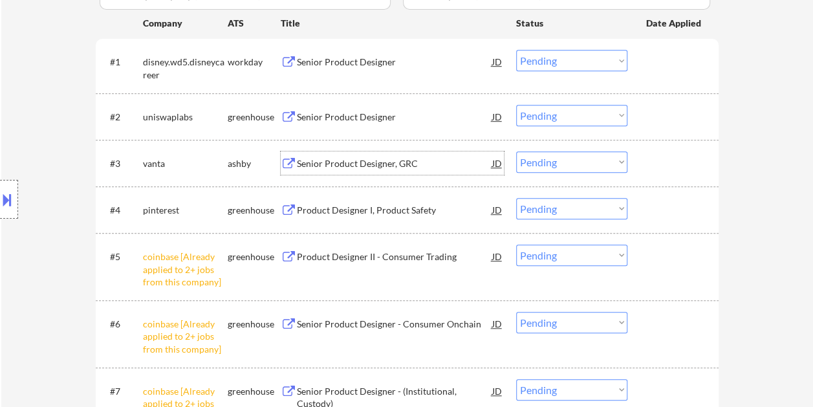
click at [639, 167] on div "#3 vanta ashby Senior Product Designer, GRC JD Choose an option... Pending Appl…" at bounding box center [405, 162] width 610 height 35
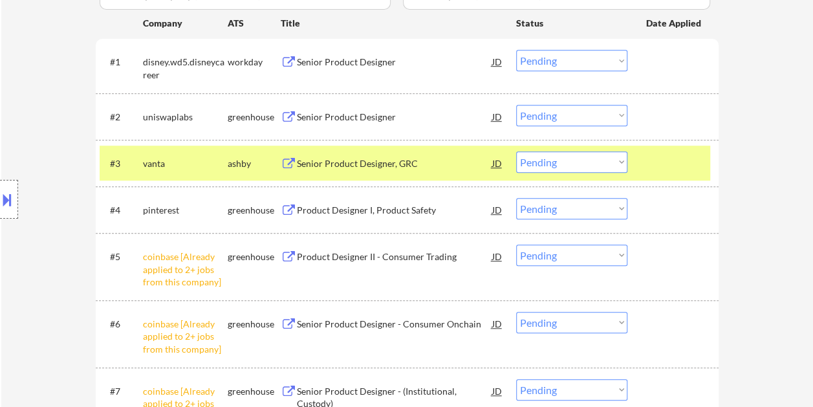
click at [623, 163] on select "Choose an option... Pending Applied Excluded (Questions) Excluded (Expired) Exc…" at bounding box center [571, 161] width 111 height 21
click at [516, 151] on select "Choose an option... Pending Applied Excluded (Questions) Excluded (Expired) Exc…" at bounding box center [571, 161] width 111 height 21
select select ""pending""
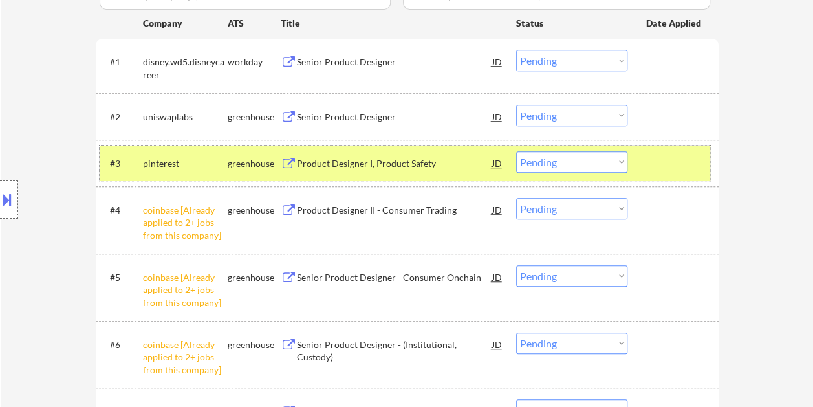
click at [643, 164] on div "#3 pinterest greenhouse Product Designer I, Product Safety JD Choose an option.…" at bounding box center [405, 162] width 610 height 35
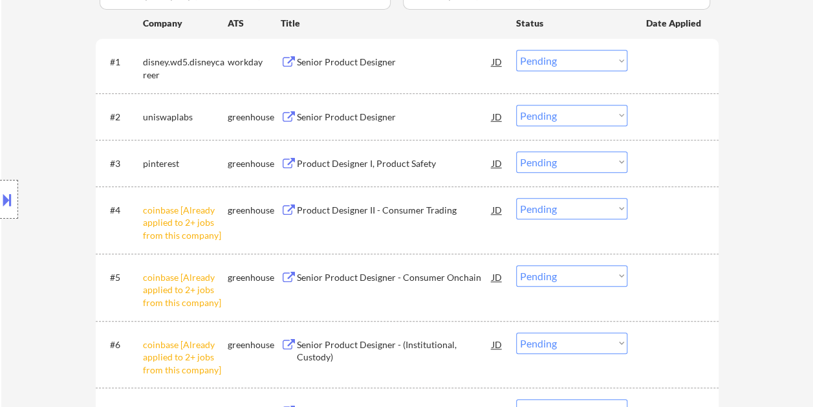
click at [582, 213] on select "Choose an option... Pending Applied Excluded (Questions) Excluded (Expired) Exc…" at bounding box center [571, 208] width 111 height 21
click at [516, 198] on select "Choose an option... Pending Applied Excluded (Questions) Excluded (Expired) Exc…" at bounding box center [571, 208] width 111 height 21
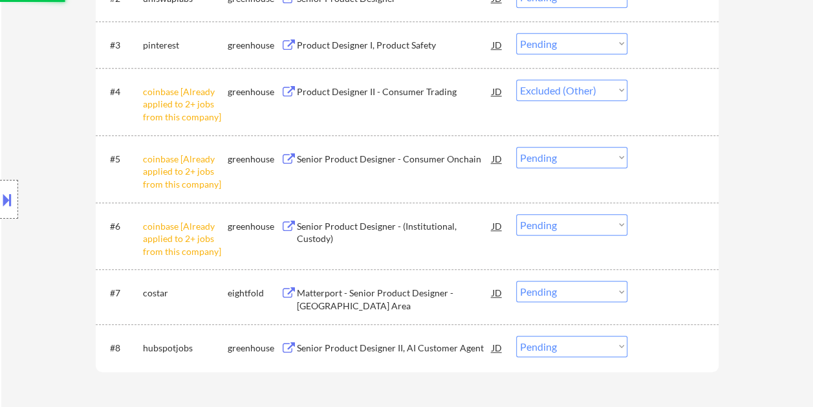
scroll to position [517, 0]
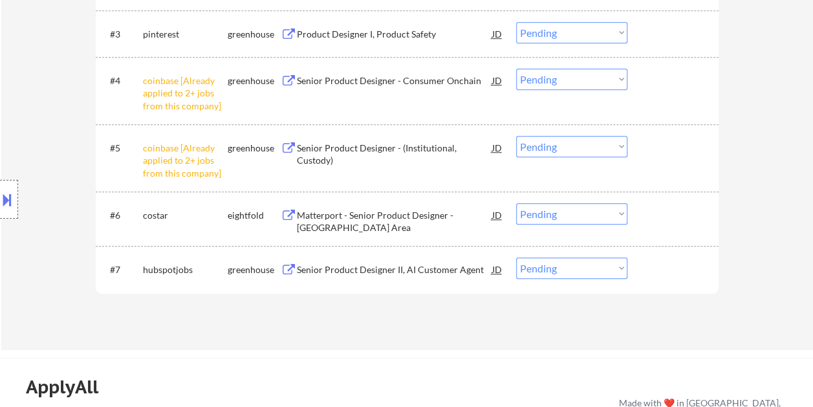
click at [603, 78] on select "Choose an option... Pending Applied Excluded (Questions) Excluded (Expired) Exc…" at bounding box center [571, 79] width 111 height 21
click at [516, 69] on select "Choose an option... Pending Applied Excluded (Questions) Excluded (Expired) Exc…" at bounding box center [571, 79] width 111 height 21
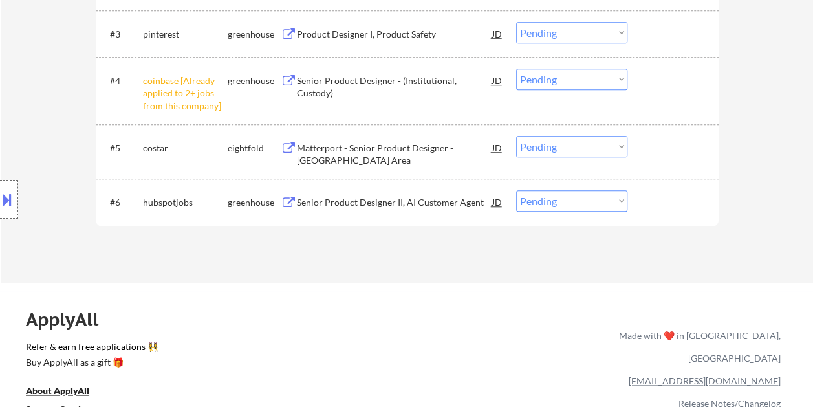
click at [608, 81] on select "Choose an option... Pending Applied Excluded (Questions) Excluded (Expired) Exc…" at bounding box center [571, 79] width 111 height 21
click at [516, 69] on select "Choose an option... Pending Applied Excluded (Questions) Excluded (Expired) Exc…" at bounding box center [571, 79] width 111 height 21
select select ""pending""
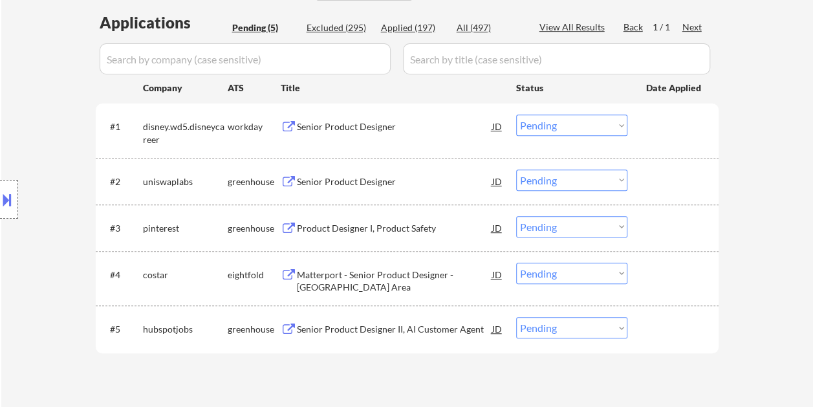
scroll to position [388, 0]
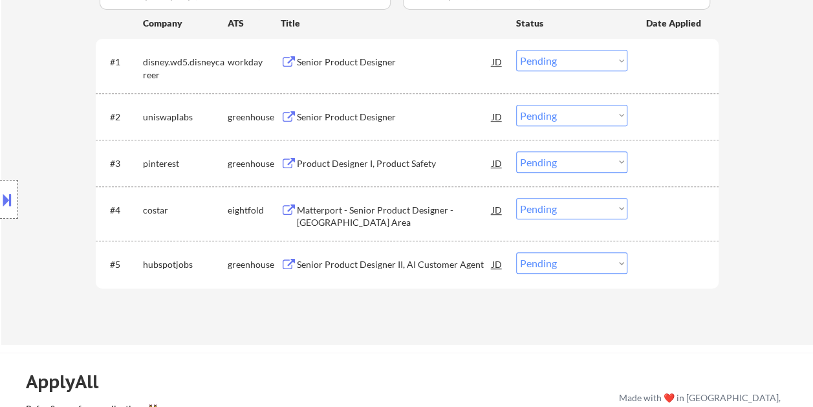
click at [666, 271] on div at bounding box center [674, 263] width 57 height 23
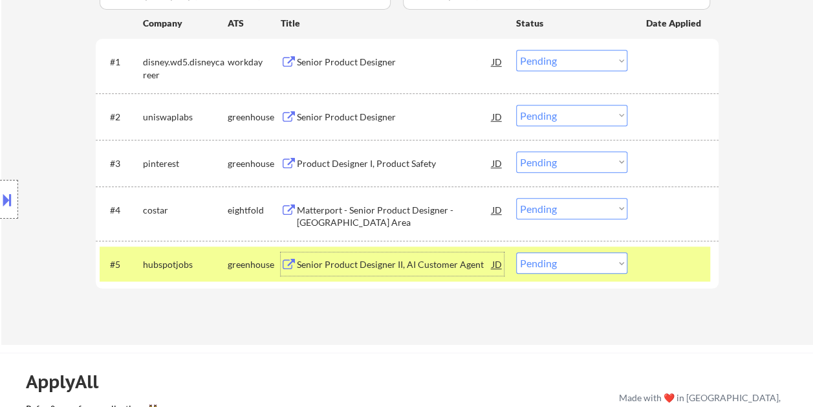
click at [425, 266] on div "Senior Product Designer II, AI Customer Agent" at bounding box center [394, 264] width 195 height 13
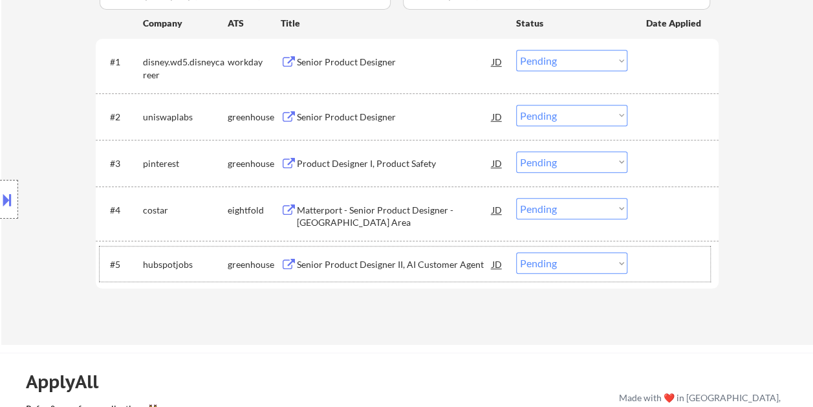
click at [675, 268] on div at bounding box center [674, 263] width 57 height 23
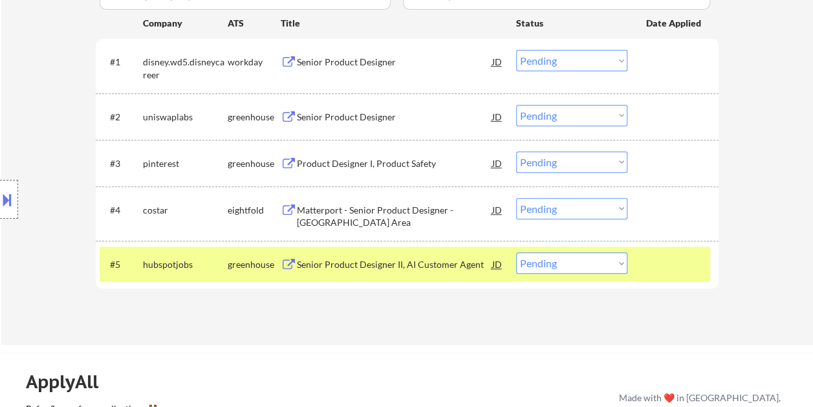
click at [619, 264] on select "Choose an option... Pending Applied Excluded (Questions) Excluded (Expired) Exc…" at bounding box center [571, 262] width 111 height 21
select select ""applied""
click at [516, 252] on select "Choose an option... Pending Applied Excluded (Questions) Excluded (Expired) Exc…" at bounding box center [571, 262] width 111 height 21
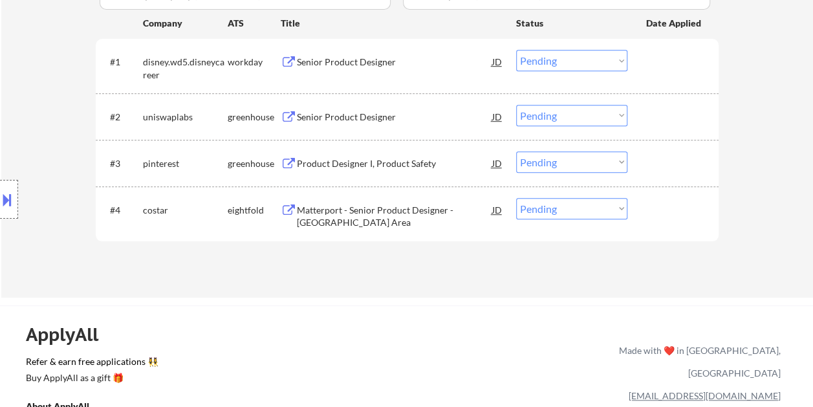
click at [683, 208] on div at bounding box center [674, 209] width 57 height 23
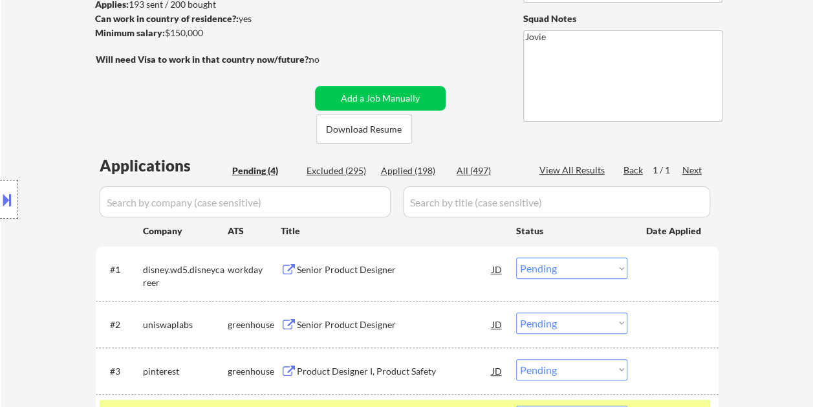
scroll to position [259, 0]
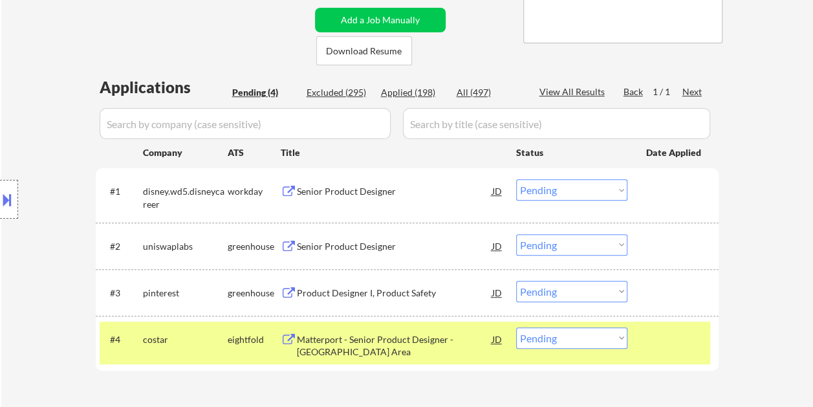
click at [660, 345] on div at bounding box center [674, 338] width 57 height 23
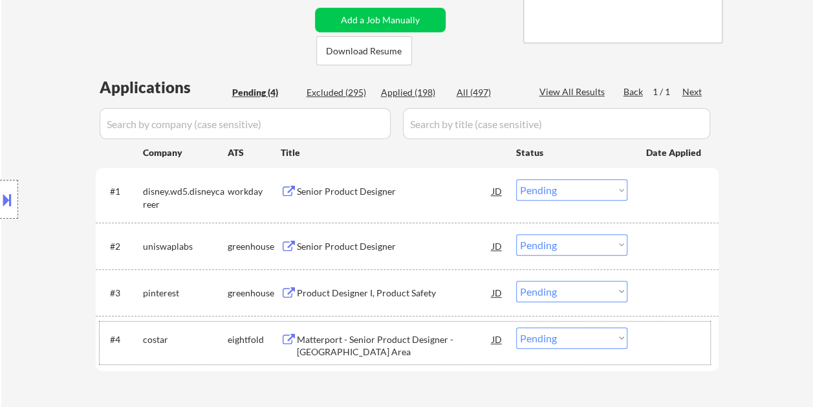
click at [668, 348] on div at bounding box center [674, 338] width 57 height 23
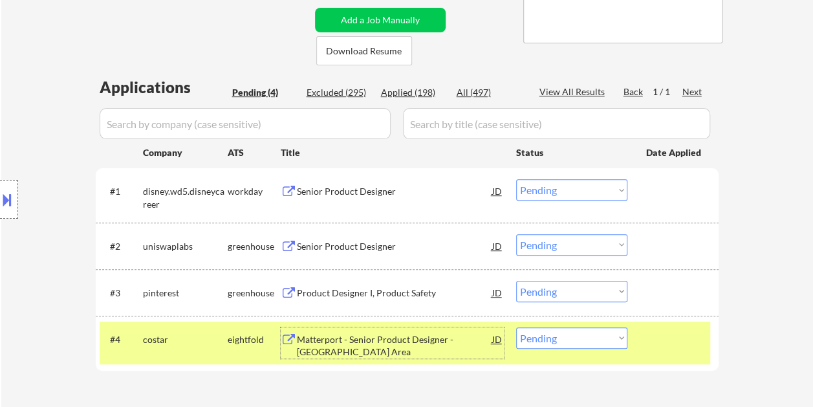
click at [371, 339] on div "Matterport - Senior Product Designer - SF Bay Area" at bounding box center [394, 345] width 195 height 25
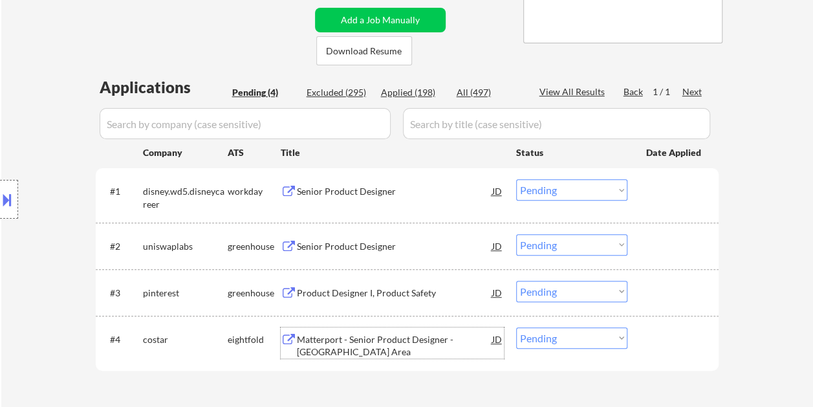
click at [660, 336] on div at bounding box center [674, 338] width 57 height 23
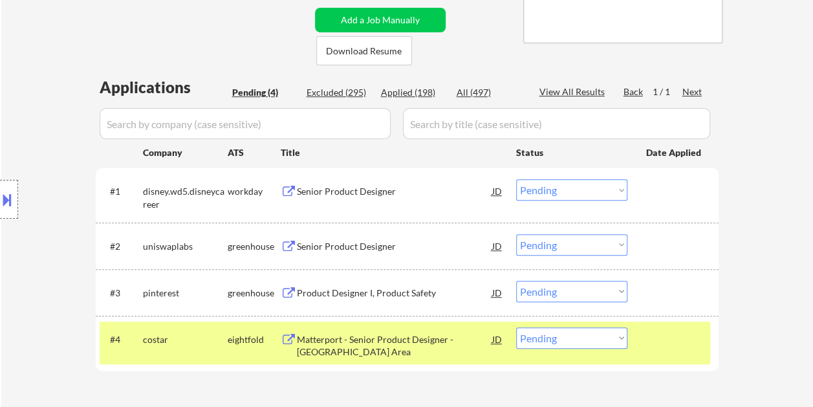
click at [616, 329] on select "Choose an option... Pending Applied Excluded (Questions) Excluded (Expired) Exc…" at bounding box center [571, 337] width 111 height 21
select select ""excluded__expired_""
click at [516, 327] on select "Choose an option... Pending Applied Excluded (Questions) Excluded (Expired) Exc…" at bounding box center [571, 337] width 111 height 21
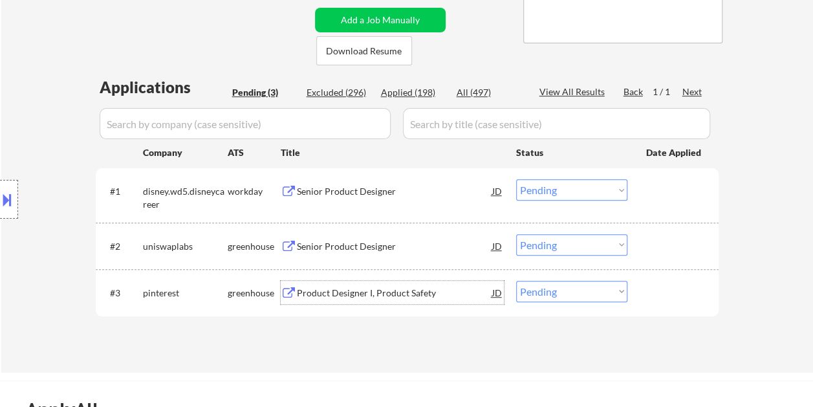
click at [313, 287] on div "Product Designer I, Product Safety" at bounding box center [394, 292] width 195 height 13
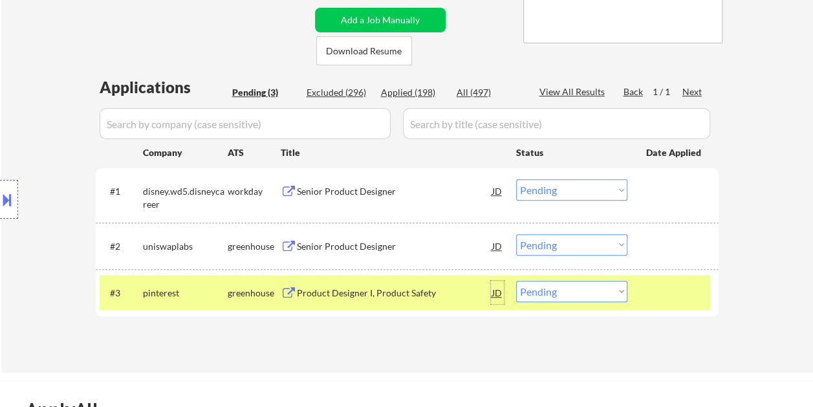
click at [498, 294] on div "JD" at bounding box center [497, 292] width 13 height 23
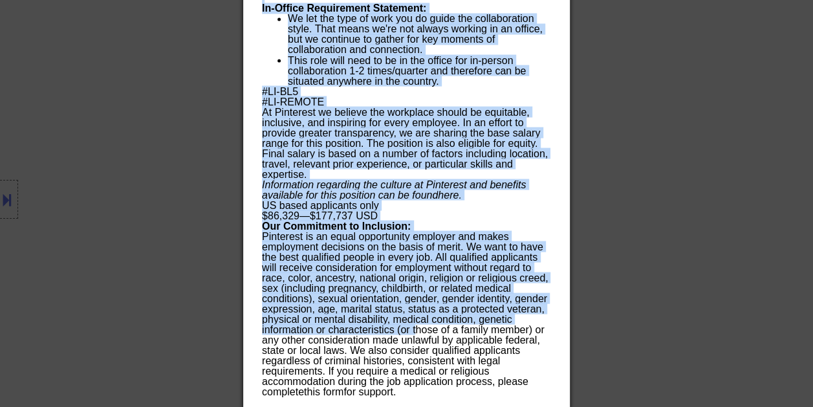
scroll to position [1159, 0]
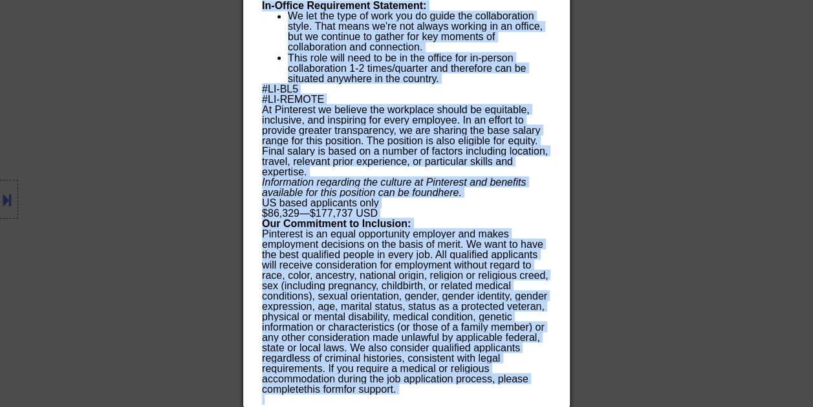
drag, startPoint x: 262, startPoint y: 50, endPoint x: 486, endPoint y: 407, distance: 421.6
copy body "Product Designer I, Product Safety pinterest Chicago, IL, US; Remote, US AI Loc…"
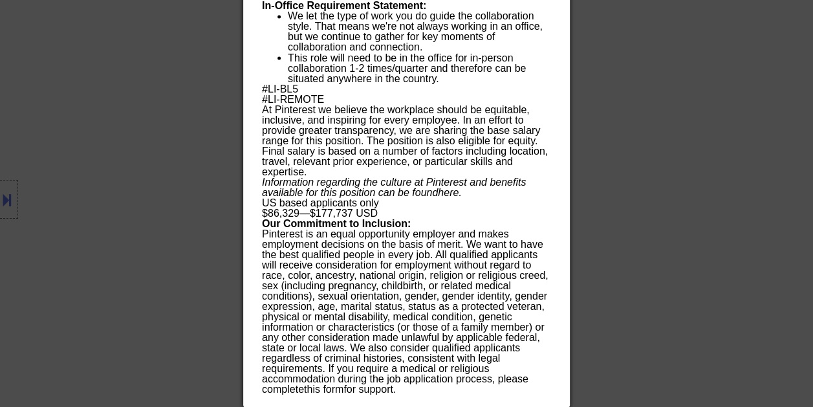
click at [722, 162] on div at bounding box center [406, 203] width 813 height 407
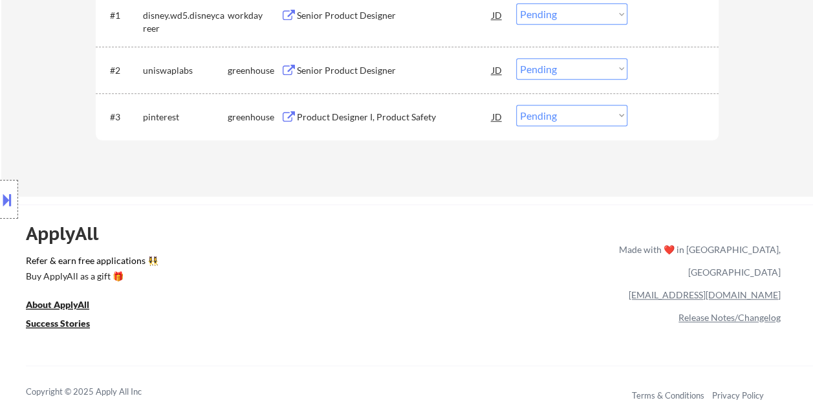
scroll to position [370, 0]
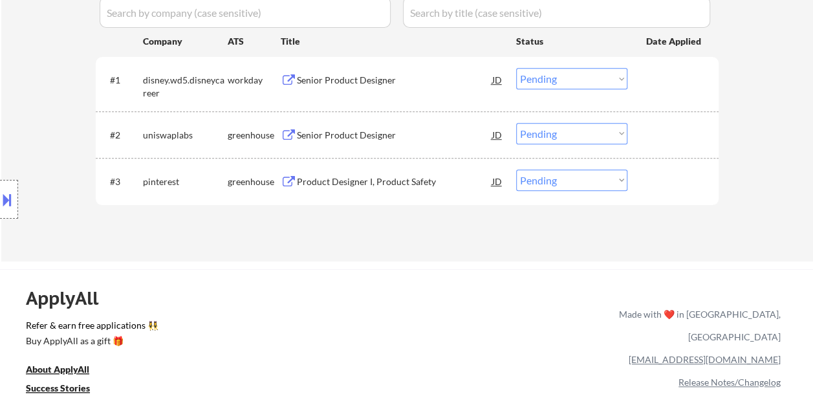
click at [621, 180] on select "Choose an option... Pending Applied Excluded (Questions) Excluded (Expired) Exc…" at bounding box center [571, 179] width 111 height 21
select select ""excluded__bad_match_""
click at [516, 169] on select "Choose an option... Pending Applied Excluded (Questions) Excluded (Expired) Exc…" at bounding box center [571, 179] width 111 height 21
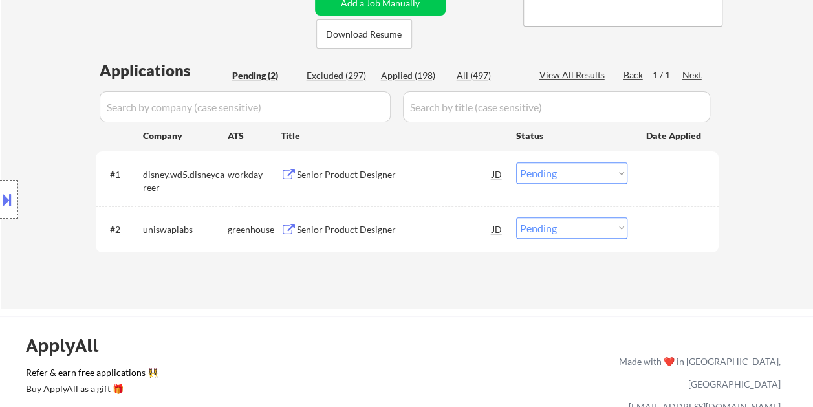
scroll to position [305, 0]
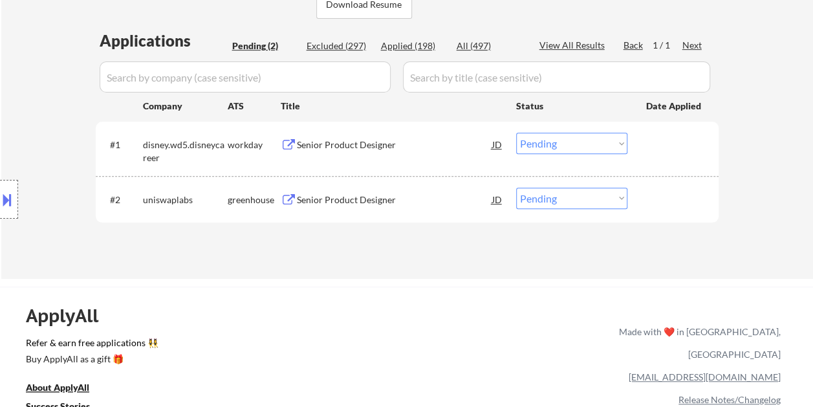
click at [407, 200] on div "Senior Product Designer" at bounding box center [394, 199] width 195 height 13
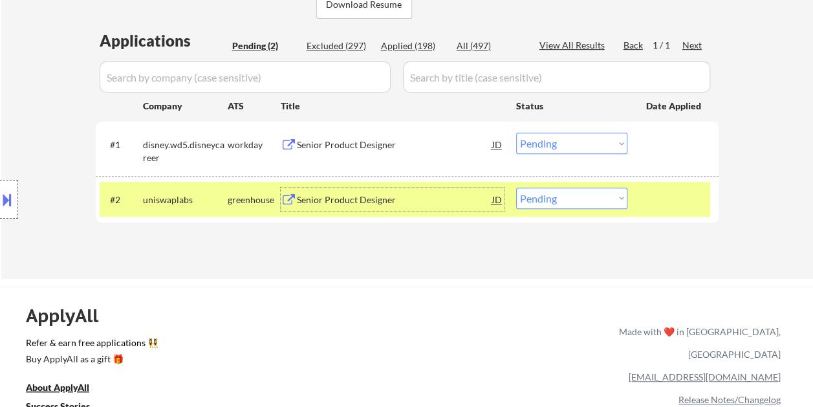
click at [595, 198] on select "Choose an option... Pending Applied Excluded (Questions) Excluded (Expired) Exc…" at bounding box center [571, 198] width 111 height 21
select select ""applied""
click at [516, 188] on select "Choose an option... Pending Applied Excluded (Questions) Excluded (Expired) Exc…" at bounding box center [571, 198] width 111 height 21
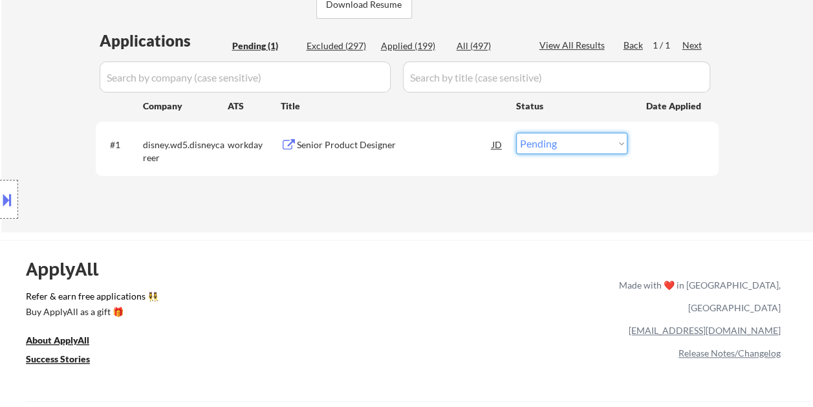
click at [582, 149] on select "Choose an option... Pending Applied Excluded (Questions) Excluded (Expired) Exc…" at bounding box center [571, 143] width 111 height 21
select select ""excluded__bad_match_""
click at [516, 133] on select "Choose an option... Pending Applied Excluded (Questions) Excluded (Expired) Exc…" at bounding box center [571, 143] width 111 height 21
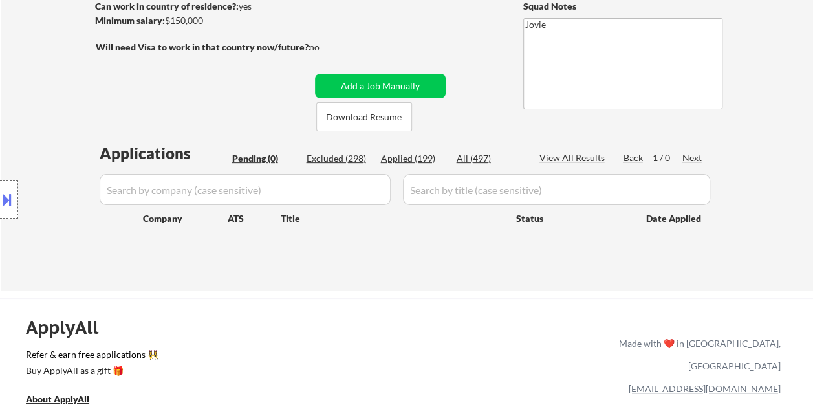
scroll to position [176, 0]
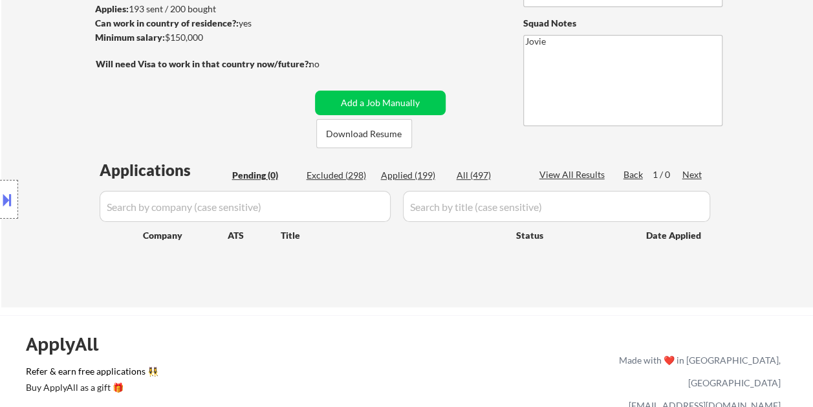
click at [252, 126] on div "← Return to /applysquad Mailslurp Inbox Job Search Builder Anna GrishinBukati U…" at bounding box center [407, 86] width 645 height 421
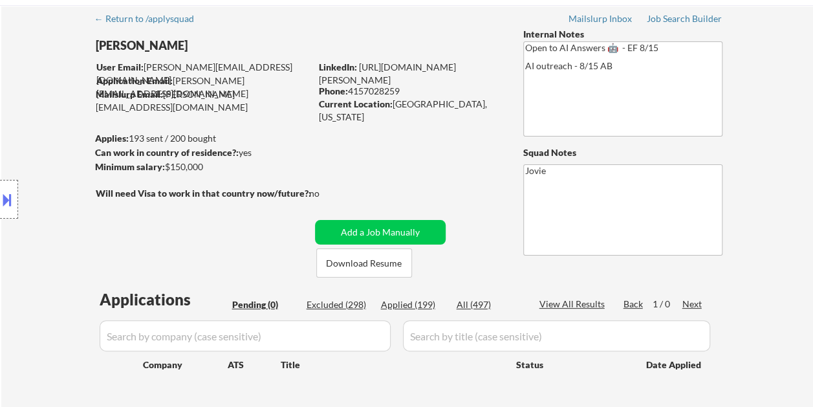
scroll to position [111, 0]
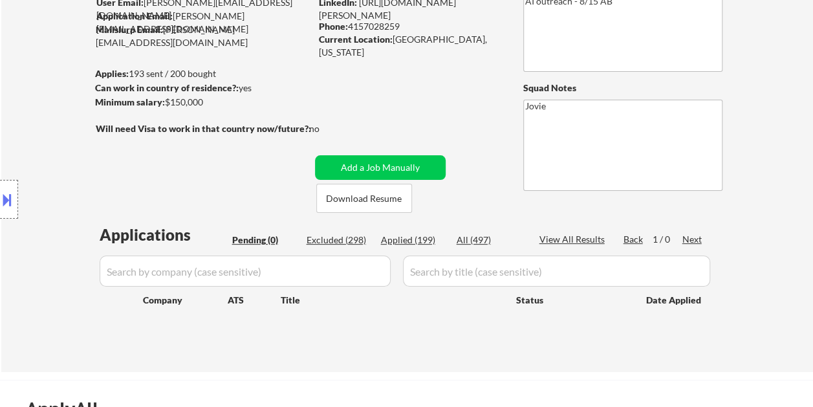
click at [334, 235] on div "Excluded (298)" at bounding box center [339, 239] width 65 height 13
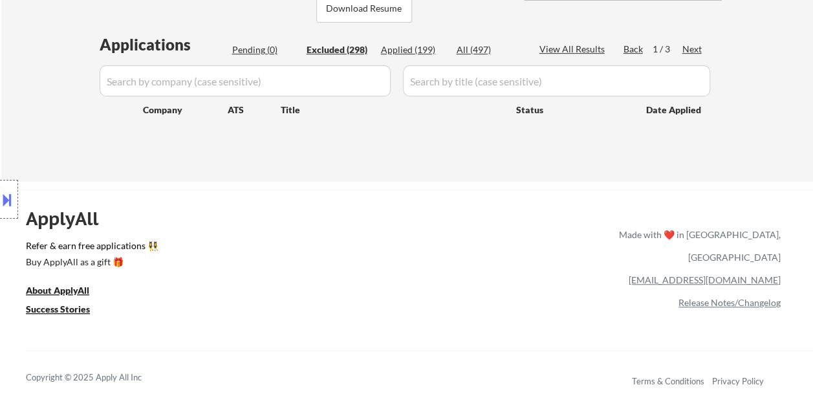
scroll to position [305, 0]
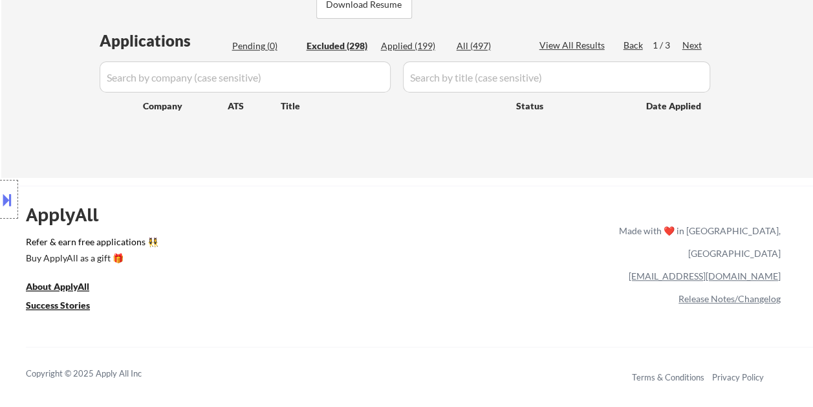
select select ""excluded__other_""
select select ""excluded__bad_match_""
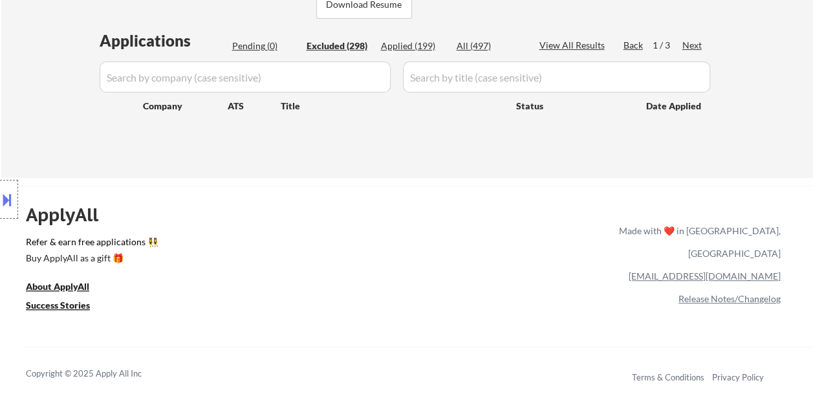
select select ""excluded__bad_match_""
select select ""excluded__expired_""
select select ""excluded__salary_""
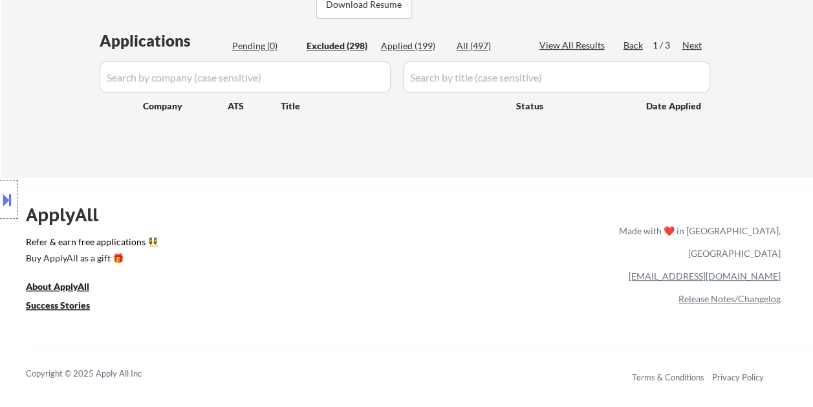
select select ""excluded__location_""
select select ""excluded__salary_""
select select ""excluded__bad_match_""
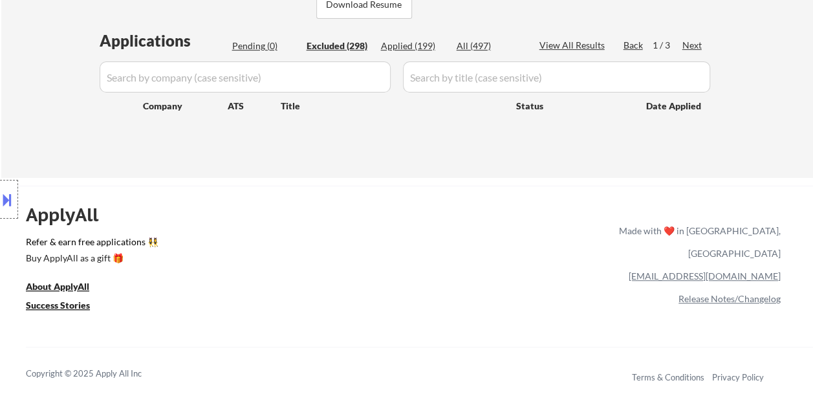
select select ""excluded__bad_match_""
select select ""excluded""
select select ""excluded__expired_""
select select ""excluded__bad_match_""
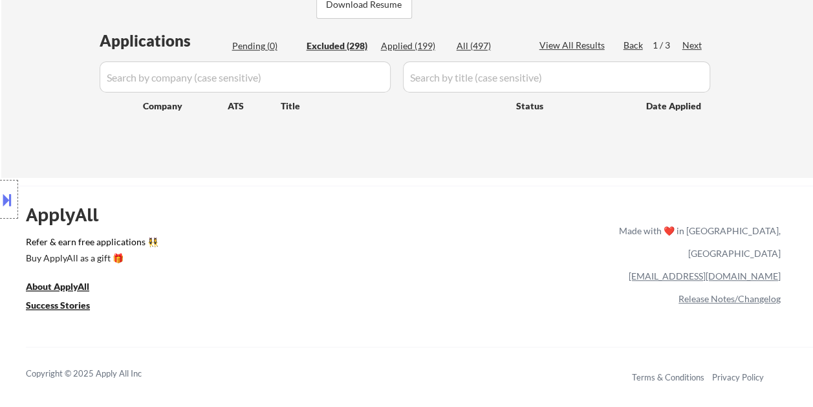
select select ""excluded__expired_""
select select ""excluded__salary_""
select select ""excluded__expired_""
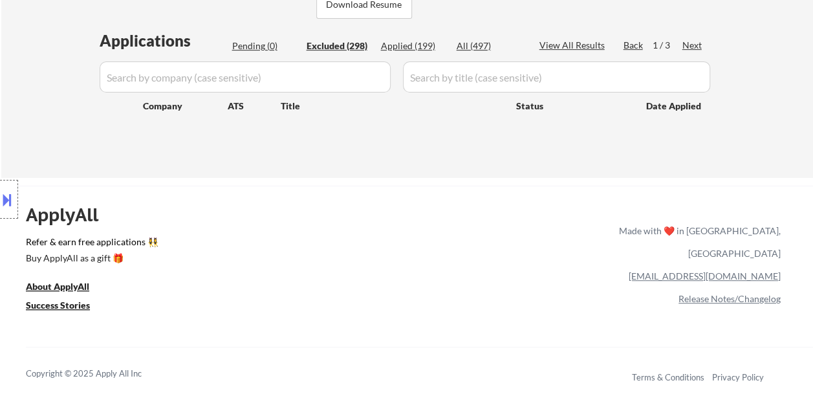
select select ""excluded__bad_match_""
select select ""excluded""
select select ""excluded__bad_match_""
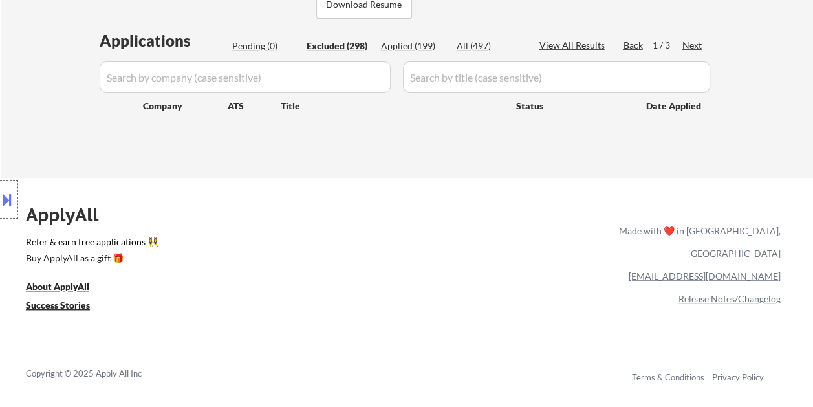
select select ""excluded""
select select ""excluded__bad_match_""
select select ""excluded""
select select ""excluded__location_""
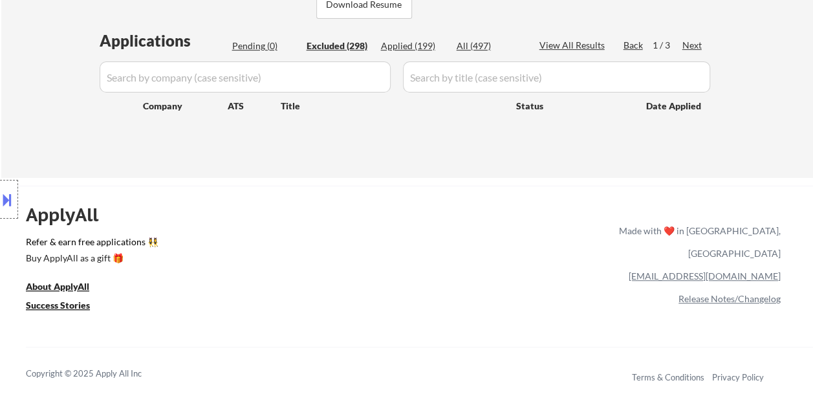
select select ""excluded__expired_""
select select ""excluded__location_""
select select ""excluded__expired_""
select select ""excluded""
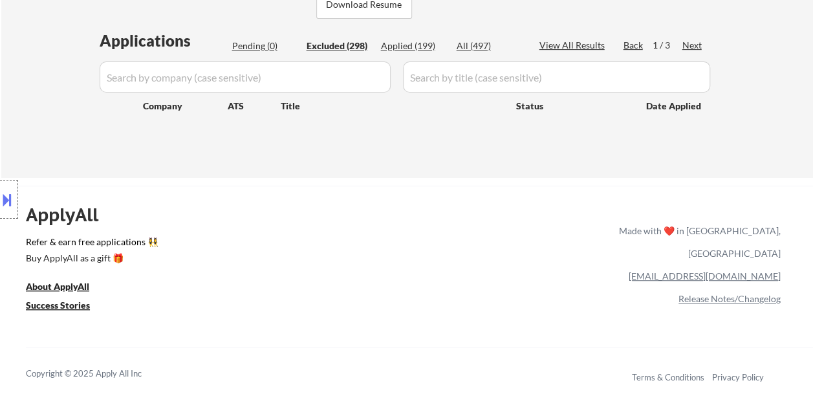
select select ""excluded__bad_match_""
select select ""excluded""
select select ""excluded__salary_""
select select ""excluded__expired_""
select select ""excluded__salary_""
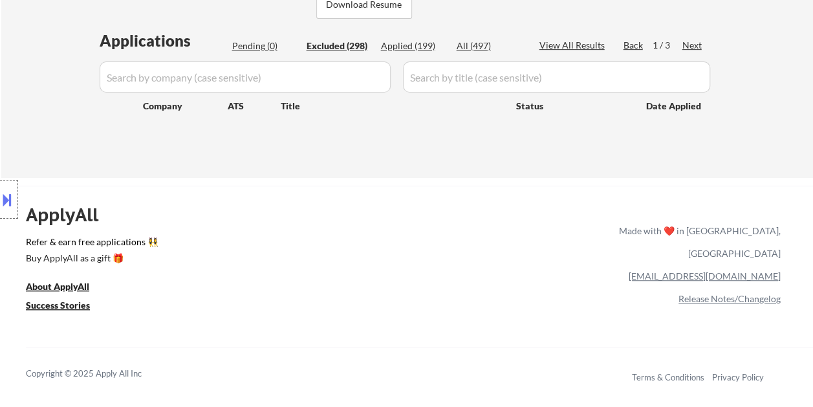
select select ""excluded""
select select ""excluded__expired_""
select select ""excluded__bad_match_""
select select ""excluded__salary_""
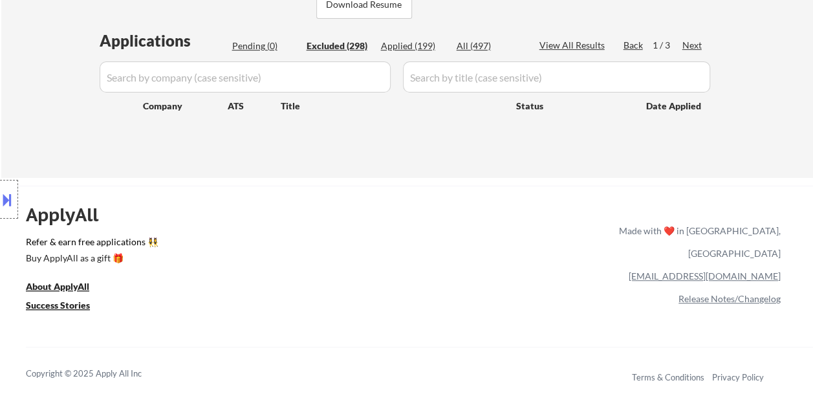
select select ""excluded__location_""
select select ""excluded__expired_""
select select ""excluded""
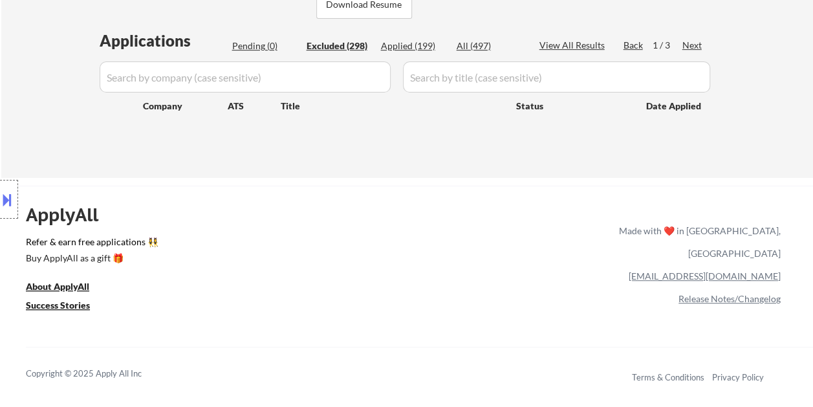
select select ""excluded__expired_""
select select ""excluded__bad_match_""
select select ""excluded__location_""
select select ""excluded__bad_match_""
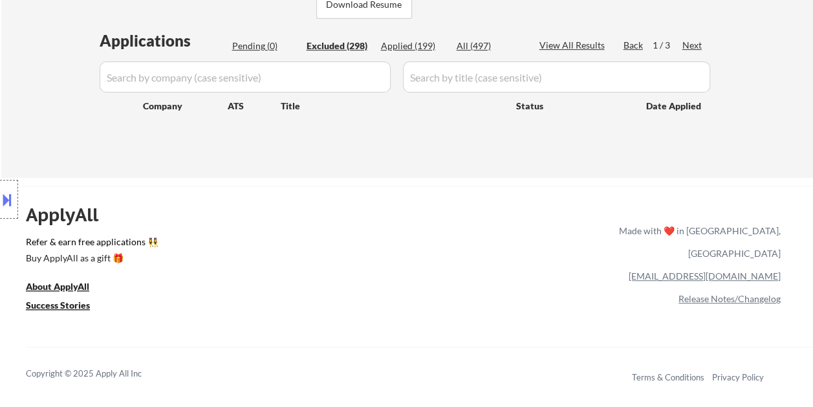
select select ""excluded__salary_""
select select ""excluded__expired_""
select select ""excluded__bad_match_""
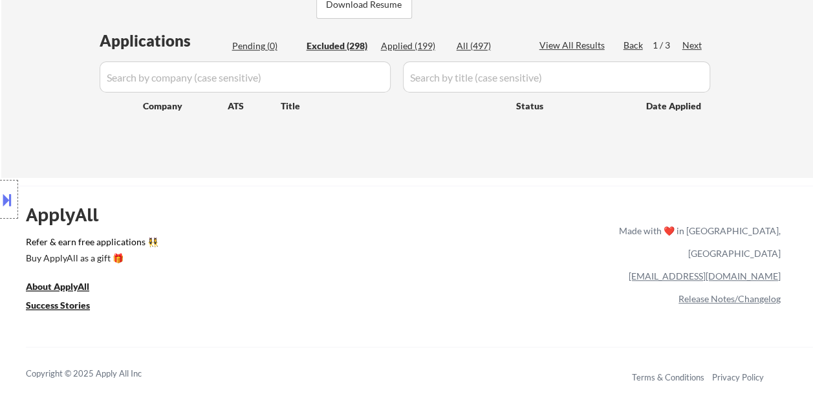
select select ""excluded""
select select ""excluded__salary_""
select select ""excluded__bad_match_""
select select ""excluded__expired_""
select select ""excluded__bad_match_""
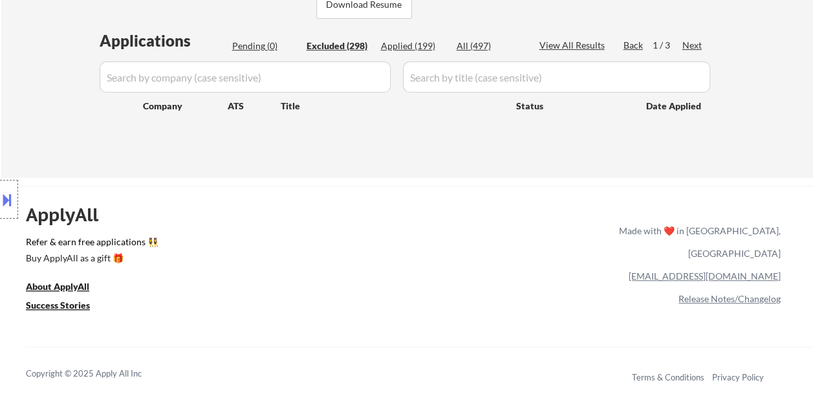
select select ""excluded__bad_match_""
select select ""excluded__expired_""
select select ""excluded__bad_match_""
select select ""excluded__expired_""
select select ""excluded""
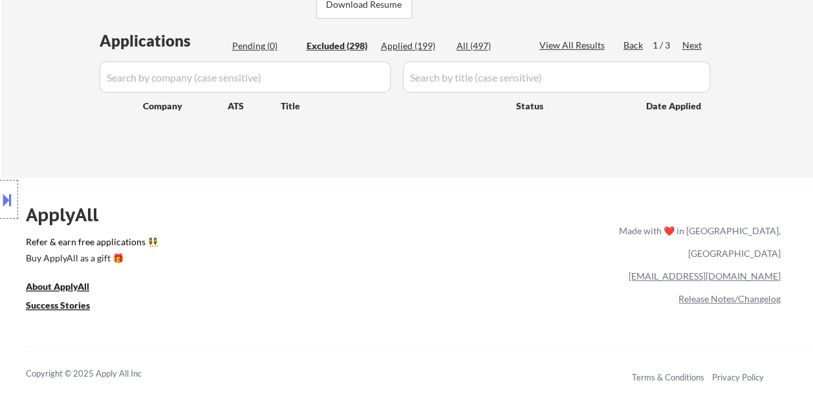
select select ""excluded__location_""
select select ""excluded__expired_""
select select ""excluded__bad_match_""
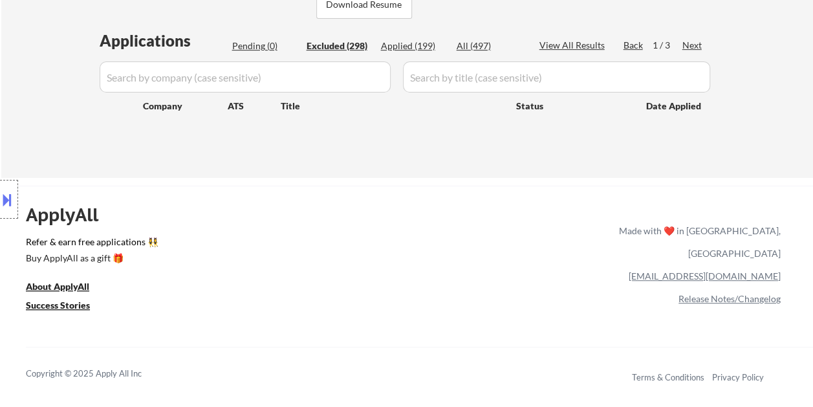
select select ""excluded__bad_match_""
select select ""excluded""
select select ""excluded__bad_match_""
select select ""excluded__expired_""
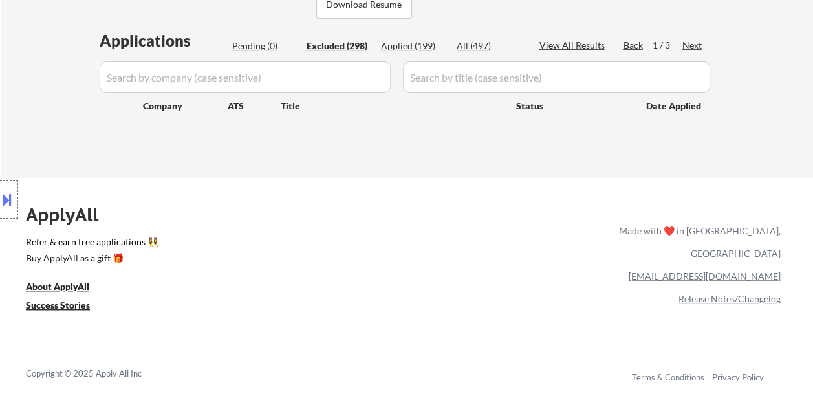
select select ""excluded__expired_""
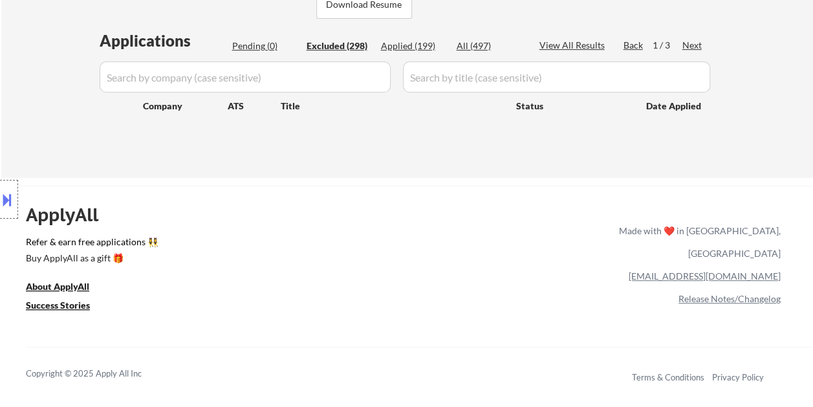
select select ""excluded__expired_""
select select ""excluded__bad_match_""
select select ""excluded__expired_""
select select ""excluded__bad_match_""
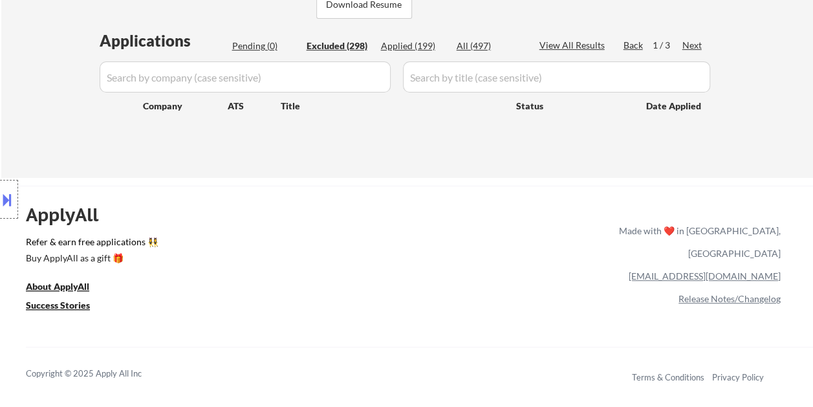
select select ""excluded""
select select ""excluded__salary_""
select select ""excluded__bad_match_""
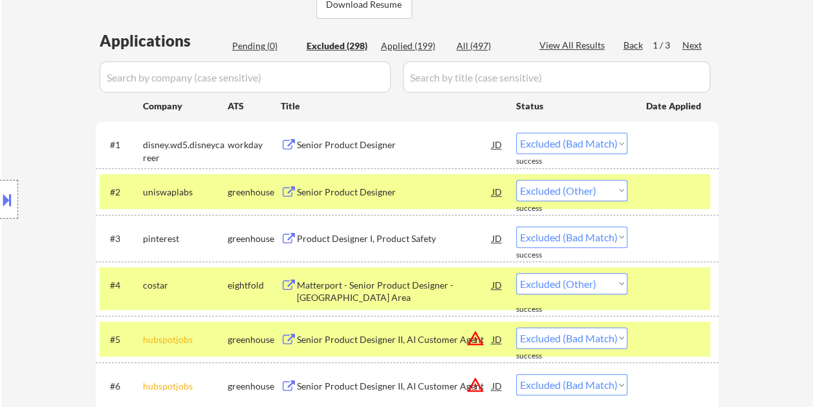
scroll to position [47, 0]
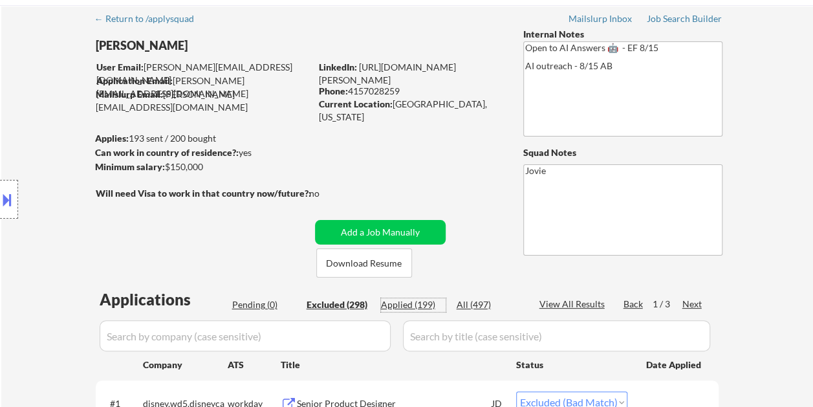
click at [414, 301] on div "Applied (199)" at bounding box center [413, 304] width 65 height 13
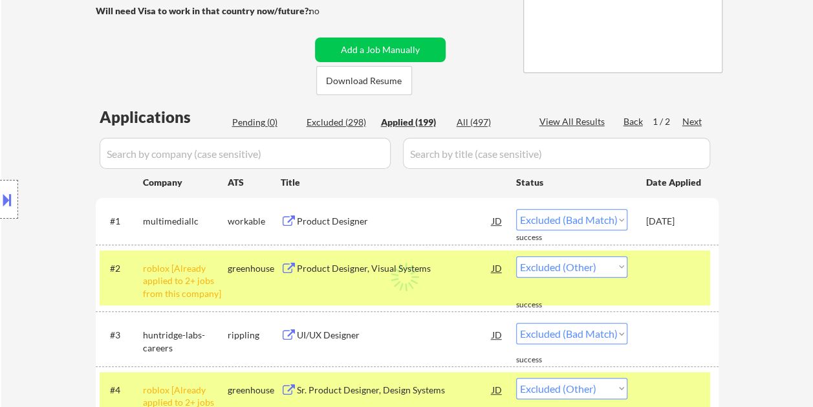
scroll to position [241, 0]
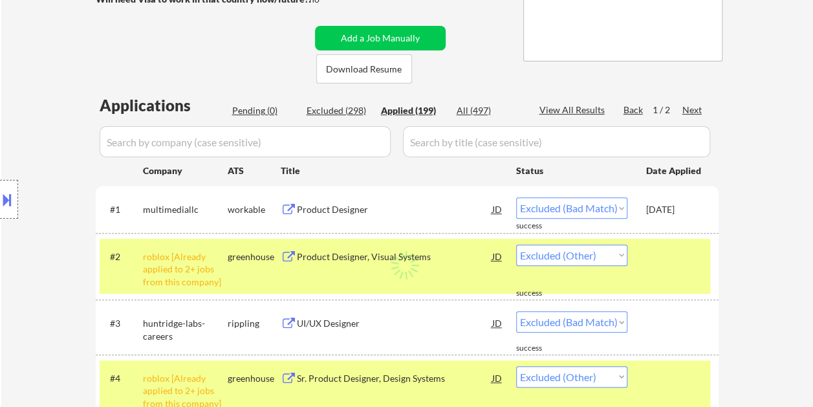
select select ""applied""
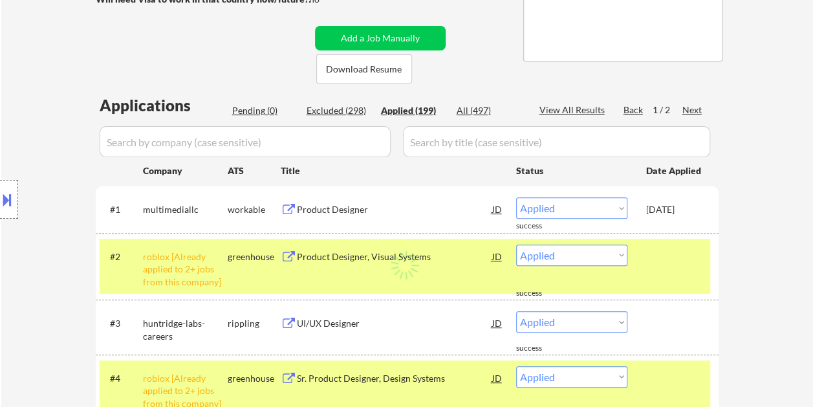
select select ""applied""
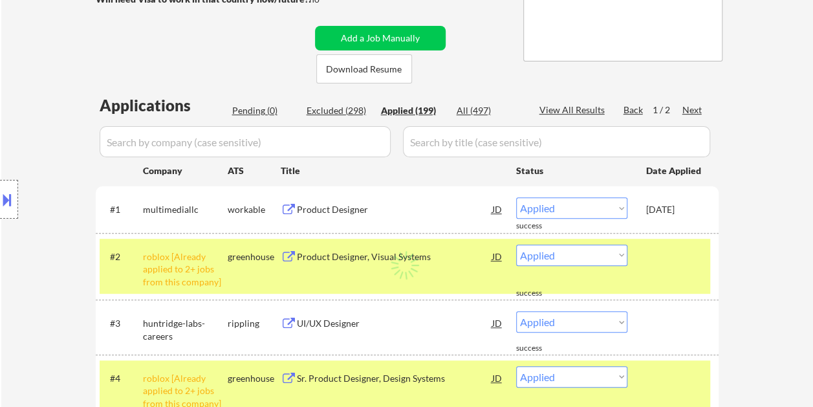
select select ""applied""
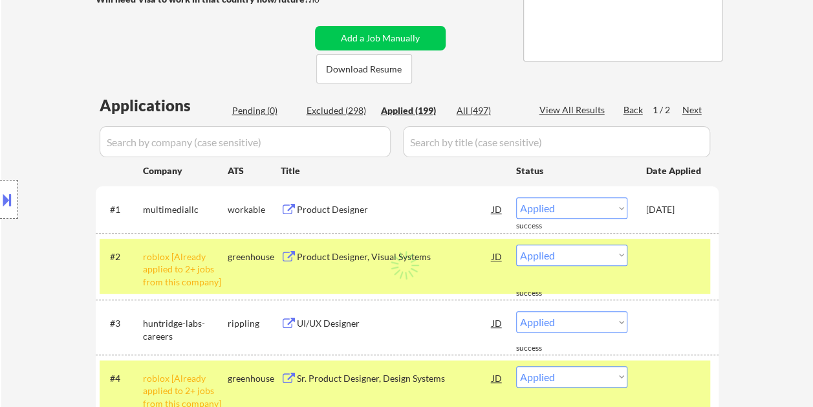
select select ""applied""
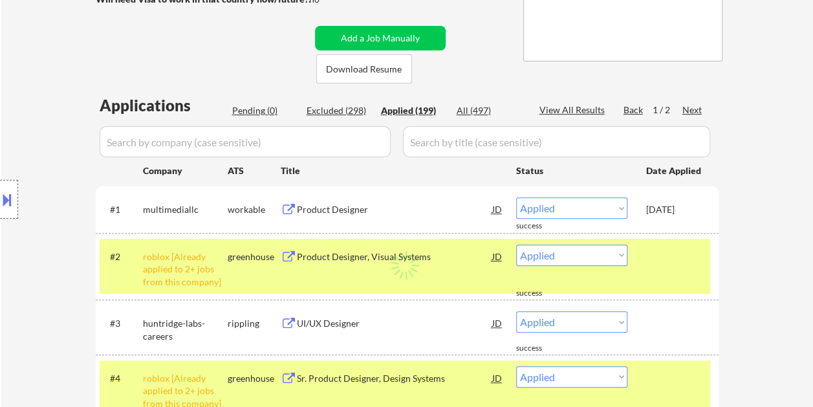
select select ""applied""
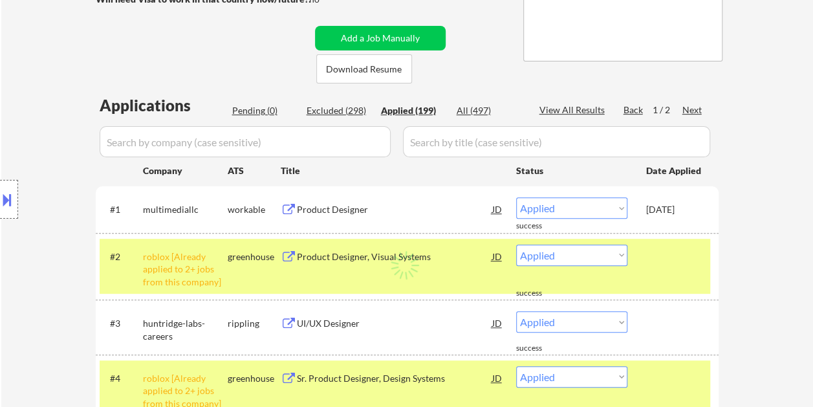
select select ""applied""
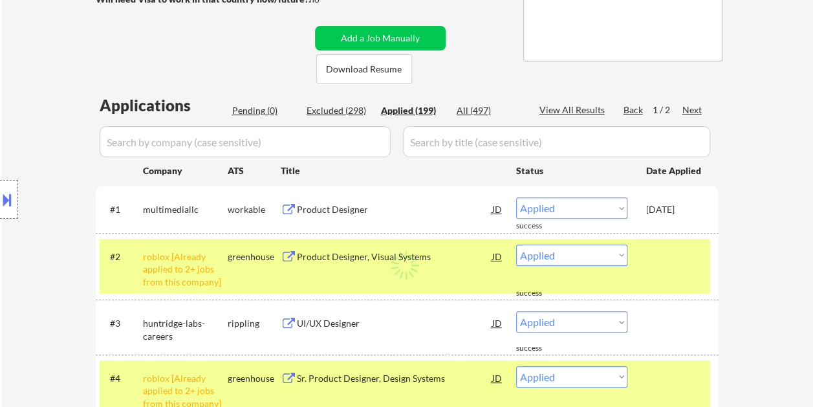
select select ""applied""
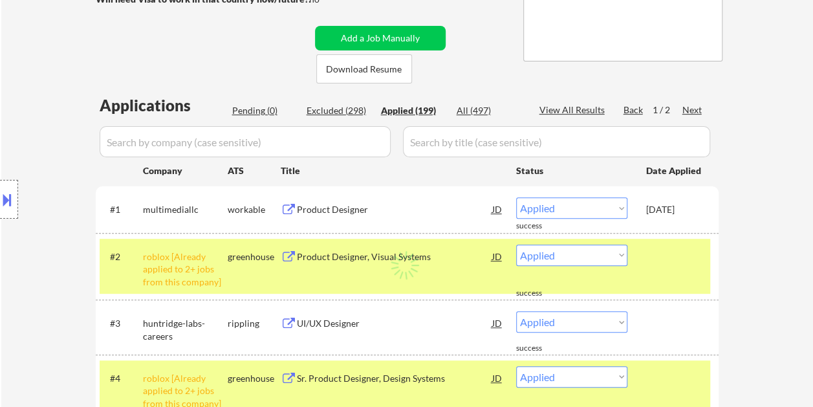
select select ""applied""
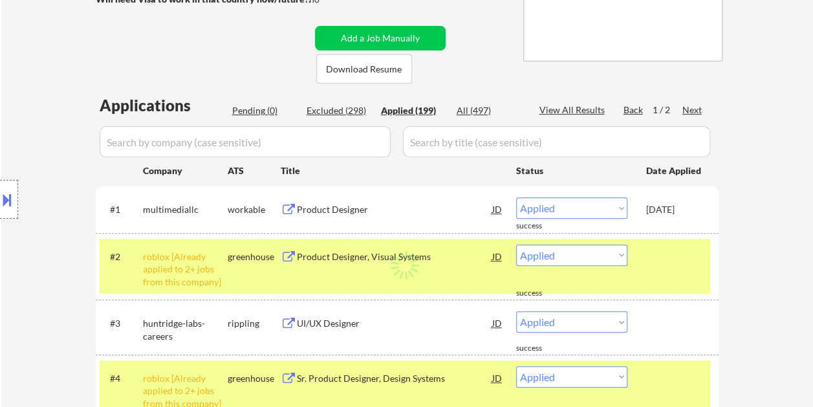
select select ""applied""
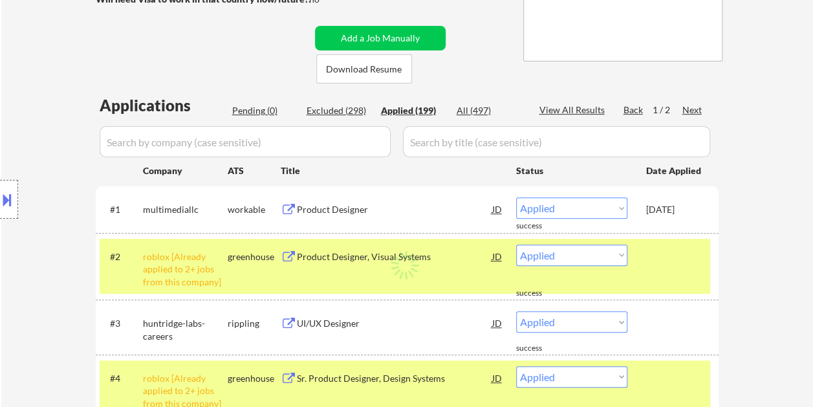
select select ""applied""
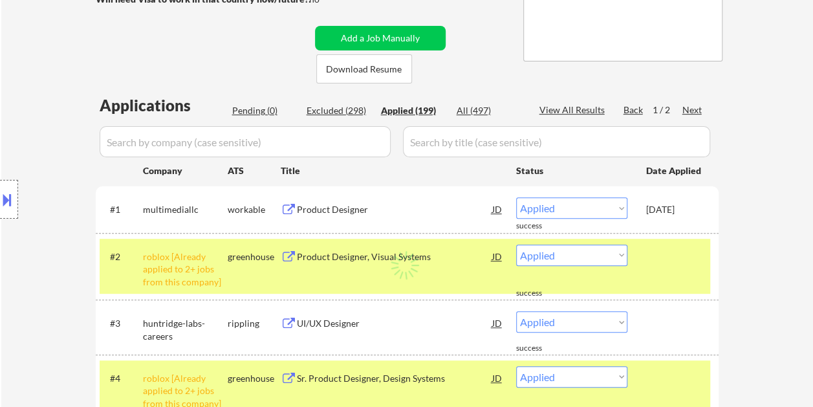
select select ""applied""
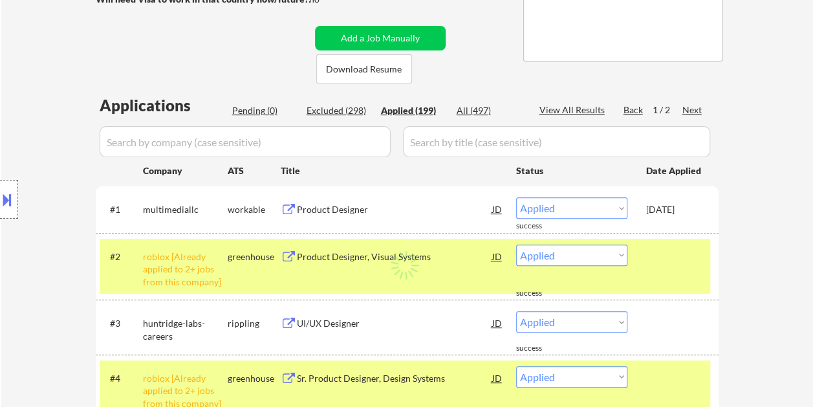
select select ""applied""
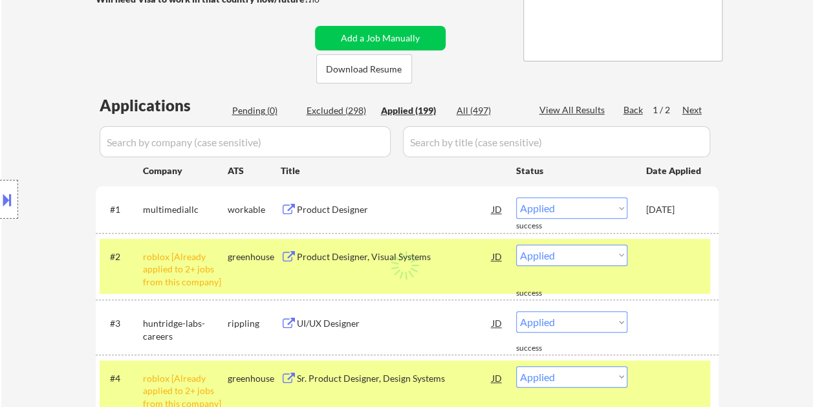
select select ""applied""
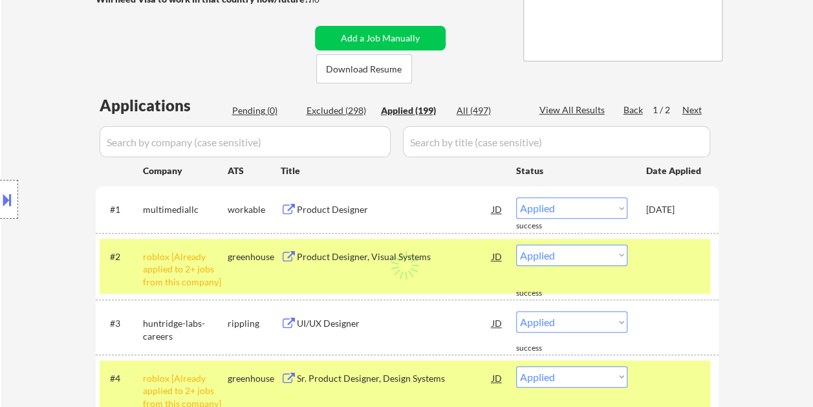
select select ""applied""
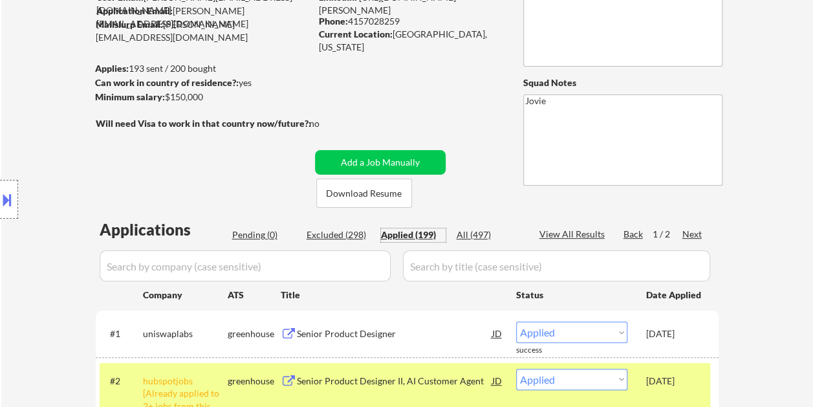
scroll to position [47, 0]
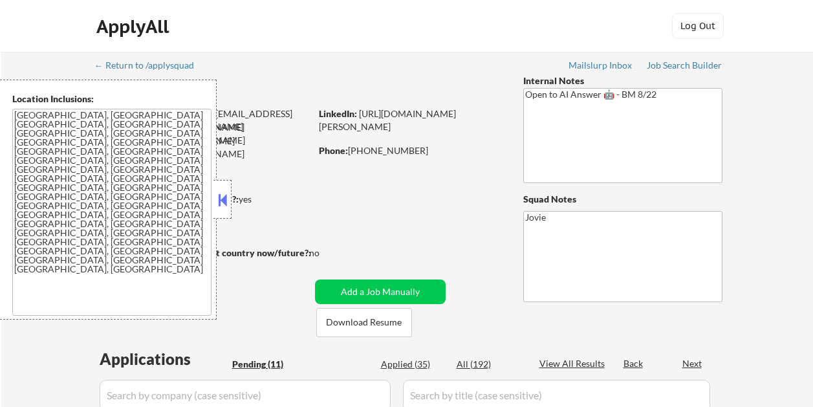
select select ""pending""
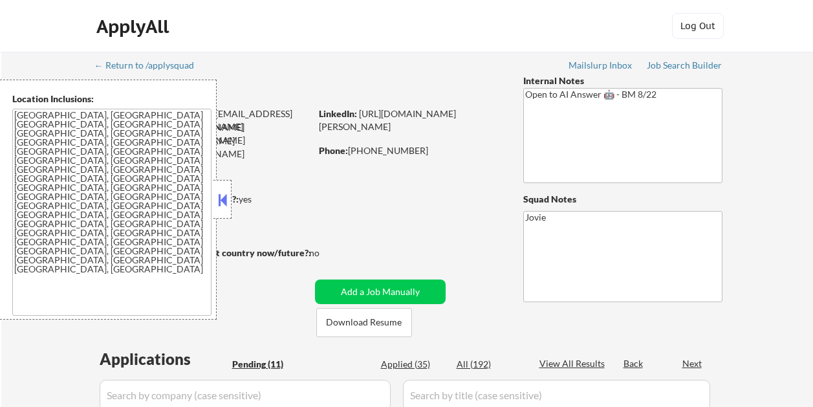
select select ""pending""
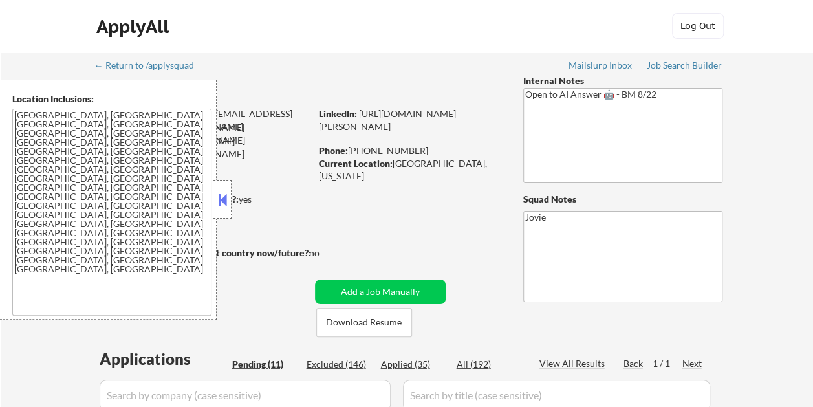
click at [224, 198] on button at bounding box center [222, 199] width 14 height 19
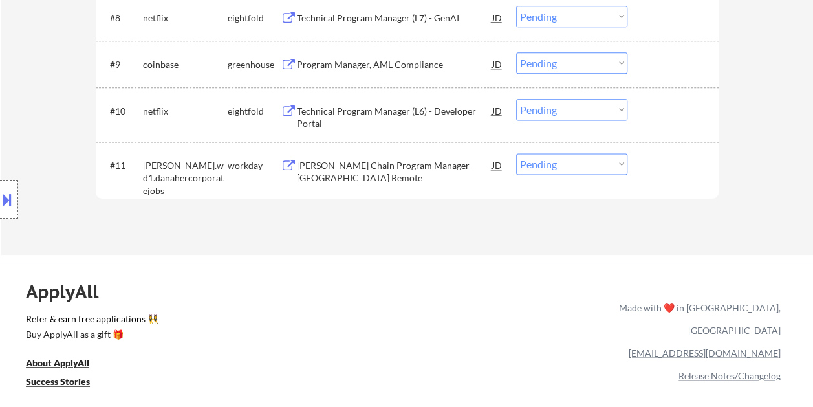
scroll to position [841, 0]
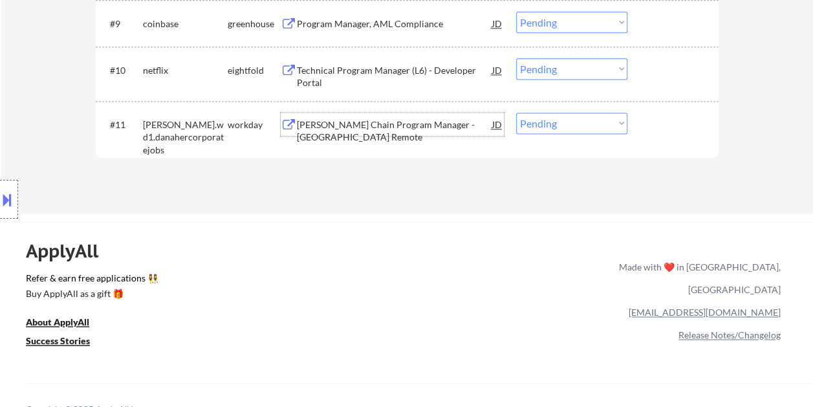
click at [357, 125] on div "[PERSON_NAME] Chain Program Manager - [GEOGRAPHIC_DATA] Remote" at bounding box center [394, 130] width 195 height 25
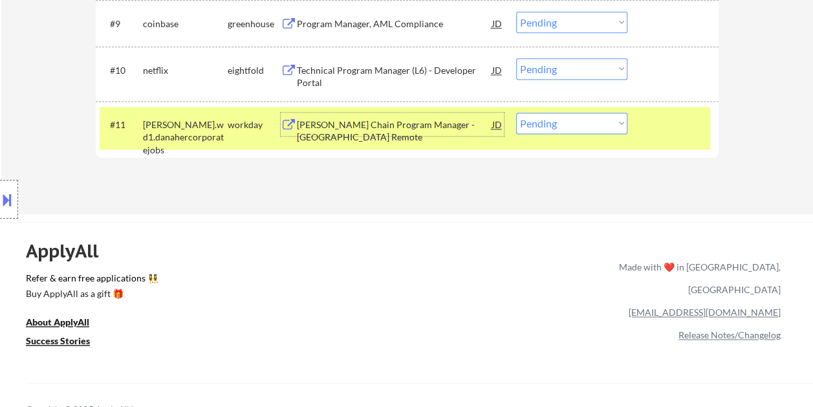
click at [564, 123] on select "Choose an option... Pending Applied Excluded (Questions) Excluded (Expired) Exc…" at bounding box center [571, 123] width 111 height 21
select select ""excluded__expired_""
click at [516, 113] on select "Choose an option... Pending Applied Excluded (Questions) Excluded (Expired) Exc…" at bounding box center [571, 123] width 111 height 21
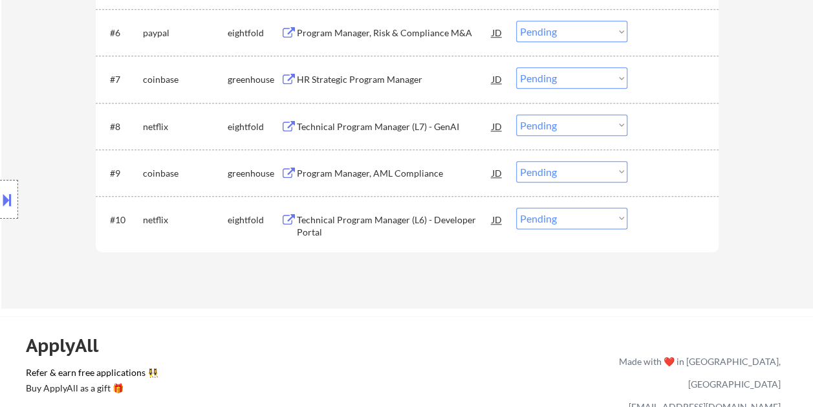
scroll to position [647, 0]
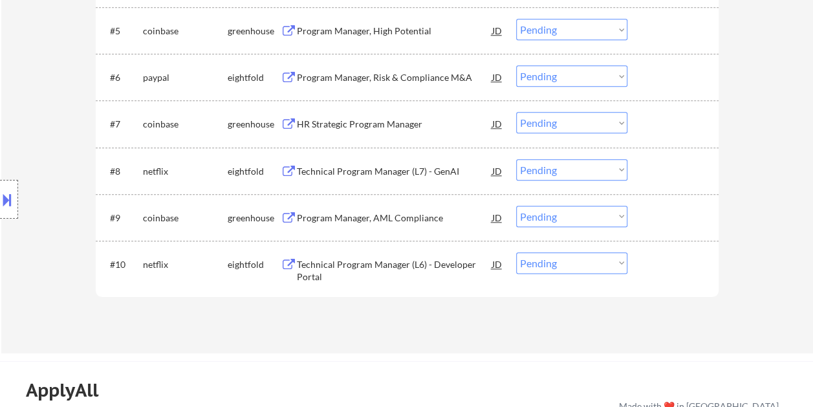
click at [356, 258] on div "Technical Program Manager (L6) - Developer Portal" at bounding box center [394, 270] width 195 height 25
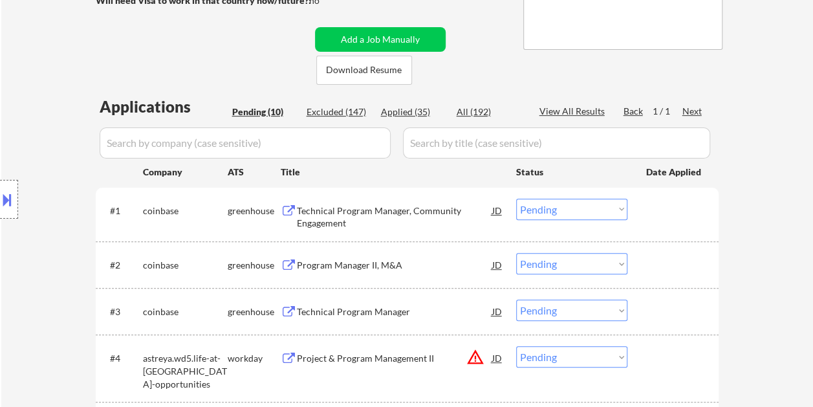
scroll to position [259, 0]
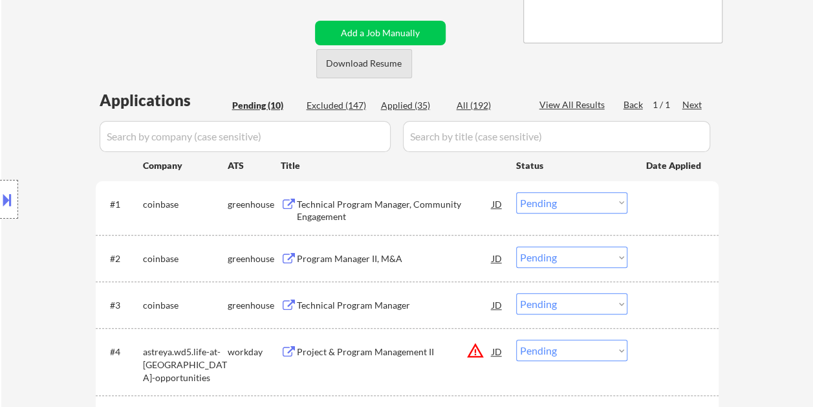
click at [369, 58] on button "Download Resume" at bounding box center [364, 63] width 96 height 29
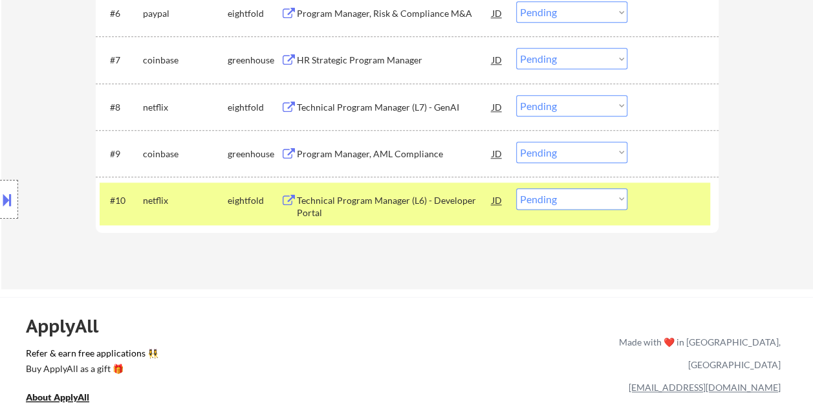
scroll to position [711, 0]
click at [613, 193] on select "Choose an option... Pending Applied Excluded (Questions) Excluded (Expired) Exc…" at bounding box center [571, 198] width 111 height 21
select select ""applied""
click at [516, 188] on select "Choose an option... Pending Applied Excluded (Questions) Excluded (Expired) Exc…" at bounding box center [571, 198] width 111 height 21
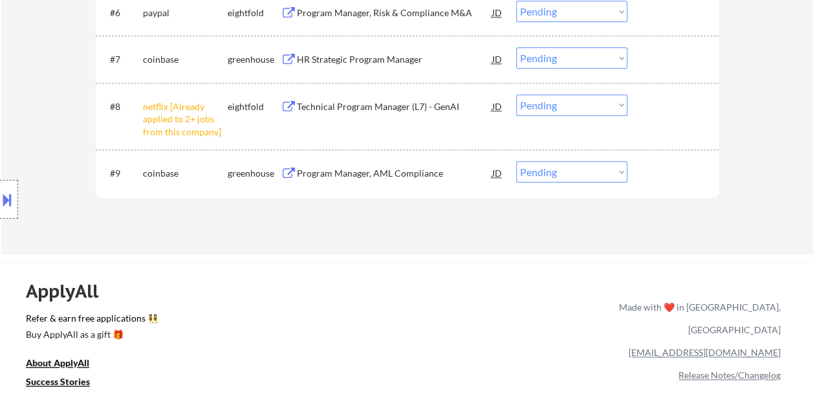
click at [621, 106] on select "Choose an option... Pending Applied Excluded (Questions) Excluded (Expired) Exc…" at bounding box center [571, 104] width 111 height 21
click at [516, 94] on select "Choose an option... Pending Applied Excluded (Questions) Excluded (Expired) Exc…" at bounding box center [571, 104] width 111 height 21
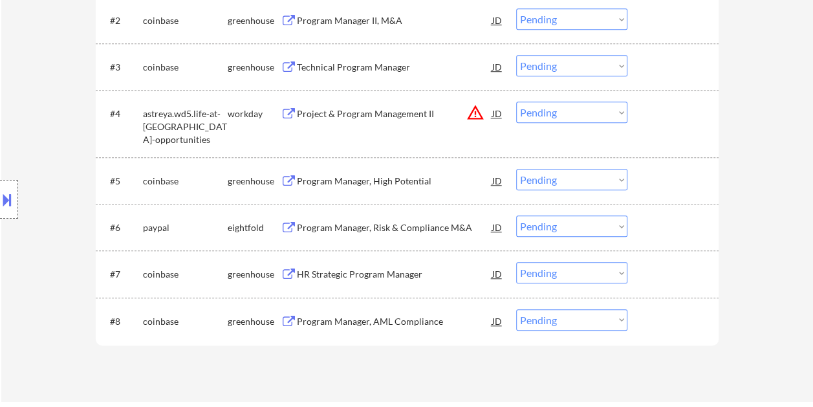
scroll to position [647, 0]
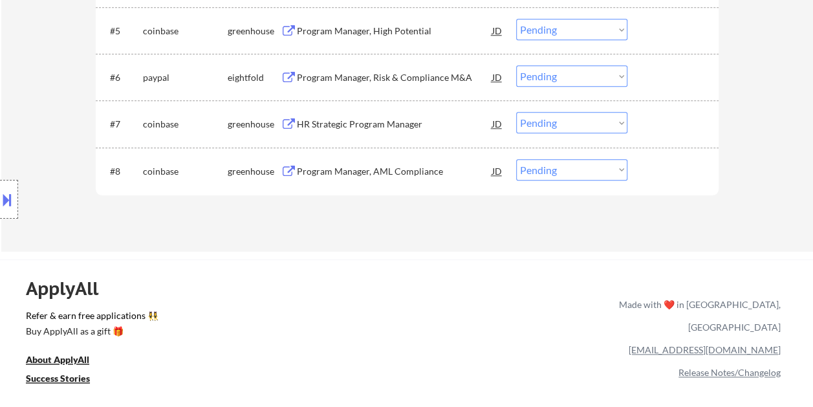
click at [358, 171] on div "Program Manager, AML Compliance" at bounding box center [394, 171] width 195 height 13
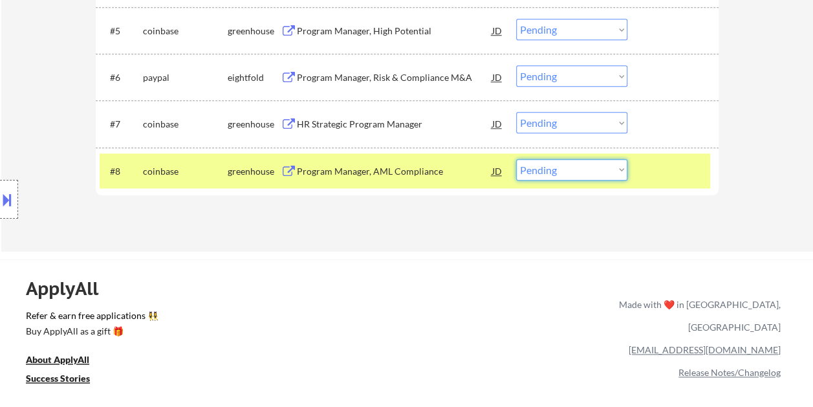
click at [619, 170] on select "Choose an option... Pending Applied Excluded (Questions) Excluded (Expired) Exc…" at bounding box center [571, 169] width 111 height 21
select select ""excluded__salary_""
click at [516, 159] on select "Choose an option... Pending Applied Excluded (Questions) Excluded (Expired) Exc…" at bounding box center [571, 169] width 111 height 21
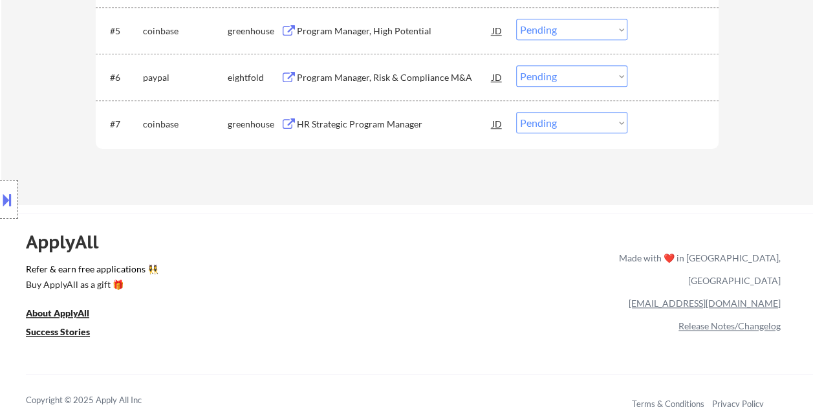
click at [394, 124] on div "HR Strategic Program Manager" at bounding box center [394, 124] width 195 height 13
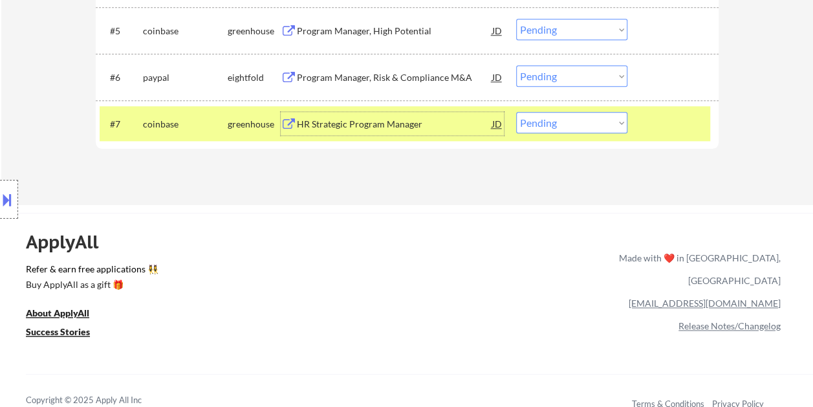
click at [594, 118] on select "Choose an option... Pending Applied Excluded (Questions) Excluded (Expired) Exc…" at bounding box center [571, 122] width 111 height 21
select select ""excluded__expired_""
click at [516, 112] on select "Choose an option... Pending Applied Excluded (Questions) Excluded (Expired) Exc…" at bounding box center [571, 122] width 111 height 21
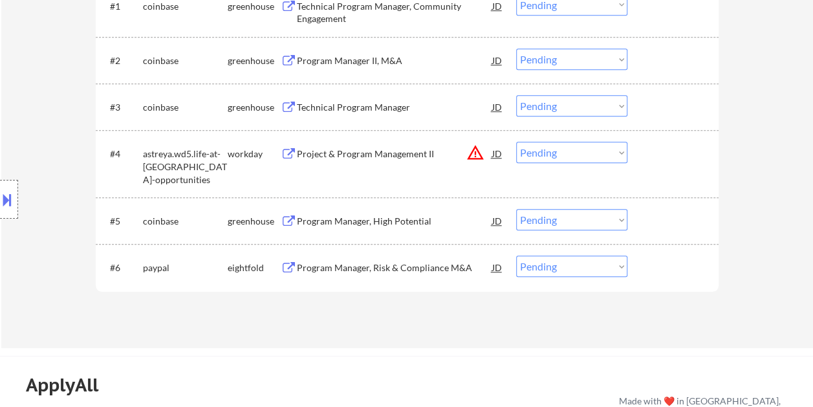
scroll to position [517, 0]
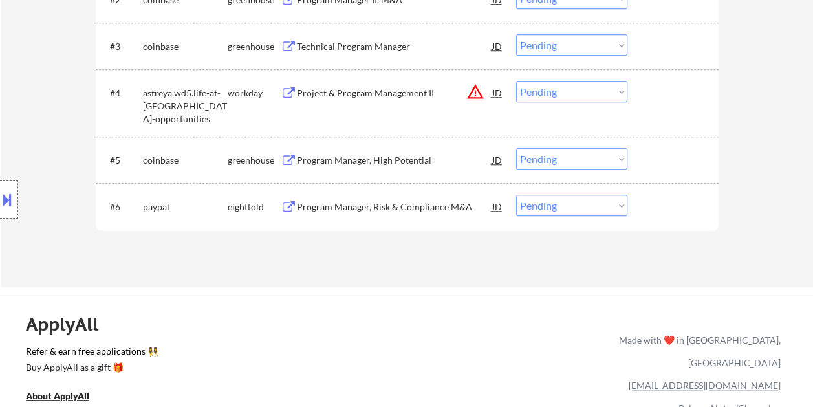
click at [365, 200] on div "Program Manager, Risk & Compliance M&A" at bounding box center [394, 206] width 195 height 23
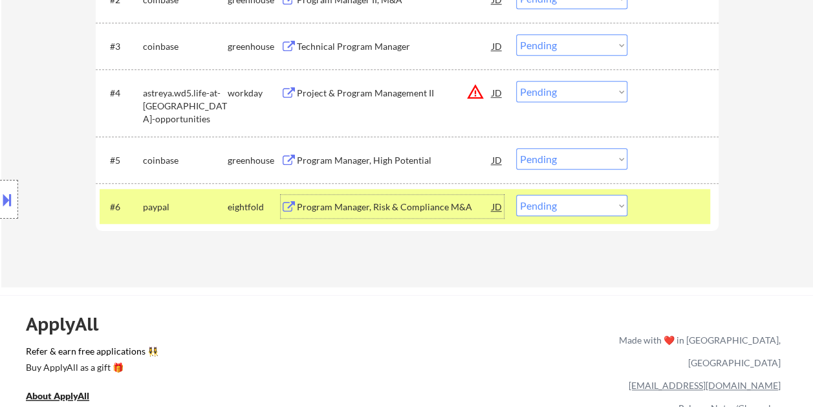
click at [612, 210] on select "Choose an option... Pending Applied Excluded (Questions) Excluded (Expired) Exc…" at bounding box center [571, 205] width 111 height 21
select select ""excluded__bad_match_""
click at [516, 195] on select "Choose an option... Pending Applied Excluded (Questions) Excluded (Expired) Exc…" at bounding box center [571, 205] width 111 height 21
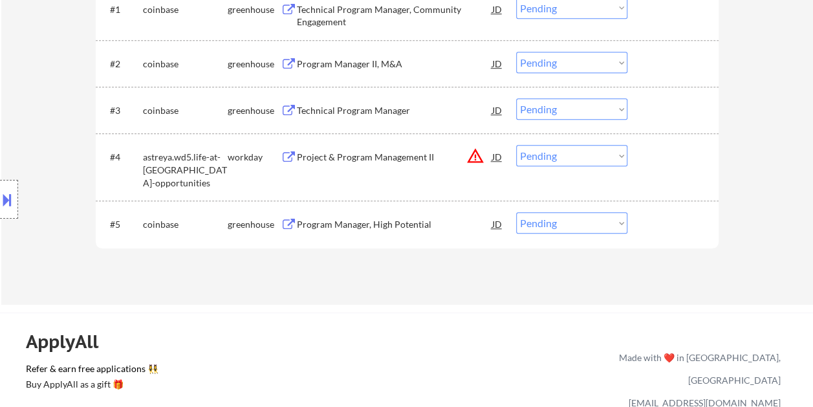
scroll to position [453, 0]
click at [371, 220] on div "Program Manager, High Potential" at bounding box center [394, 225] width 195 height 13
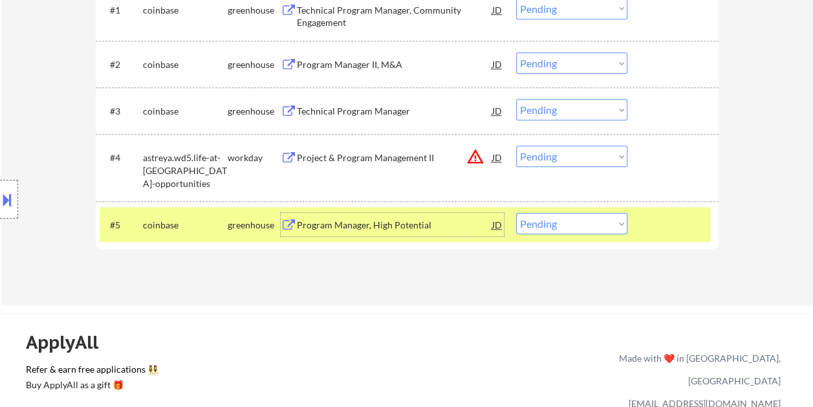
click at [491, 222] on div "JD" at bounding box center [497, 224] width 13 height 23
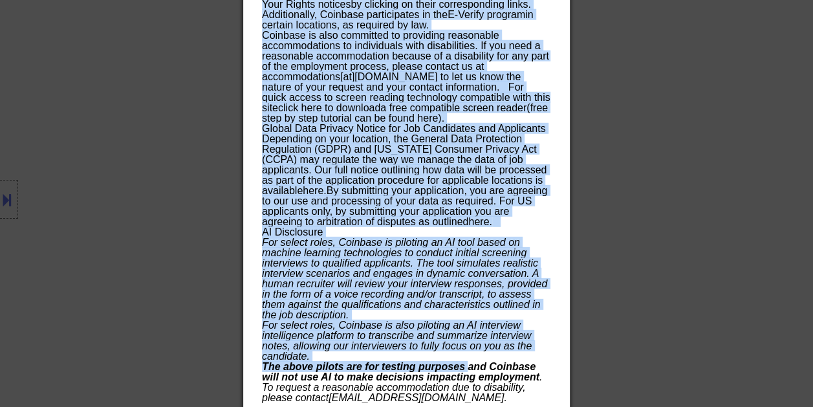
scroll to position [1777, 0]
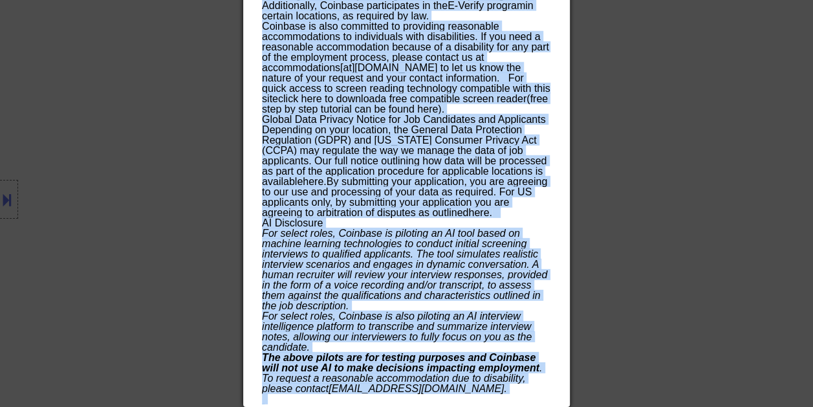
drag, startPoint x: 262, startPoint y: 50, endPoint x: 508, endPoint y: 392, distance: 420.7
copy div "Loremip Dolorsi, Amet Consectet adipisci Elitse - DOE TE Incididu Utlab ✅: Etdo…"
click at [680, 156] on div at bounding box center [406, 203] width 813 height 407
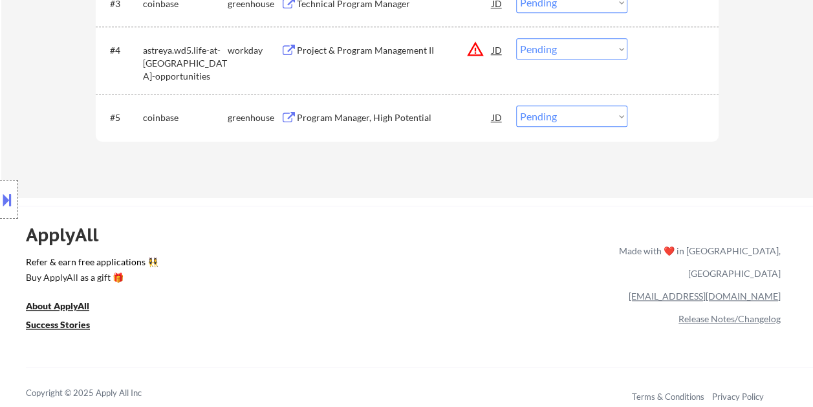
scroll to position [497, 0]
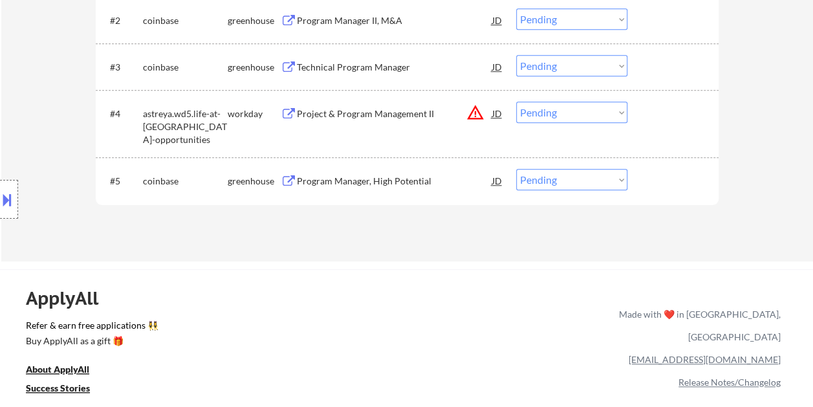
click at [596, 174] on select "Choose an option... Pending Applied Excluded (Questions) Excluded (Expired) Exc…" at bounding box center [571, 179] width 111 height 21
select select ""excluded__salary_""
click at [516, 169] on select "Choose an option... Pending Applied Excluded (Questions) Excluded (Expired) Exc…" at bounding box center [571, 179] width 111 height 21
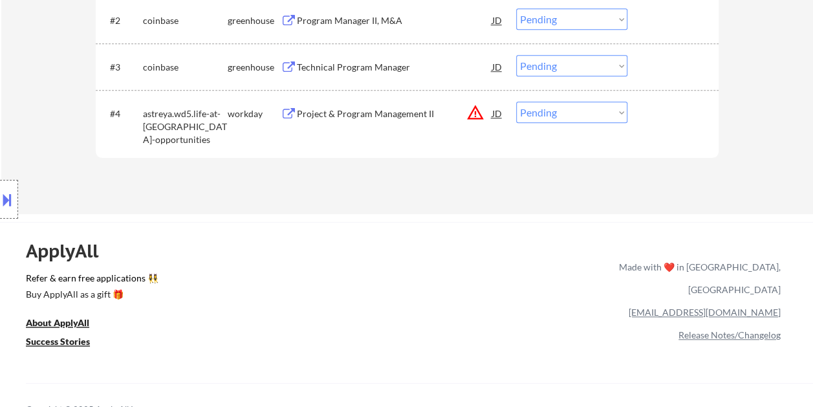
click at [355, 115] on div "Project & Program Management II" at bounding box center [394, 113] width 195 height 13
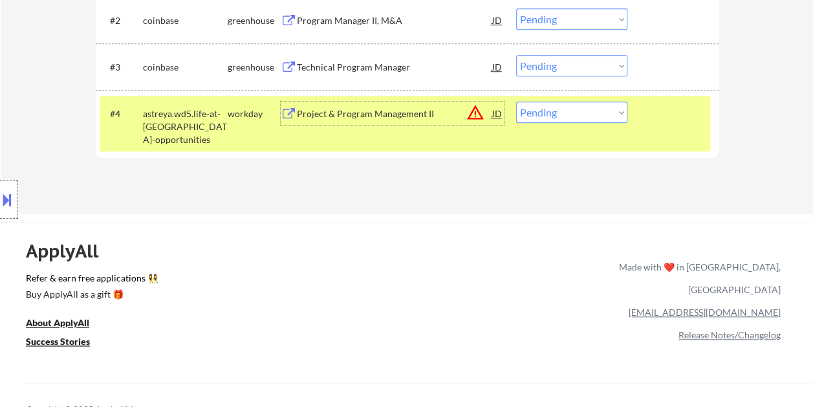
click at [554, 115] on select "Choose an option... Pending Applied Excluded (Questions) Excluded (Expired) Exc…" at bounding box center [571, 112] width 111 height 21
select select ""excluded__bad_match_""
click at [516, 102] on select "Choose an option... Pending Applied Excluded (Questions) Excluded (Expired) Exc…" at bounding box center [571, 112] width 111 height 21
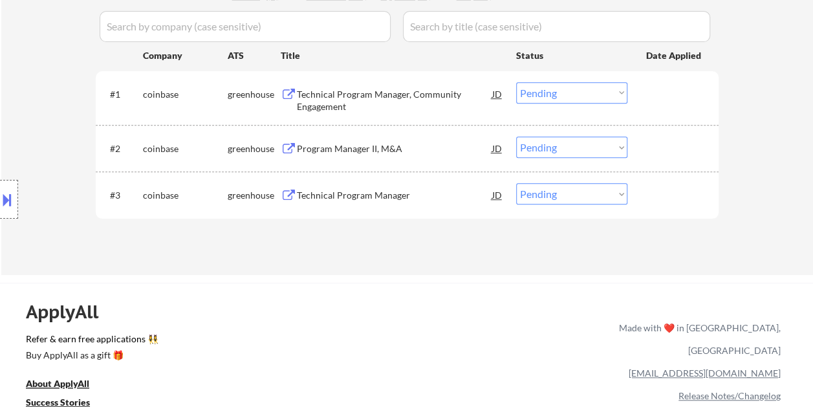
scroll to position [367, 0]
click at [406, 198] on div "Technical Program Manager" at bounding box center [394, 196] width 195 height 13
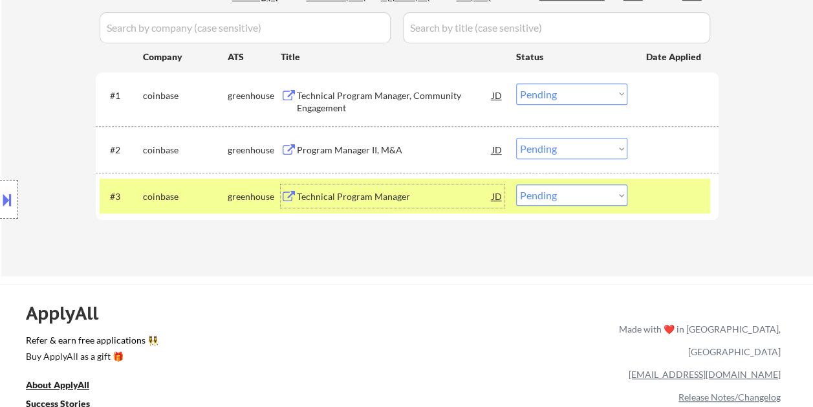
click at [557, 197] on select "Choose an option... Pending Applied Excluded (Questions) Excluded (Expired) Exc…" at bounding box center [571, 194] width 111 height 21
select select ""excluded__expired_""
click at [516, 184] on select "Choose an option... Pending Applied Excluded (Questions) Excluded (Expired) Exc…" at bounding box center [571, 194] width 111 height 21
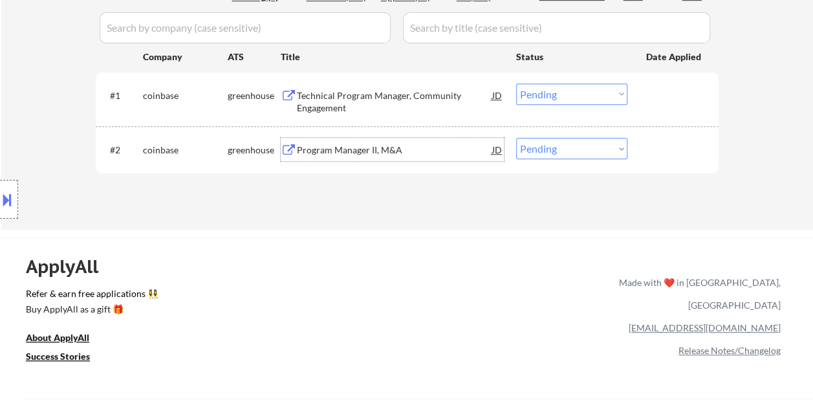
click at [360, 140] on div "Program Manager II, M&A" at bounding box center [394, 149] width 195 height 23
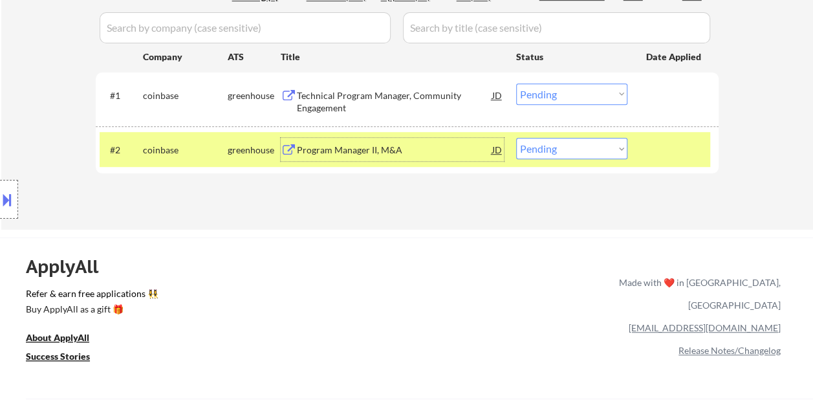
click at [495, 150] on div "JD" at bounding box center [497, 149] width 13 height 23
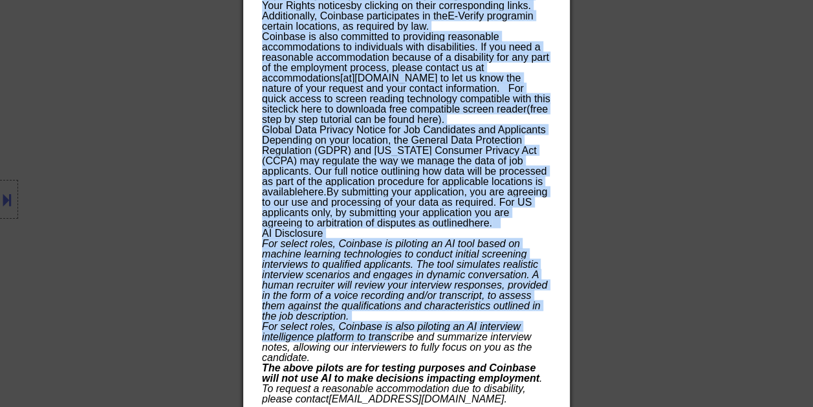
scroll to position [1609, 0]
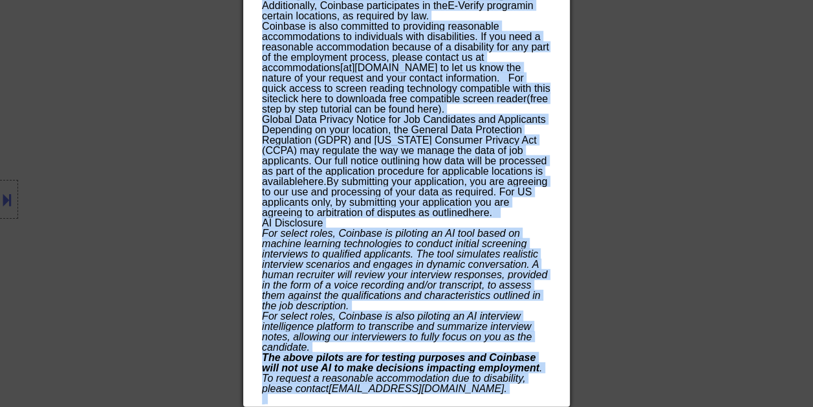
drag, startPoint x: 261, startPoint y: 49, endPoint x: 498, endPoint y: 398, distance: 421.3
copy div "Loremip Dolorsi AM, C&A elitsedd Eiusmo - TEM IN Utlabore Etdol ✅: Magnaa'e adm…"
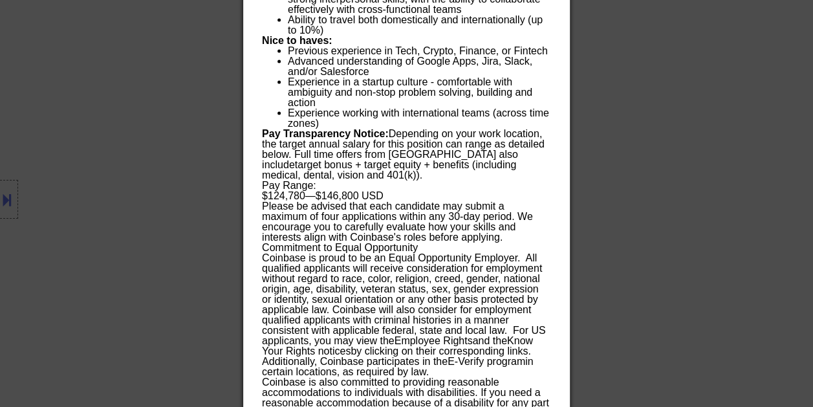
click at [740, 226] on div at bounding box center [406, 203] width 813 height 407
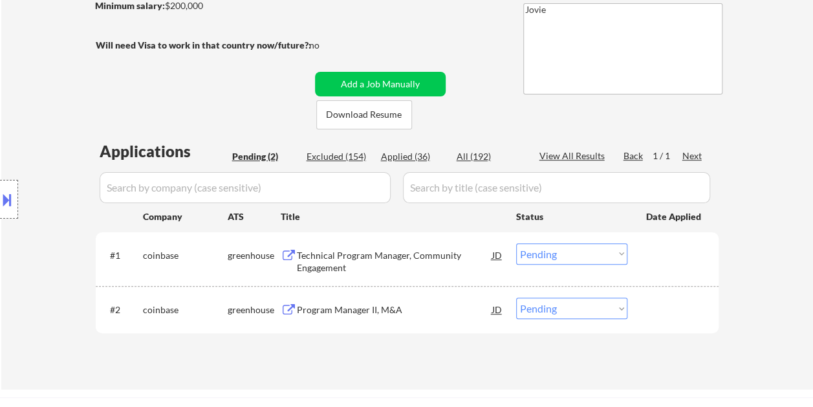
scroll to position [206, 0]
click at [620, 316] on select "Choose an option... Pending Applied Excluded (Questions) Excluded (Expired) Exc…" at bounding box center [571, 309] width 111 height 21
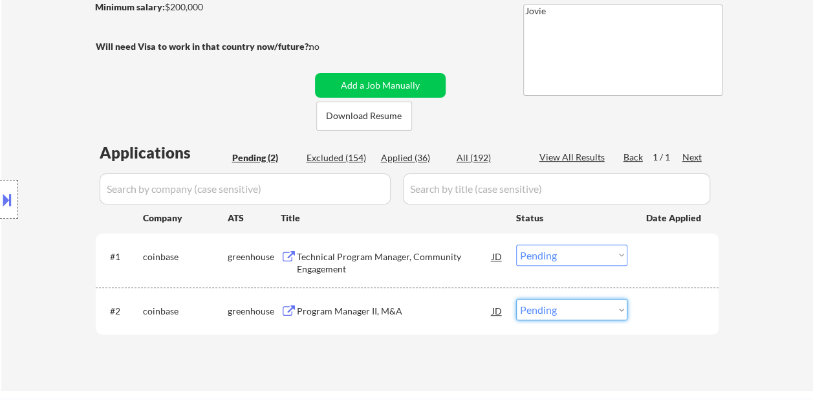
select select ""excluded__salary_""
click at [516, 299] on select "Choose an option... Pending Applied Excluded (Questions) Excluded (Expired) Exc…" at bounding box center [571, 309] width 111 height 21
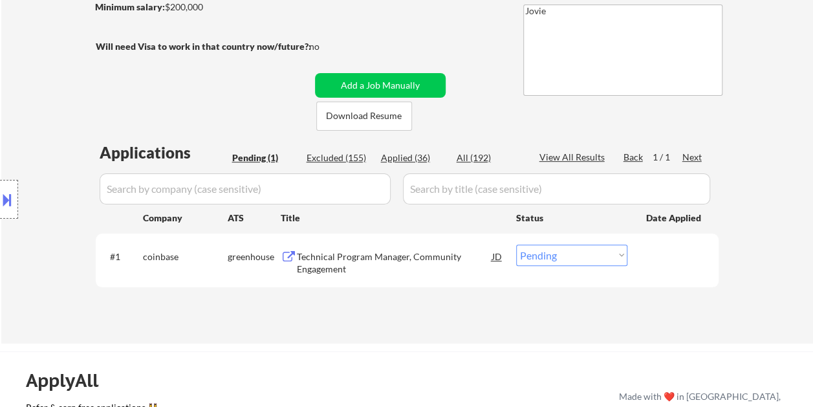
click at [357, 253] on div "Technical Program Manager, Community Engagement" at bounding box center [394, 262] width 195 height 25
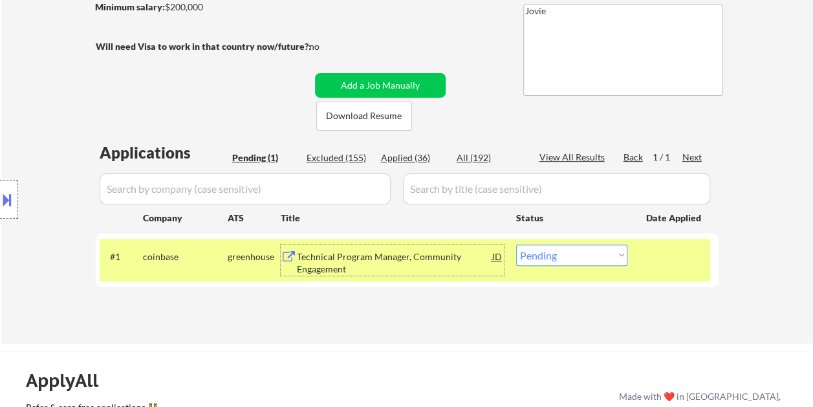
click at [613, 258] on select "Choose an option... Pending Applied Excluded (Questions) Excluded (Expired) Exc…" at bounding box center [571, 254] width 111 height 21
select select ""excluded__expired_""
click at [516, 244] on select "Choose an option... Pending Applied Excluded (Questions) Excluded (Expired) Exc…" at bounding box center [571, 254] width 111 height 21
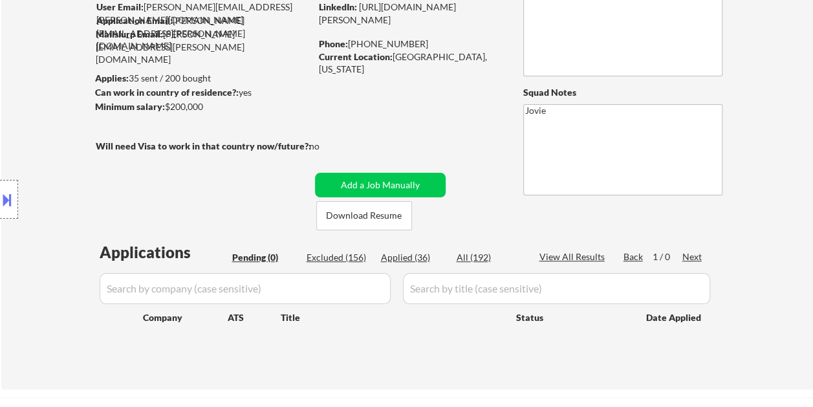
scroll to position [77, 0]
